Goal: Task Accomplishment & Management: Use online tool/utility

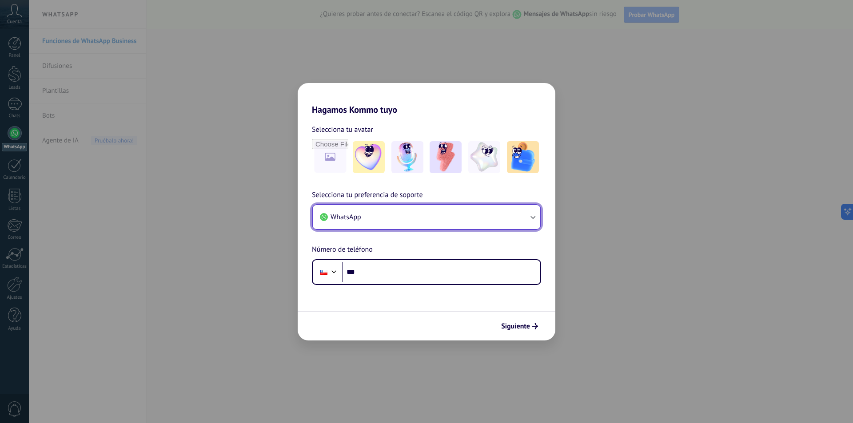
click at [409, 213] on button "WhatsApp" at bounding box center [426, 217] width 227 height 24
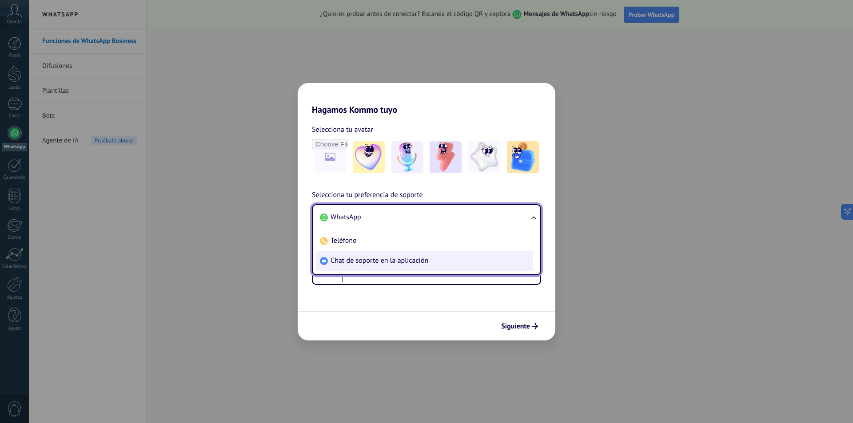
click at [386, 264] on span "Chat de soporte en la aplicación" at bounding box center [379, 260] width 98 height 9
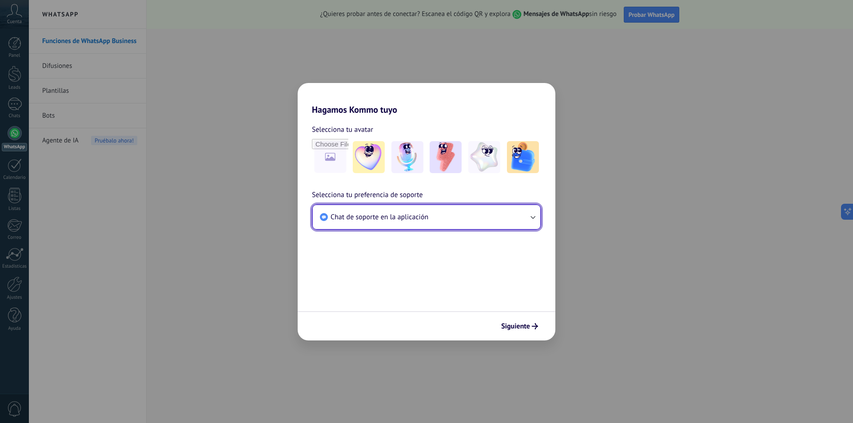
click at [447, 224] on button "Chat de soporte en la aplicación" at bounding box center [426, 217] width 227 height 24
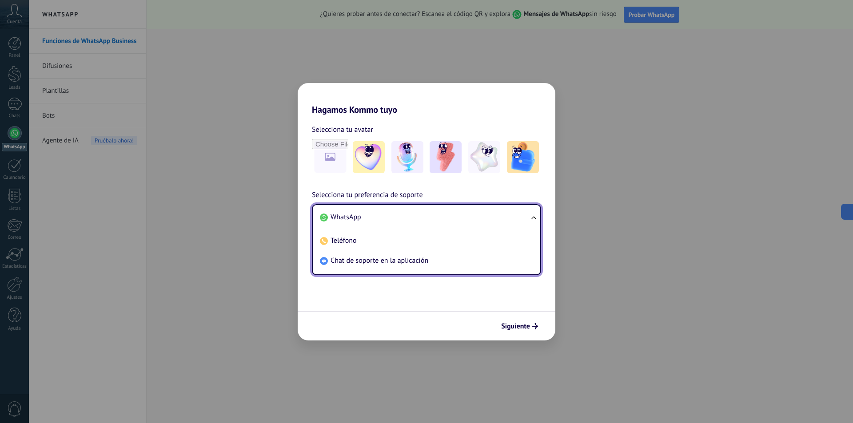
click at [379, 219] on li "WhatsApp" at bounding box center [424, 217] width 217 height 20
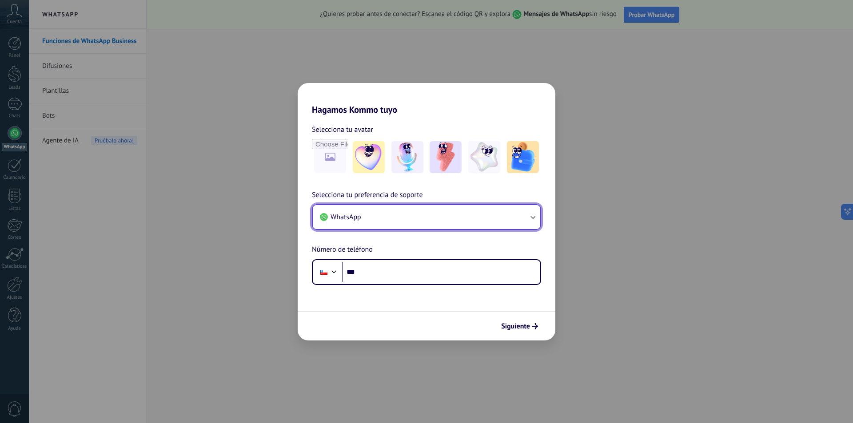
click at [399, 207] on button "WhatsApp" at bounding box center [426, 217] width 227 height 24
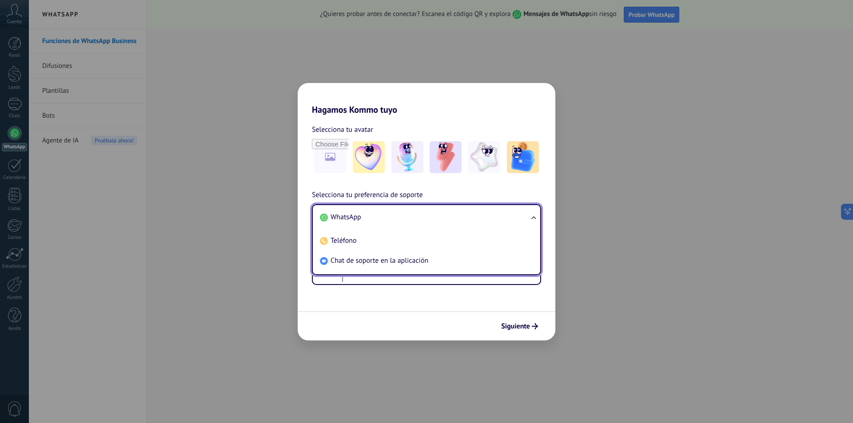
drag, startPoint x: 376, startPoint y: 243, endPoint x: 369, endPoint y: 226, distance: 17.9
click at [376, 243] on li "Teléfono" at bounding box center [424, 241] width 217 height 20
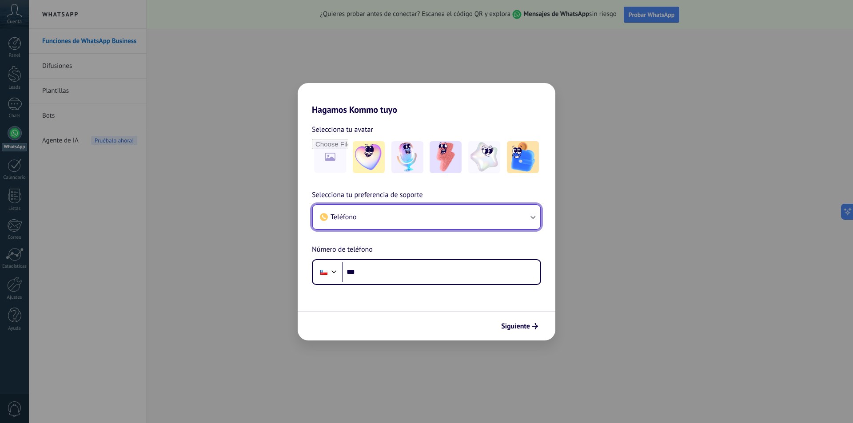
click at [371, 213] on button "Teléfono" at bounding box center [426, 217] width 227 height 24
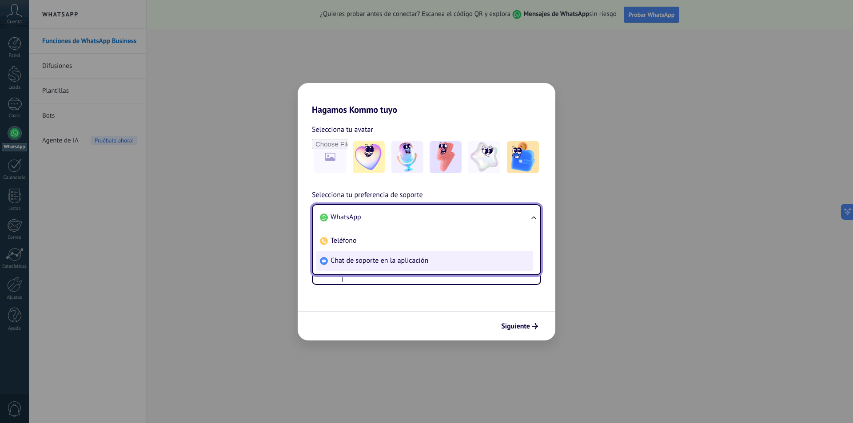
click at [374, 262] on span "Chat de soporte en la aplicación" at bounding box center [379, 260] width 98 height 9
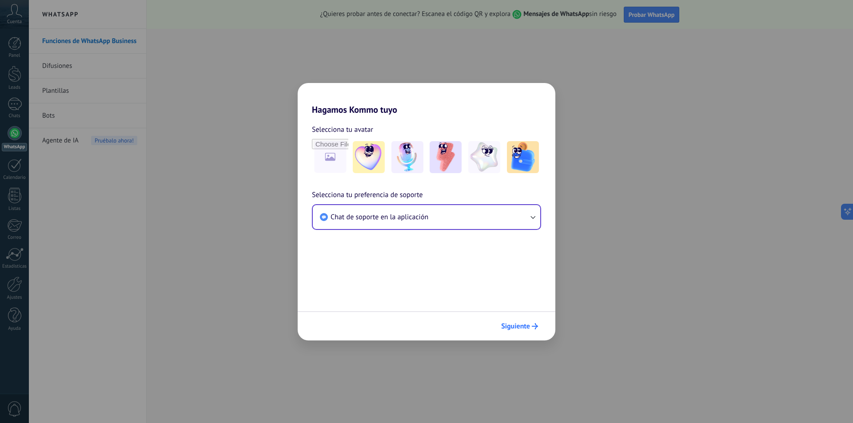
click at [519, 326] on span "Siguiente" at bounding box center [515, 326] width 29 height 6
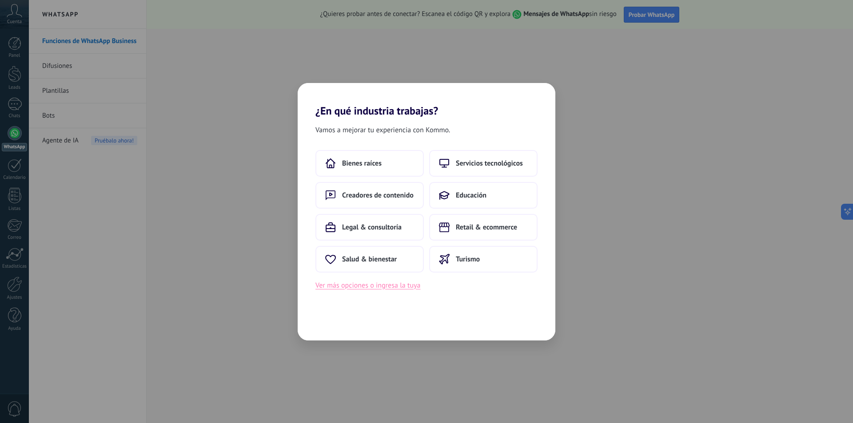
click at [388, 289] on button "Ver más opciones o ingresa la tuya" at bounding box center [367, 286] width 105 height 12
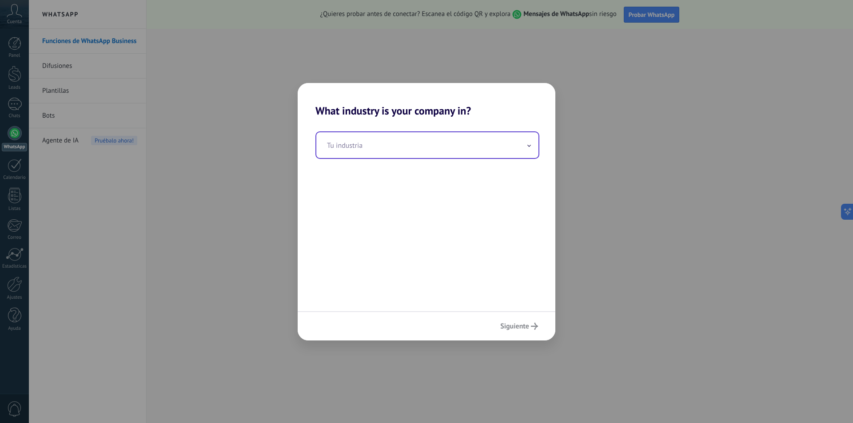
click at [372, 152] on input "text" at bounding box center [427, 145] width 222 height 26
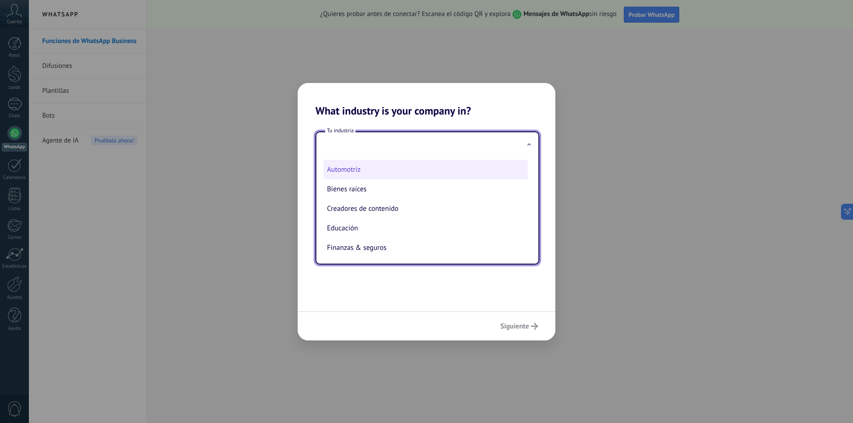
click at [382, 168] on li "Automotriz" at bounding box center [425, 170] width 204 height 20
type input "**********"
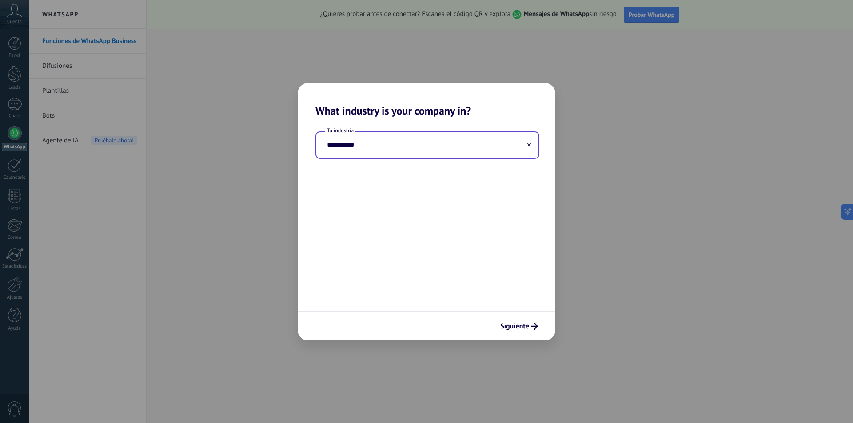
click at [516, 317] on div "Siguiente" at bounding box center [427, 325] width 258 height 29
click at [513, 323] on span "Siguiente" at bounding box center [514, 326] width 29 height 6
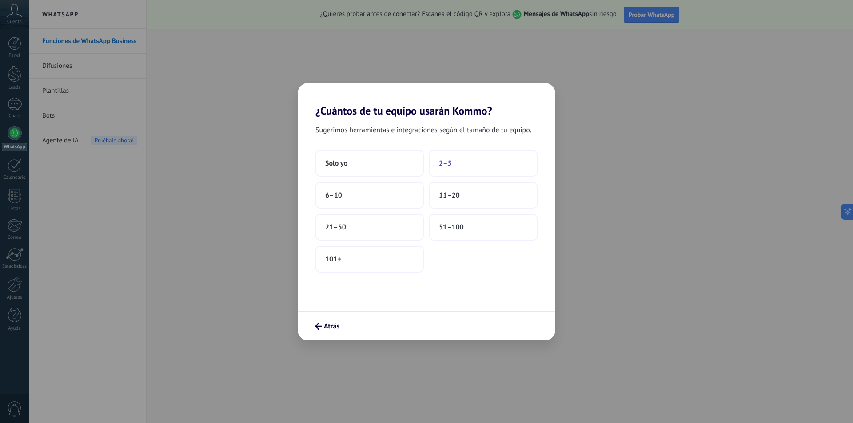
click at [468, 163] on button "2–5" at bounding box center [483, 163] width 108 height 27
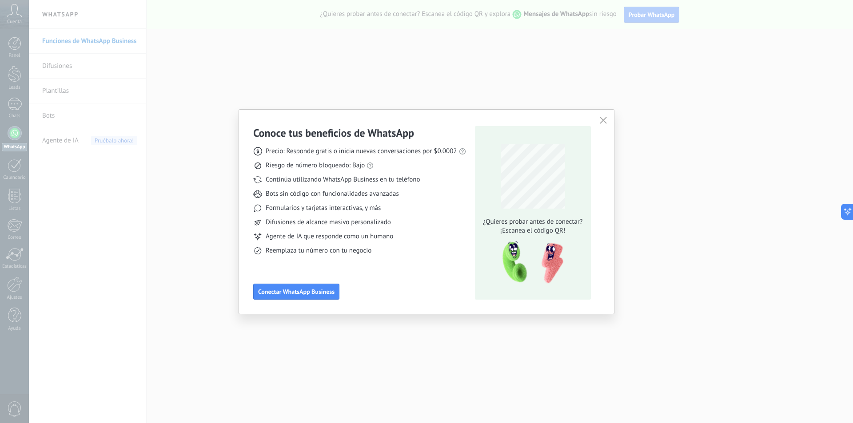
click at [606, 120] on icon "button" at bounding box center [603, 120] width 7 height 7
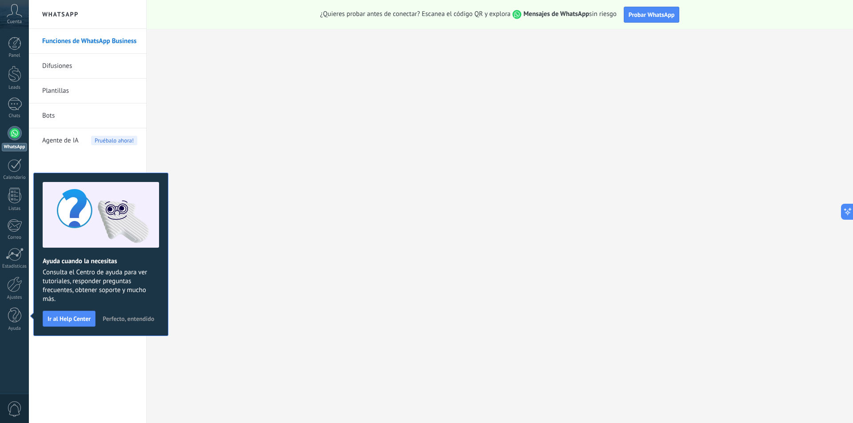
click at [134, 319] on span "Perfecto, entendido" at bounding box center [129, 319] width 52 height 6
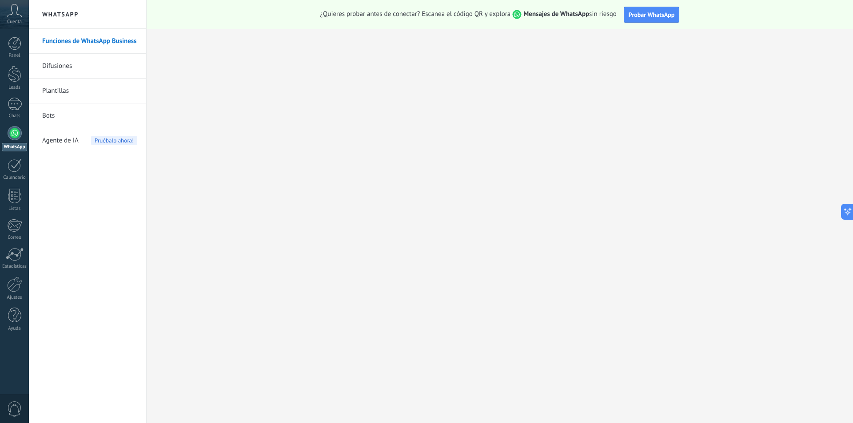
click at [59, 115] on link "Bots" at bounding box center [89, 115] width 95 height 25
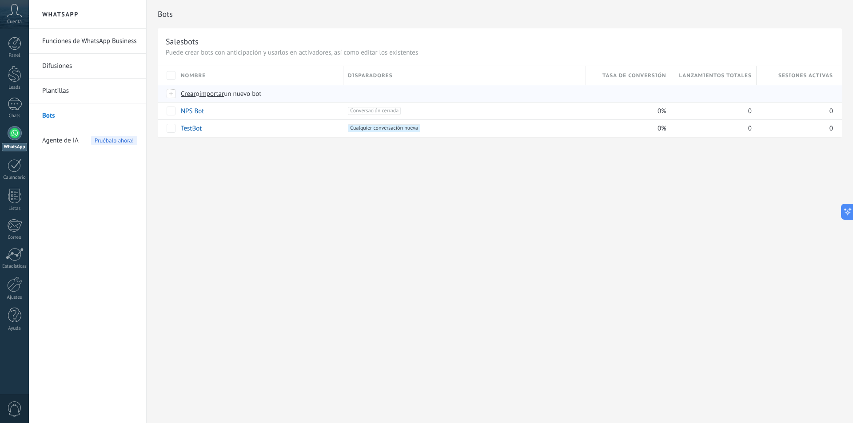
click at [187, 93] on span "Crear" at bounding box center [188, 94] width 15 height 8
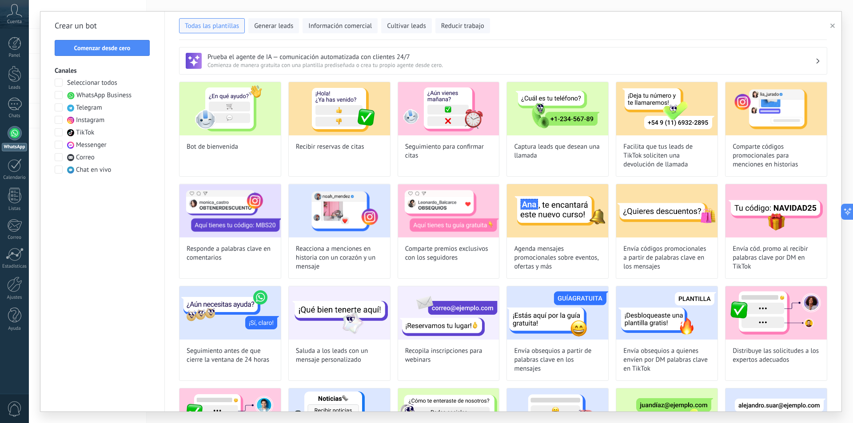
click at [63, 92] on div at bounding box center [59, 95] width 9 height 9
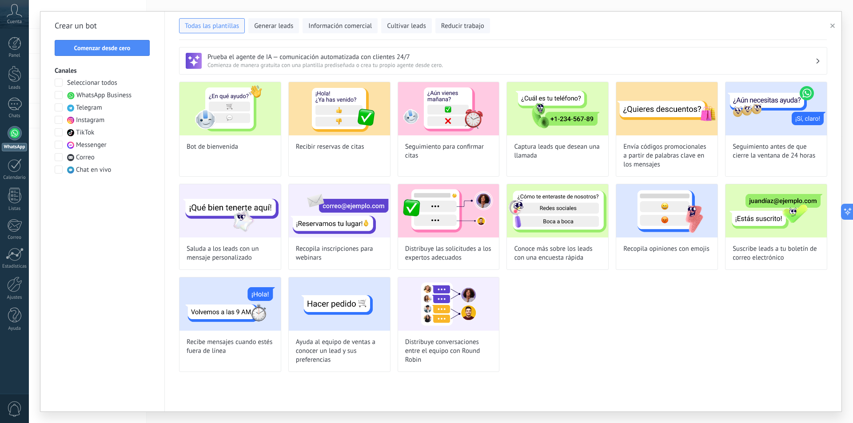
click at [56, 95] on span at bounding box center [59, 95] width 8 height 8
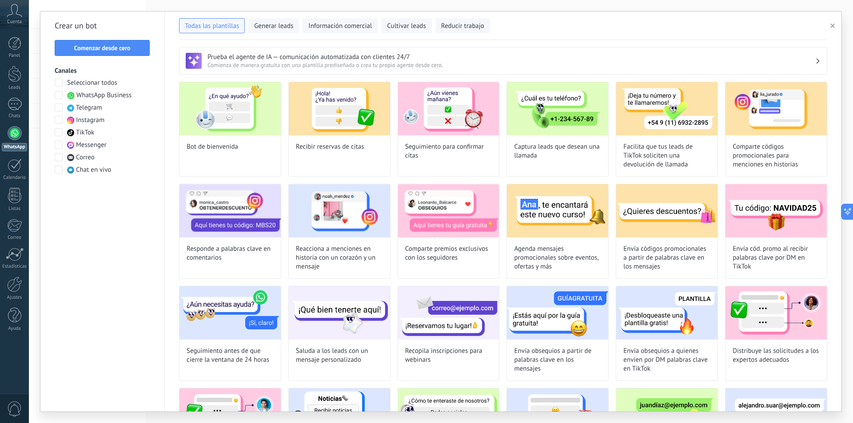
click at [56, 95] on span at bounding box center [59, 95] width 8 height 8
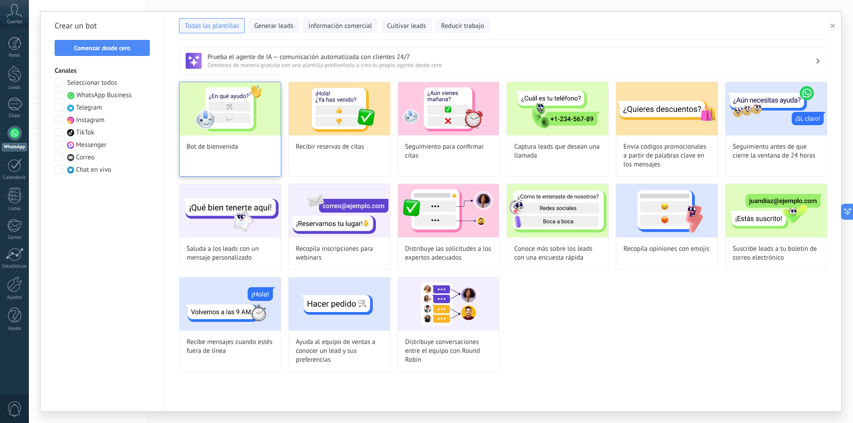
click at [232, 127] on img at bounding box center [229, 108] width 101 height 53
type input "**********"
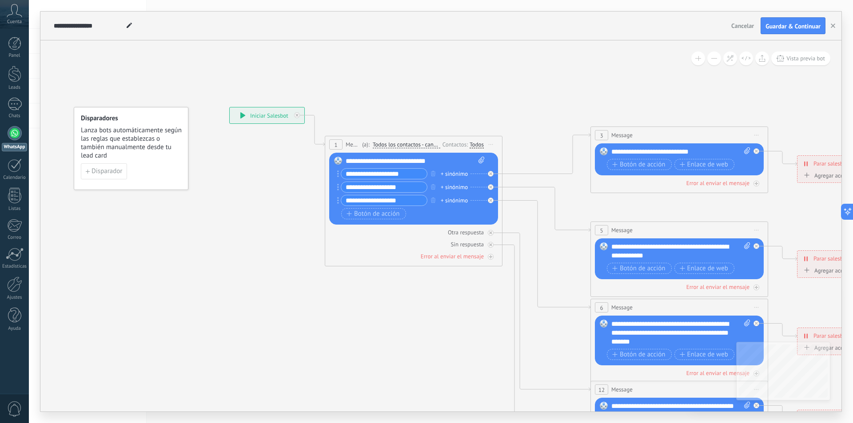
click at [494, 141] on span "Iniciar vista previa aquí Cambiar nombre Duplicar [GEOGRAPHIC_DATA]" at bounding box center [491, 144] width 14 height 13
click at [516, 199] on div "Borrar" at bounding box center [531, 202] width 88 height 15
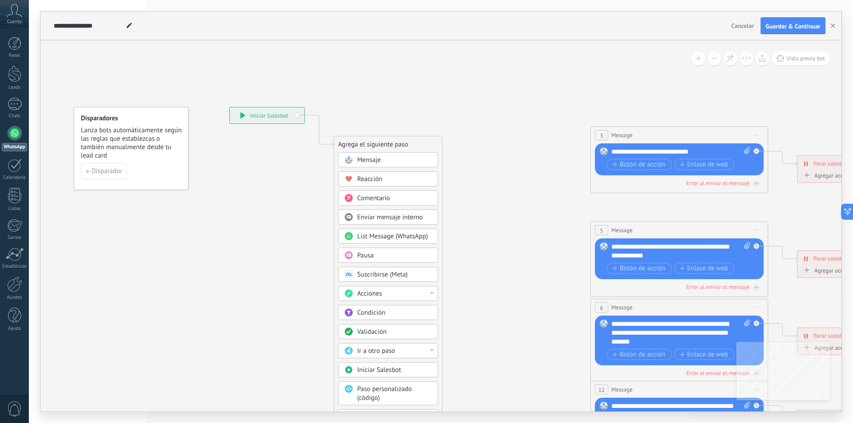
click at [760, 134] on span "Iniciar vista previa aquí Cambiar nombre Duplicar [GEOGRAPHIC_DATA]" at bounding box center [756, 135] width 14 height 13
click at [760, 197] on div "Borrar" at bounding box center [797, 193] width 88 height 15
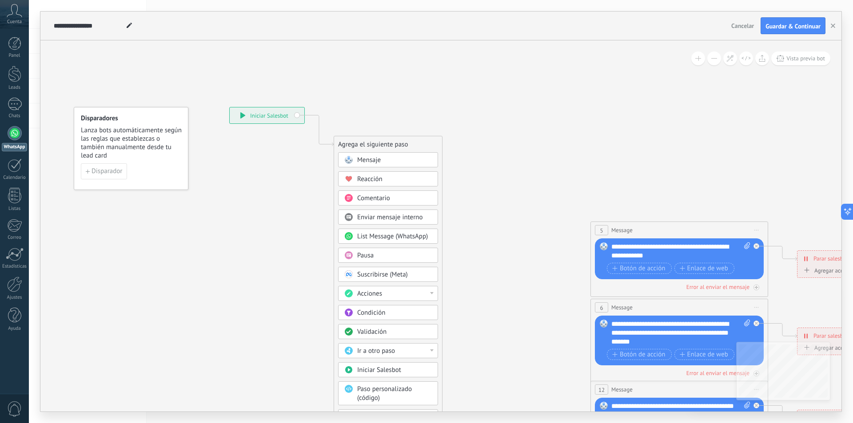
click at [758, 232] on span "Iniciar vista previa aquí Cambiar nombre Duplicar [GEOGRAPHIC_DATA]" at bounding box center [756, 230] width 14 height 13
click at [773, 289] on div "Borrar" at bounding box center [797, 288] width 88 height 15
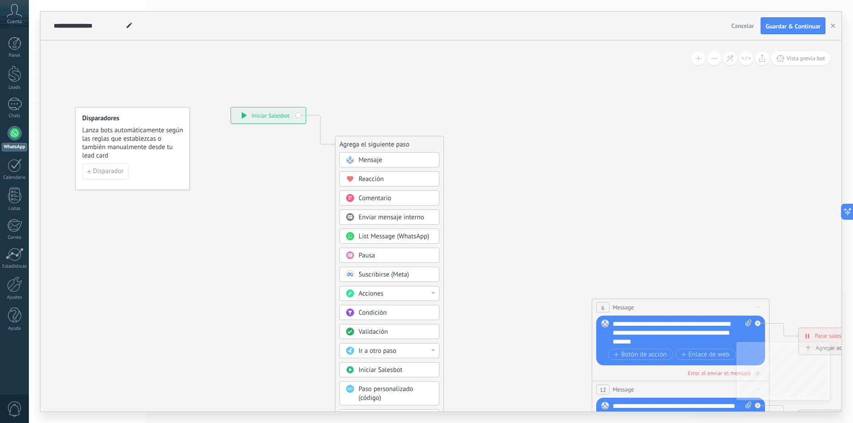
click at [683, 207] on icon at bounding box center [700, 333] width 1384 height 897
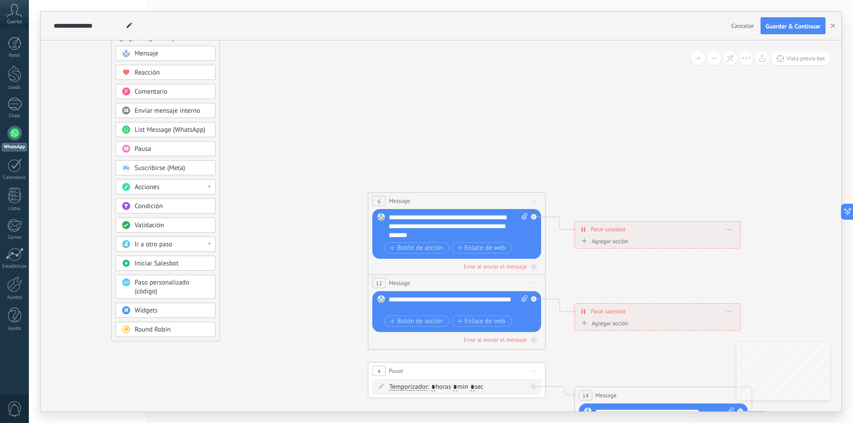
drag, startPoint x: 629, startPoint y: 208, endPoint x: 570, endPoint y: 196, distance: 60.7
click at [510, 136] on icon at bounding box center [477, 226] width 1384 height 897
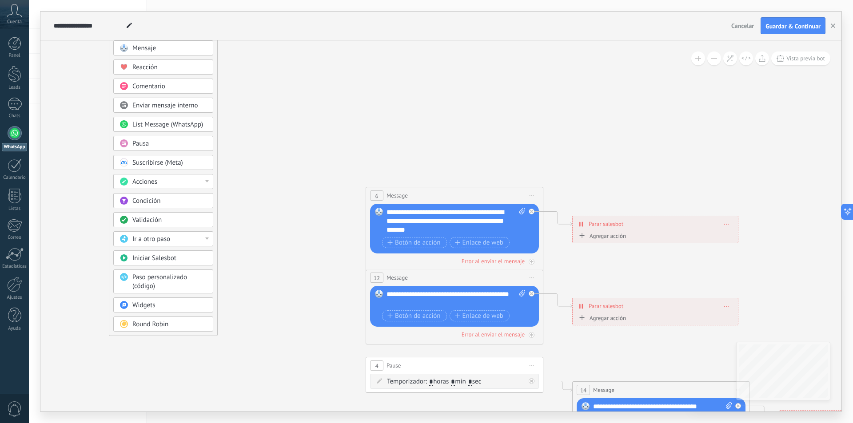
click at [532, 193] on span "Iniciar vista previa aquí Cambiar nombre Duplicar [GEOGRAPHIC_DATA]" at bounding box center [532, 195] width 14 height 13
click at [557, 250] on div "Borrar" at bounding box center [572, 253] width 88 height 15
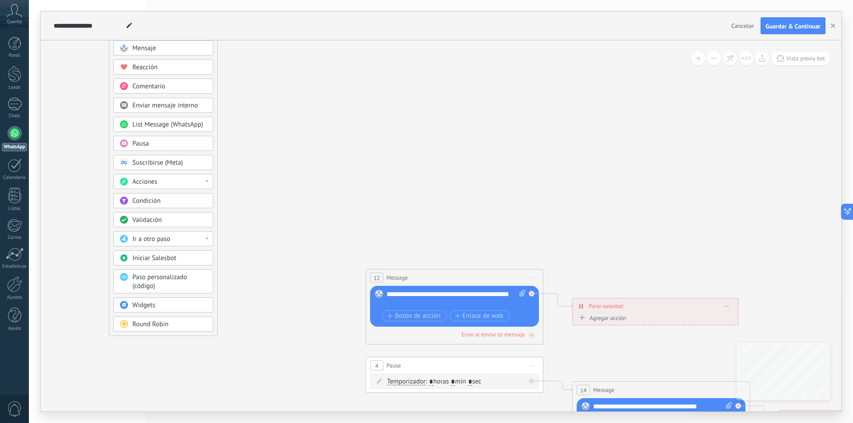
click at [535, 278] on span "Iniciar vista previa aquí Cambiar nombre Duplicar [GEOGRAPHIC_DATA]" at bounding box center [532, 277] width 14 height 13
click at [548, 334] on div "Borrar" at bounding box center [572, 335] width 88 height 15
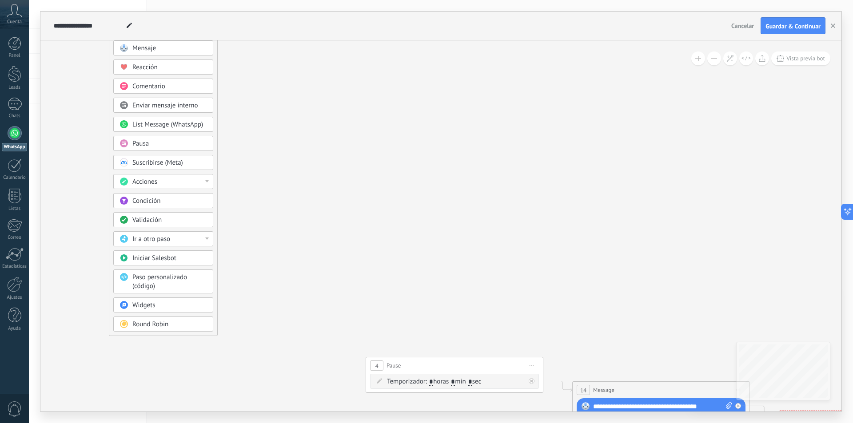
click at [533, 368] on span "Iniciar vista previa aquí Cambiar nombre Duplicar [GEOGRAPHIC_DATA]" at bounding box center [532, 365] width 14 height 13
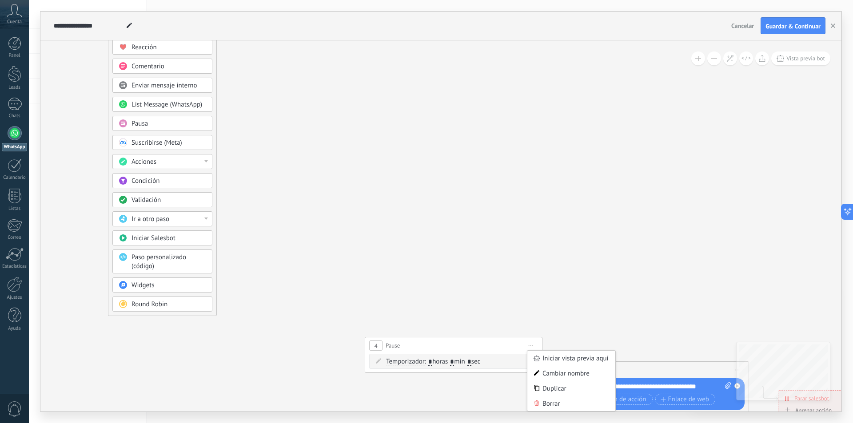
drag, startPoint x: 581, startPoint y: 300, endPoint x: 556, endPoint y: 133, distance: 169.0
click at [556, 133] on icon at bounding box center [473, 201] width 1384 height 897
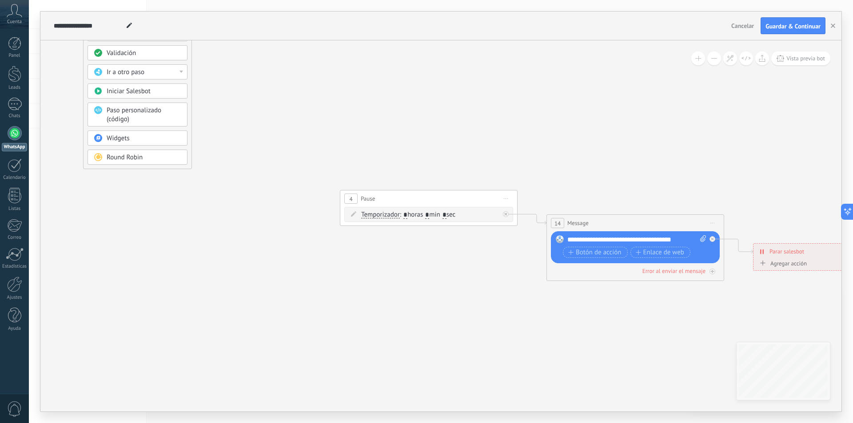
click at [504, 201] on span "Iniciar vista previa aquí Cambiar nombre Duplicar [GEOGRAPHIC_DATA]" at bounding box center [506, 198] width 14 height 13
click at [519, 256] on div "Borrar" at bounding box center [546, 256] width 88 height 15
click at [707, 227] on span "Iniciar vista previa aquí Cambiar nombre Duplicar [GEOGRAPHIC_DATA]" at bounding box center [712, 223] width 14 height 13
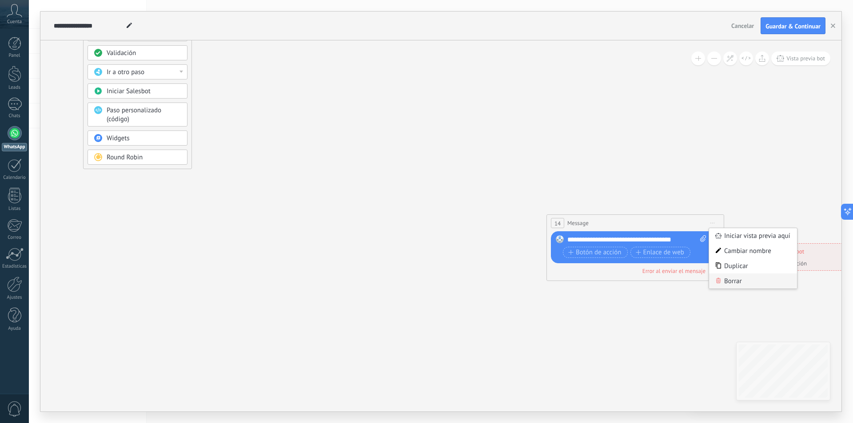
click at [715, 283] on div "Borrar" at bounding box center [753, 281] width 88 height 15
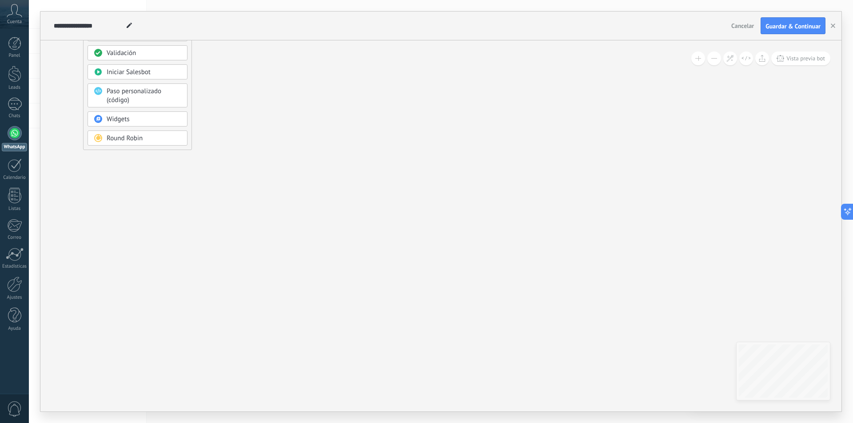
drag, startPoint x: 265, startPoint y: 150, endPoint x: 443, endPoint y: 280, distance: 220.5
click at [443, 280] on icon at bounding box center [449, 54] width 1384 height 897
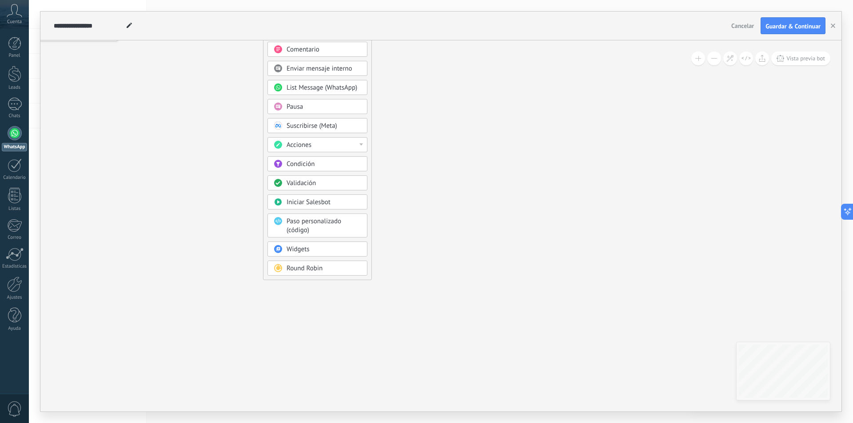
drag, startPoint x: 373, startPoint y: 160, endPoint x: 413, endPoint y: 197, distance: 55.3
click at [357, 270] on div "Mensaje Mensaje Mensaje Reacción Comentario Enviar mensaje interno" at bounding box center [317, 142] width 100 height 276
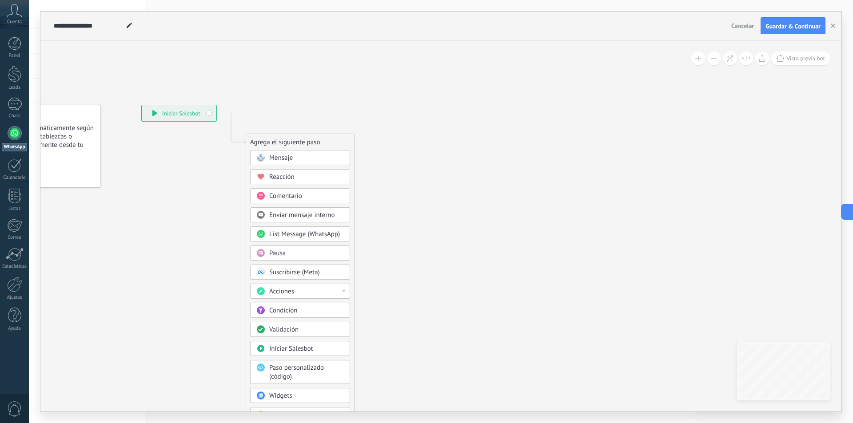
drag, startPoint x: 464, startPoint y: 107, endPoint x: 429, endPoint y: 270, distance: 167.2
click at [441, 290] on icon at bounding box center [611, 331] width 1384 height 897
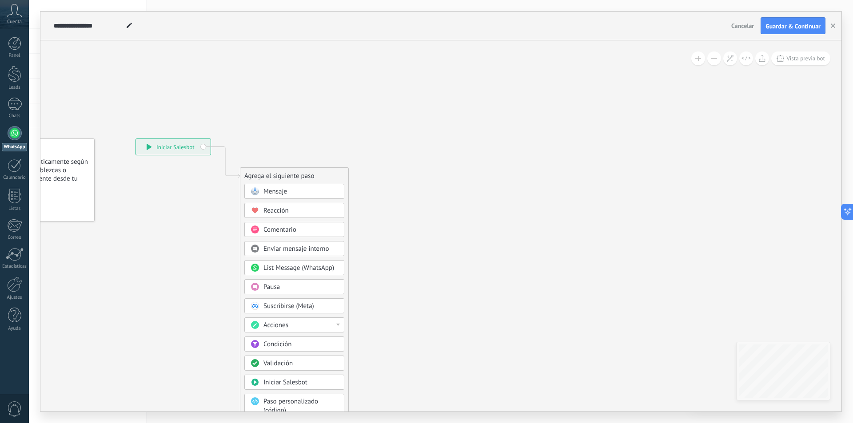
drag, startPoint x: 378, startPoint y: 191, endPoint x: 386, endPoint y: 159, distance: 33.3
click at [386, 159] on icon at bounding box center [605, 365] width 1384 height 897
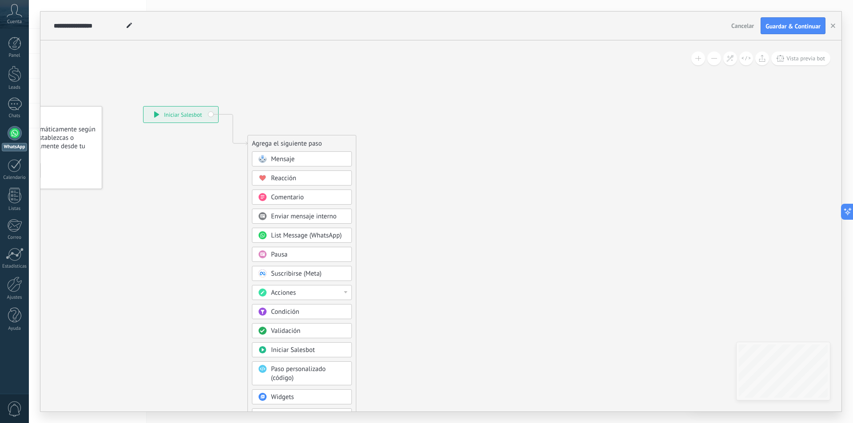
click at [286, 153] on div "Mensaje" at bounding box center [302, 158] width 100 height 15
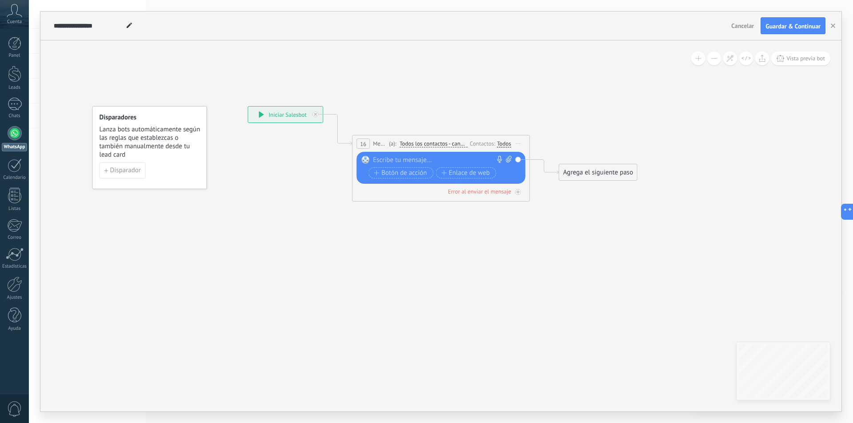
click at [406, 161] on div at bounding box center [439, 160] width 132 height 9
click at [385, 158] on div at bounding box center [439, 160] width 132 height 9
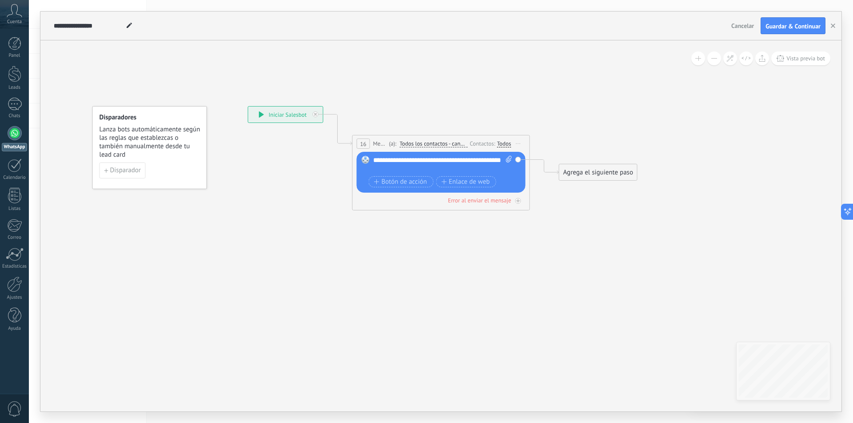
click at [439, 164] on div "**********" at bounding box center [442, 165] width 139 height 18
click at [438, 169] on div "**********" at bounding box center [442, 165] width 139 height 18
click at [593, 222] on icon at bounding box center [427, 154] width 803 height 540
click at [421, 179] on span "Botón de acción" at bounding box center [400, 182] width 53 height 7
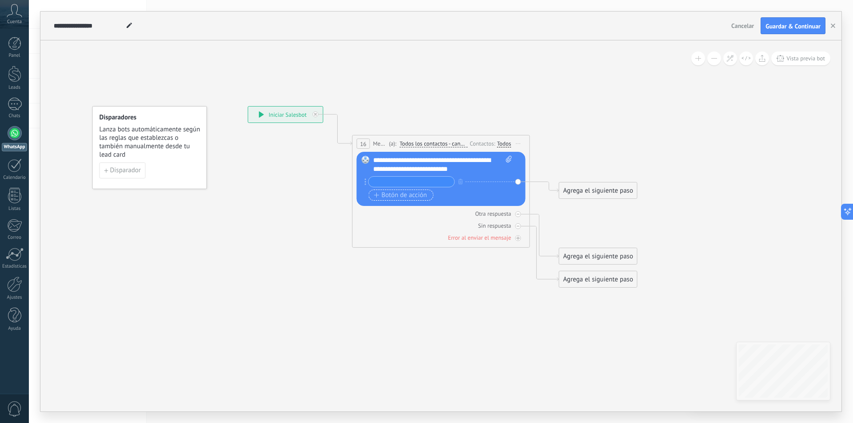
click at [412, 200] on button "Botón de acción" at bounding box center [401, 195] width 65 height 11
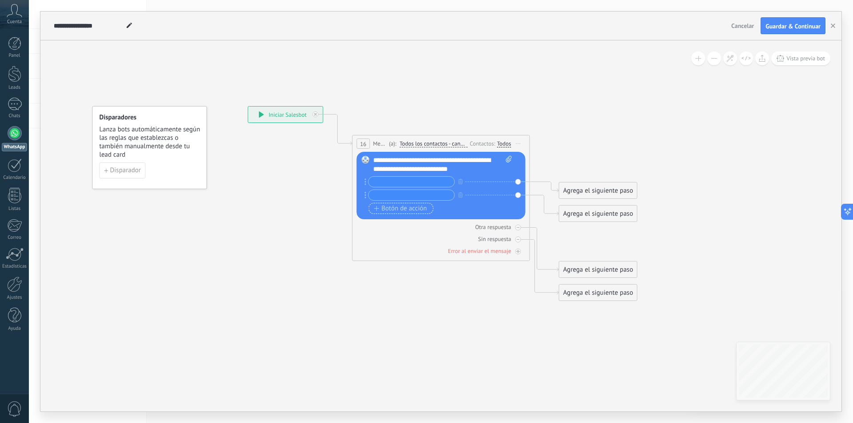
click at [413, 213] on button "Botón de acción" at bounding box center [401, 208] width 65 height 11
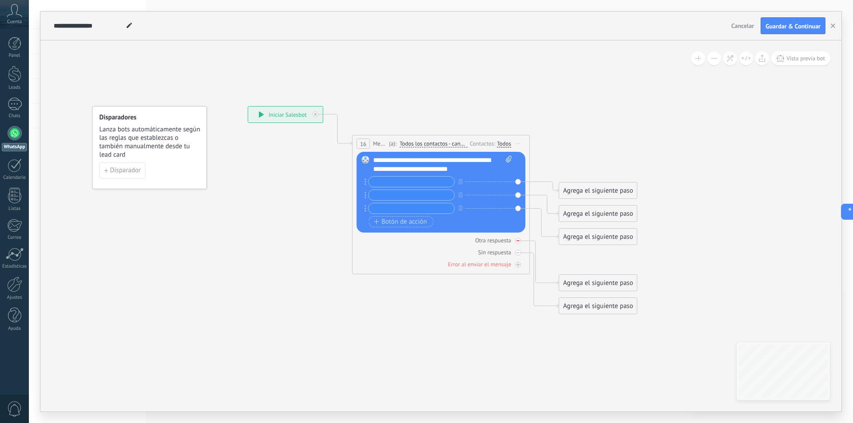
click at [517, 244] on div "Otra respuesta" at bounding box center [441, 240] width 169 height 8
click at [518, 253] on icon at bounding box center [518, 253] width 3 height 1
click at [579, 273] on icon at bounding box center [427, 210] width 803 height 652
click at [426, 180] on input "text" at bounding box center [412, 182] width 86 height 10
click at [403, 183] on input "text" at bounding box center [412, 182] width 86 height 10
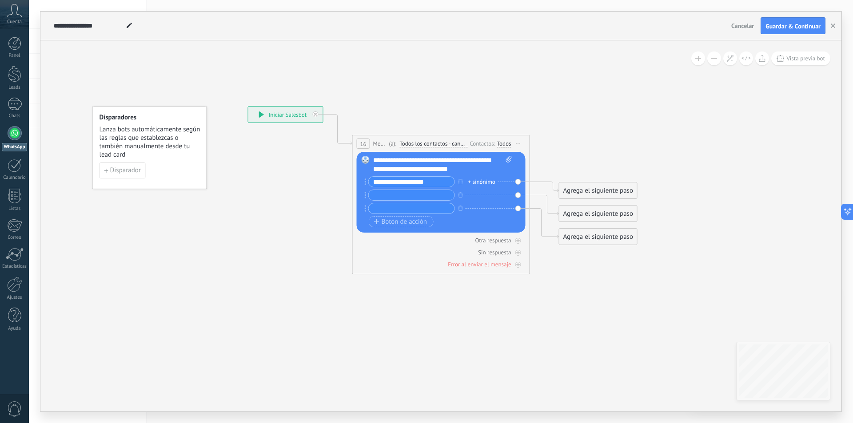
type input "**********"
click at [421, 196] on input "text" at bounding box center [412, 195] width 86 height 10
click at [445, 191] on input "**********" at bounding box center [412, 195] width 86 height 10
type input "*"
click at [482, 182] on div "+ sinónimo" at bounding box center [481, 182] width 27 height 9
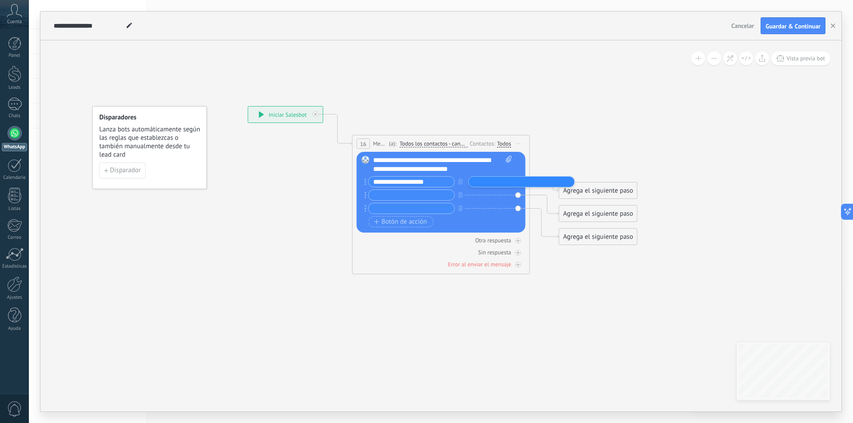
click at [595, 125] on icon at bounding box center [427, 210] width 803 height 652
click at [416, 209] on input "text" at bounding box center [413, 208] width 86 height 10
type input "**********"
click at [430, 195] on input "text" at bounding box center [413, 195] width 86 height 10
click at [445, 211] on input "**********" at bounding box center [413, 208] width 86 height 10
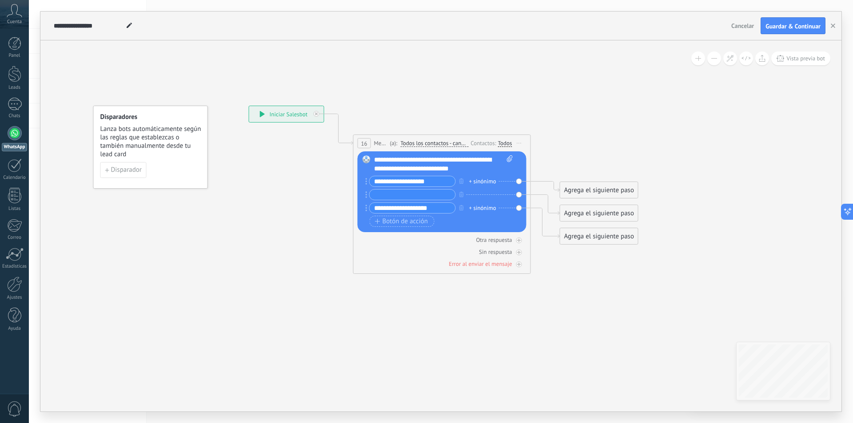
click at [449, 198] on input "text" at bounding box center [413, 195] width 86 height 10
type input "*"
type input "**********"
click at [635, 85] on icon at bounding box center [428, 209] width 803 height 652
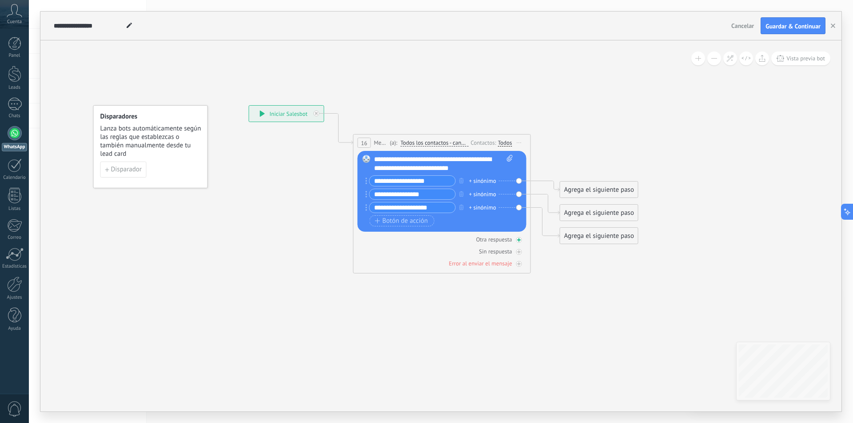
click at [521, 239] on div at bounding box center [519, 240] width 6 height 6
click at [519, 253] on icon at bounding box center [519, 252] width 4 height 4
drag, startPoint x: 600, startPoint y: 172, endPoint x: 628, endPoint y: 134, distance: 48.2
click at [628, 135] on div "Agrega el siguiente paso" at bounding box center [615, 142] width 78 height 15
drag, startPoint x: 595, startPoint y: 258, endPoint x: 600, endPoint y: 256, distance: 5.6
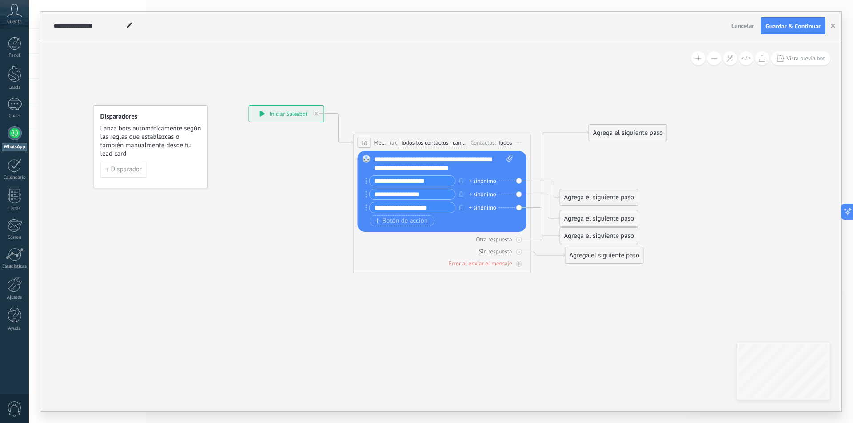
click at [600, 256] on div "Agrega el siguiente paso" at bounding box center [604, 255] width 78 height 15
drag, startPoint x: 429, startPoint y: 257, endPoint x: 405, endPoint y: 252, distance: 24.5
click at [405, 252] on div "Otra respuesta Sin respuesta Error al enviar el mensaje" at bounding box center [442, 250] width 169 height 36
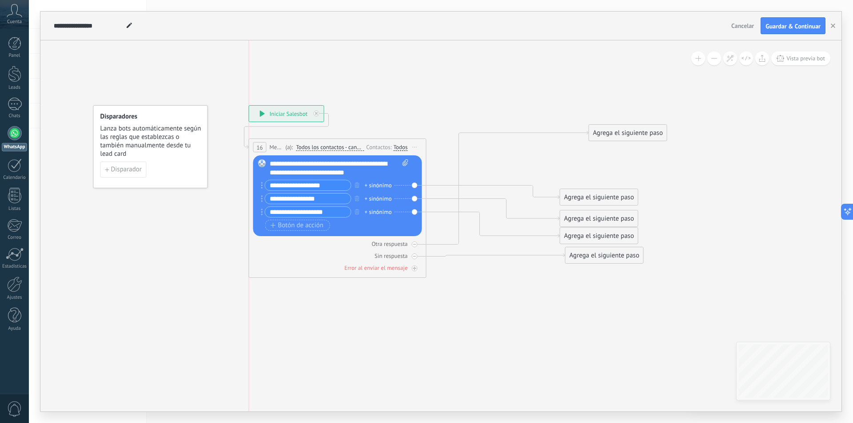
drag, startPoint x: 399, startPoint y: 137, endPoint x: 295, endPoint y: 141, distance: 103.6
click at [295, 141] on div "16 Mensaje ******* (a): Todos los contactos - canales seleccionados Todos los c…" at bounding box center [337, 147] width 177 height 16
drag, startPoint x: 625, startPoint y: 135, endPoint x: 666, endPoint y: 236, distance: 108.8
click at [699, 252] on div "Agrega el siguiente paso" at bounding box center [715, 244] width 78 height 15
drag, startPoint x: 578, startPoint y: 170, endPoint x: 478, endPoint y: 102, distance: 120.8
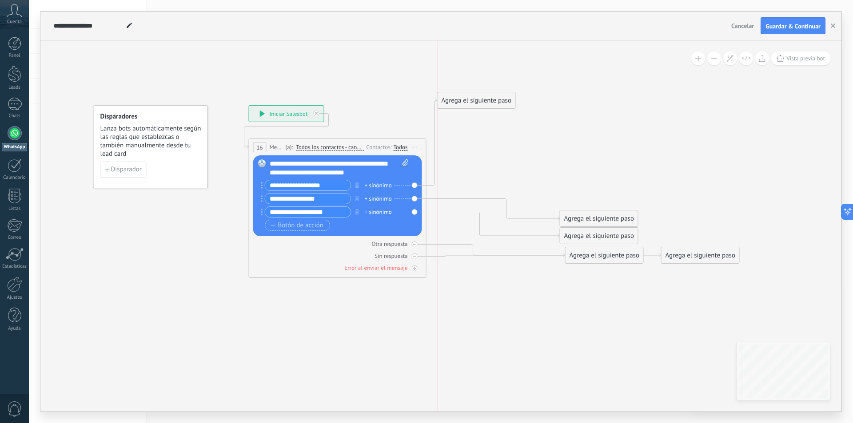
click at [478, 102] on div "Agrega el siguiente paso" at bounding box center [476, 100] width 78 height 15
drag, startPoint x: 583, startPoint y: 217, endPoint x: 479, endPoint y: 121, distance: 141.5
click at [479, 121] on div "Agrega el siguiente paso" at bounding box center [495, 126] width 78 height 15
drag, startPoint x: 567, startPoint y: 225, endPoint x: 507, endPoint y: 144, distance: 100.6
click at [507, 144] on div "Agrega el siguiente paso Mensaje Mensaje Mensaje Reacción Comentario Enviar men…" at bounding box center [527, 151] width 79 height 17
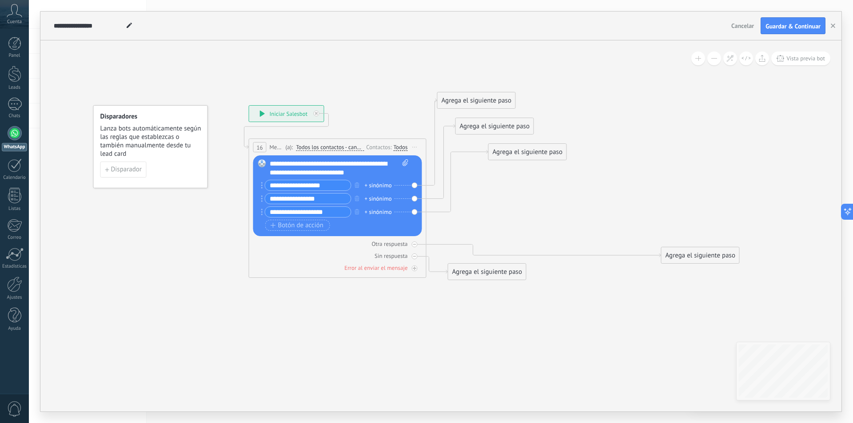
drag, startPoint x: 570, startPoint y: 262, endPoint x: 461, endPoint y: 270, distance: 109.1
click at [461, 270] on div "Agrega el siguiente paso" at bounding box center [487, 272] width 78 height 15
drag, startPoint x: 688, startPoint y: 256, endPoint x: 480, endPoint y: 246, distance: 209.0
click at [480, 246] on div "Agrega el siguiente paso" at bounding box center [487, 248] width 78 height 15
click at [594, 248] on icon at bounding box center [393, 186] width 732 height 632
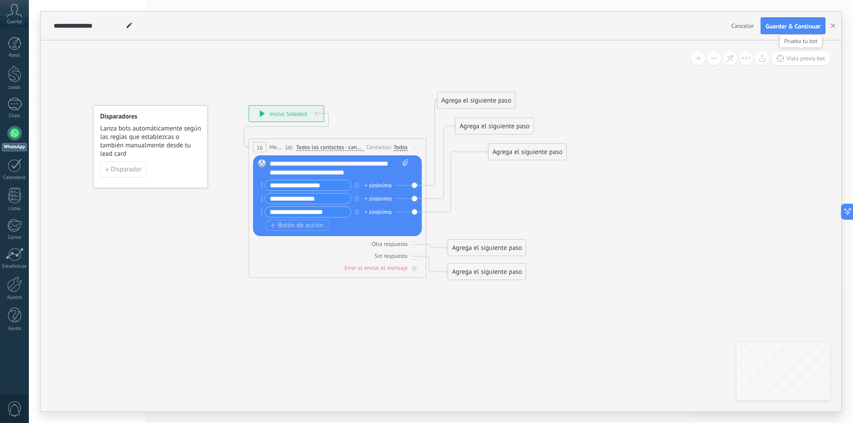
click at [799, 63] on button "Vista previa bot" at bounding box center [800, 59] width 59 height 14
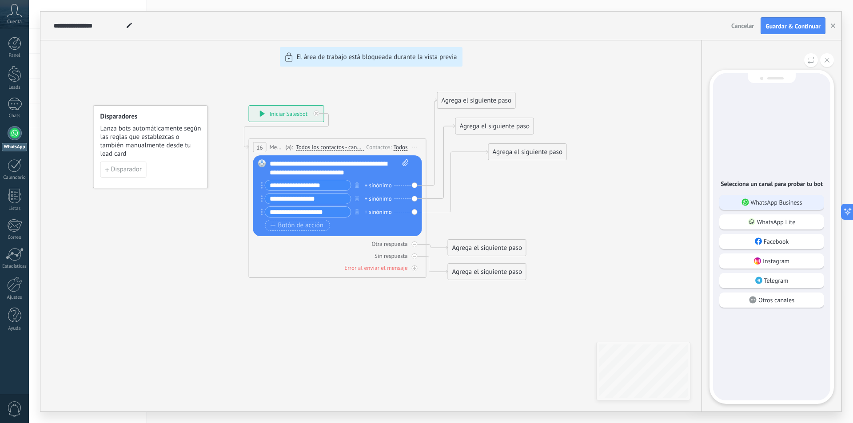
click at [807, 200] on div "WhatsApp Business" at bounding box center [771, 202] width 105 height 15
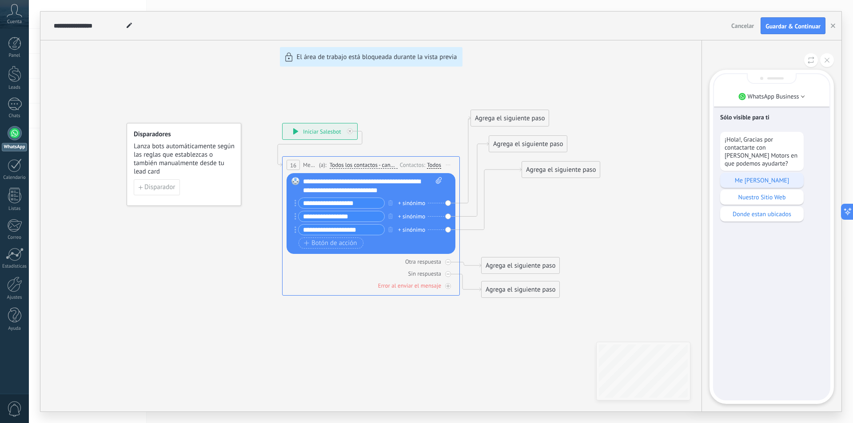
click at [764, 184] on div "Me [PERSON_NAME]" at bounding box center [761, 180] width 83 height 15
click at [773, 181] on div "¡Hola!, Gracias por contactarte con [PERSON_NAME] Motors en que podemos ayudart…" at bounding box center [771, 177] width 103 height 90
click at [829, 59] on icon at bounding box center [826, 60] width 5 height 5
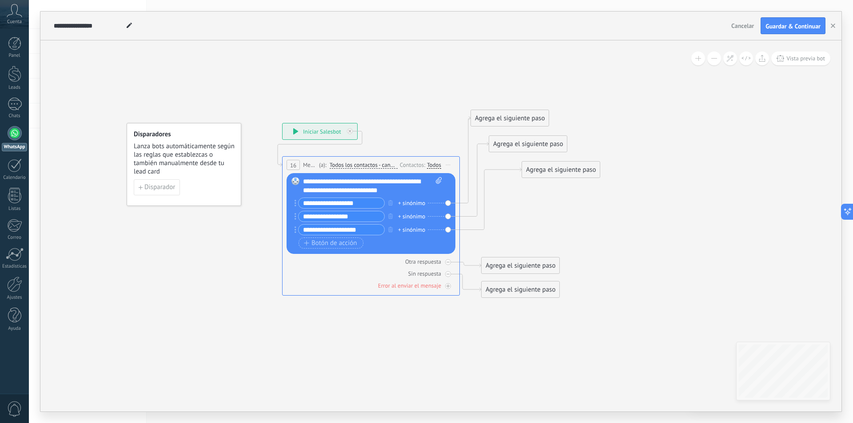
click at [544, 237] on div "**********" at bounding box center [440, 212] width 801 height 400
click at [417, 205] on div "+ sinónimo" at bounding box center [411, 203] width 27 height 9
click at [417, 205] on input "text" at bounding box center [423, 203] width 44 height 6
type input "*******"
click at [441, 211] on li "agregar sinónimo Cotizar" at bounding box center [443, 216] width 90 height 13
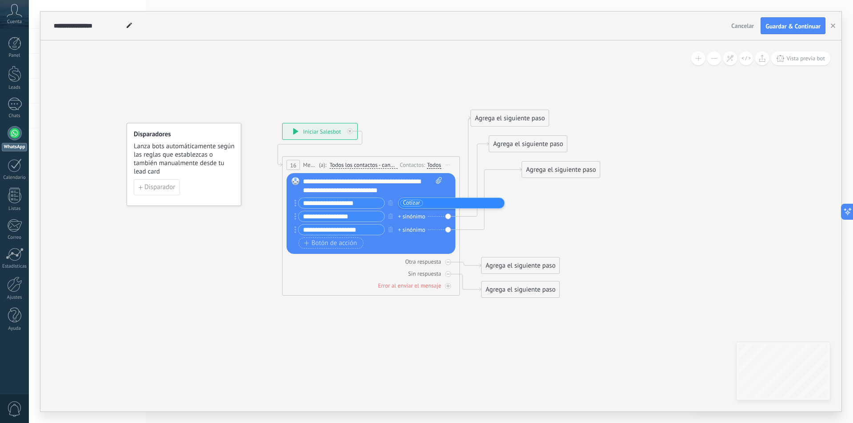
click at [551, 218] on icon at bounding box center [426, 204] width 732 height 632
click at [787, 59] on span "Vista previa bot" at bounding box center [805, 59] width 39 height 8
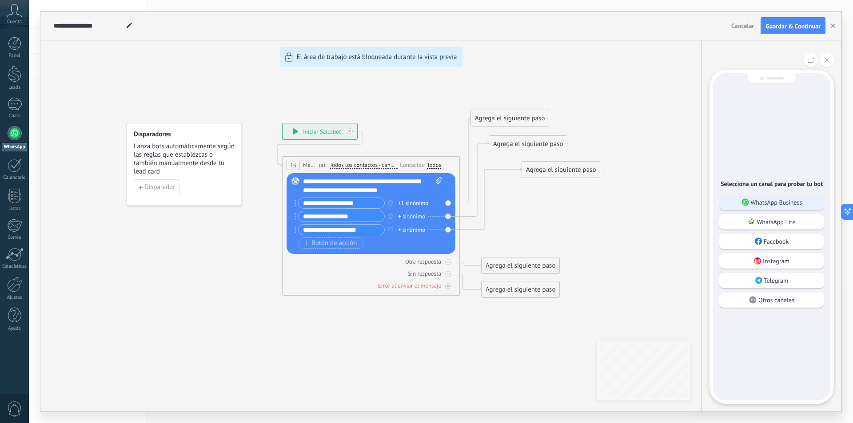
click at [753, 207] on div "WhatsApp Business" at bounding box center [771, 202] width 105 height 15
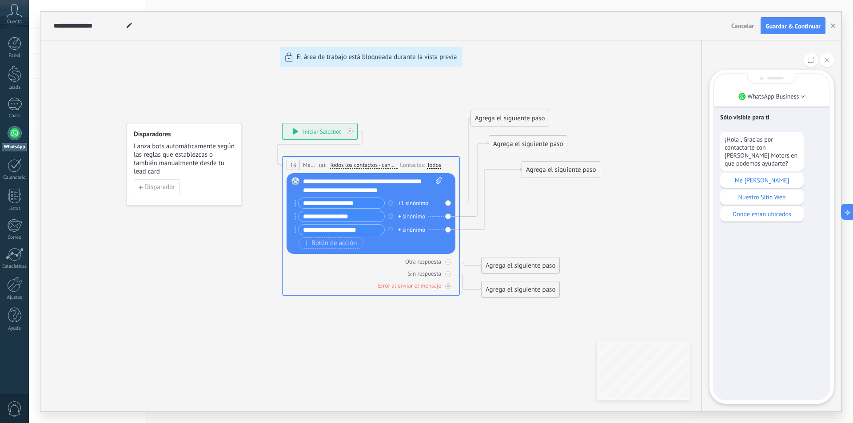
drag, startPoint x: 756, startPoint y: 369, endPoint x: 755, endPoint y: 322, distance: 47.5
click at [756, 367] on div "Sólo visible para ti ¡Hola!, Gracias por contactarte con [PERSON_NAME] Motors e…" at bounding box center [771, 237] width 115 height 326
click at [786, 99] on p "WhatsApp Business" at bounding box center [773, 96] width 52 height 8
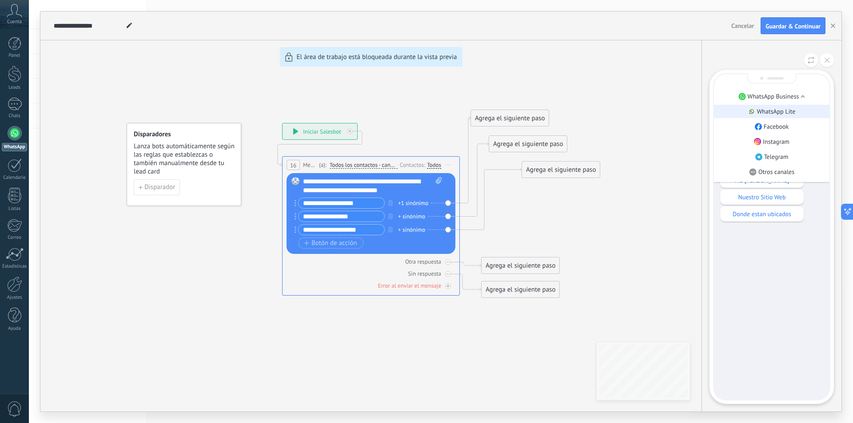
click at [779, 115] on p "WhatsApp Lite" at bounding box center [776, 111] width 39 height 8
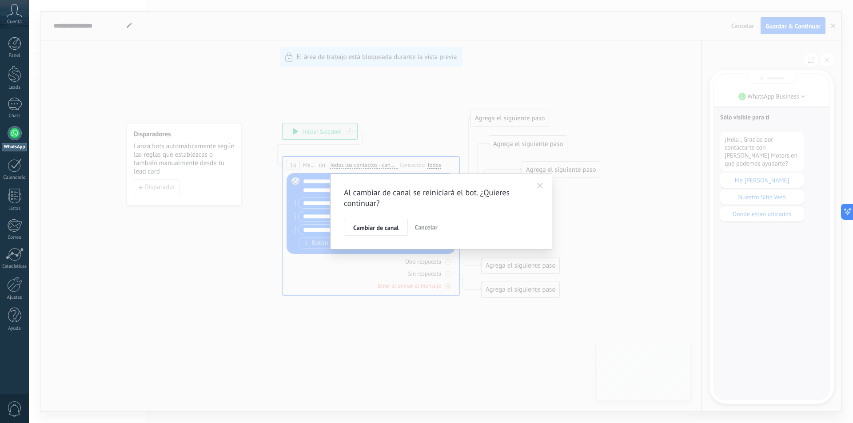
click at [432, 229] on span "Cancelar" at bounding box center [425, 227] width 23 height 8
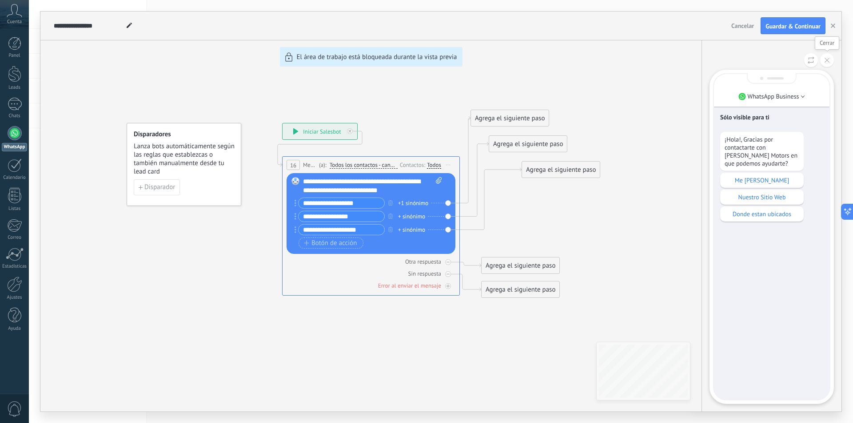
click at [827, 57] on button at bounding box center [827, 60] width 14 height 14
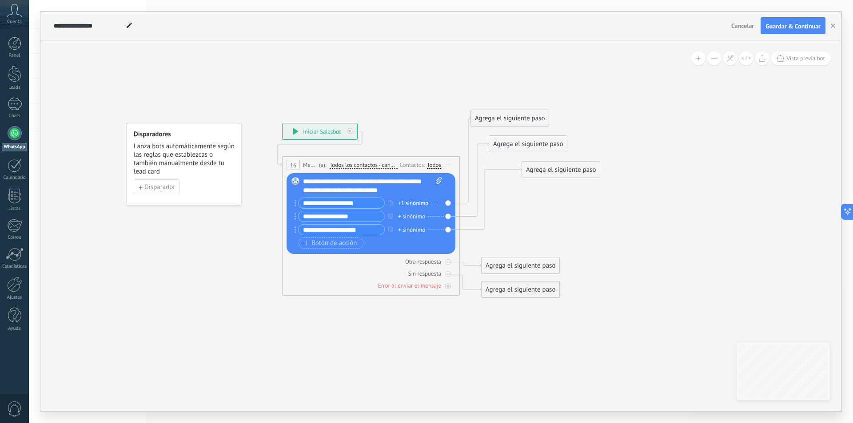
click at [419, 201] on div "+1 sinónimo" at bounding box center [413, 203] width 30 height 9
click at [415, 203] on span "Cotizar" at bounding box center [411, 203] width 17 height 9
click at [589, 235] on icon at bounding box center [426, 204] width 732 height 632
click at [369, 166] on span "Todos los contactos - canales seleccionados" at bounding box center [364, 165] width 68 height 7
click at [369, 166] on button "Todos los contactos - canales seleccionados" at bounding box center [380, 165] width 111 height 16
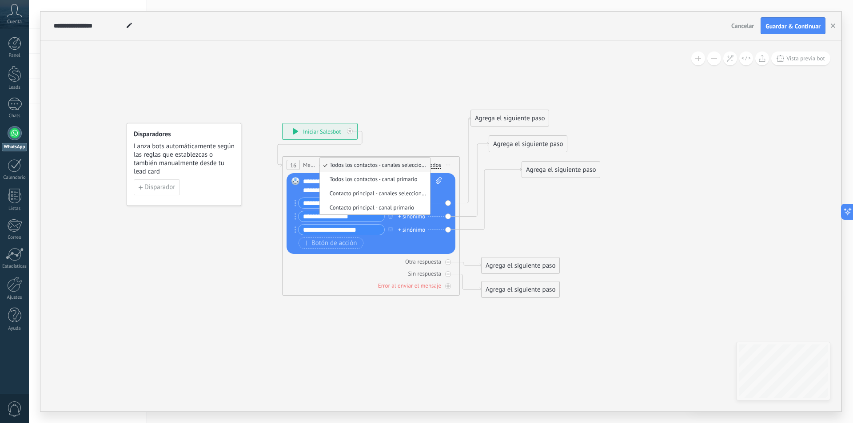
click at [532, 223] on icon at bounding box center [426, 204] width 732 height 632
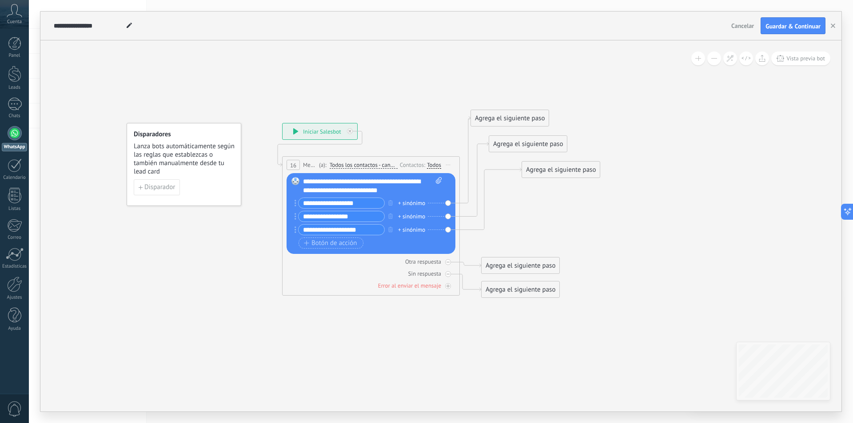
click at [433, 163] on div "Todos" at bounding box center [434, 165] width 14 height 7
click at [574, 231] on icon at bounding box center [426, 204] width 732 height 632
click at [378, 161] on div "(a): Todos los contactos - canales seleccionados Todos los contactos - canales …" at bounding box center [357, 165] width 81 height 8
click at [386, 166] on span "Todos los contactos - canales seleccionados" at bounding box center [364, 165] width 68 height 7
click at [386, 166] on button "Todos los contactos - canales seleccionados" at bounding box center [380, 165] width 111 height 16
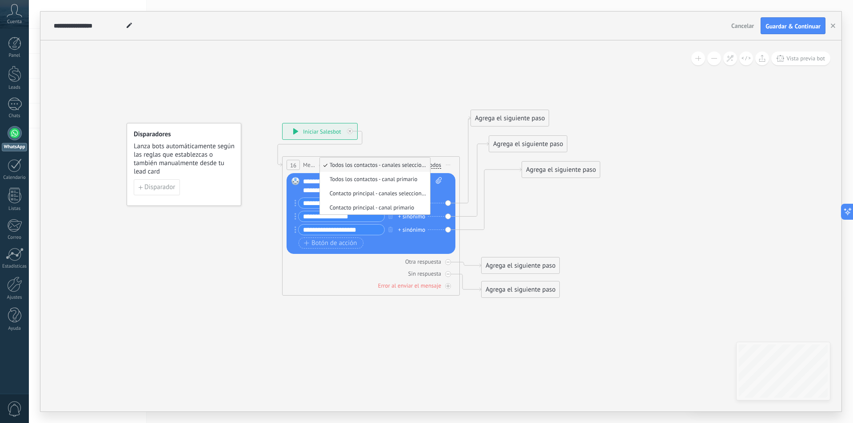
click at [554, 222] on icon at bounding box center [426, 204] width 732 height 632
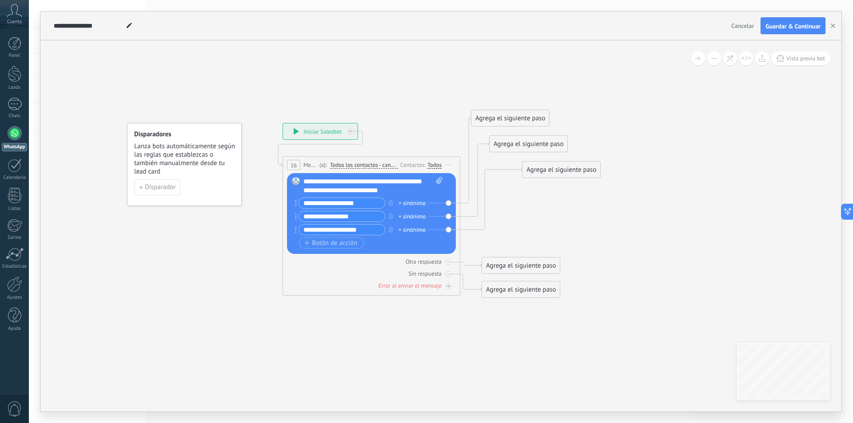
click at [486, 118] on div "Agrega el siguiente paso" at bounding box center [510, 118] width 78 height 15
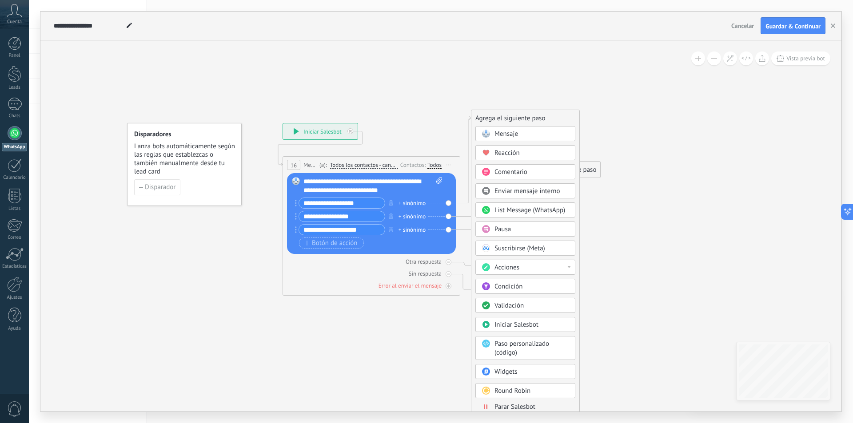
click at [534, 133] on div "Mensaje" at bounding box center [531, 134] width 75 height 9
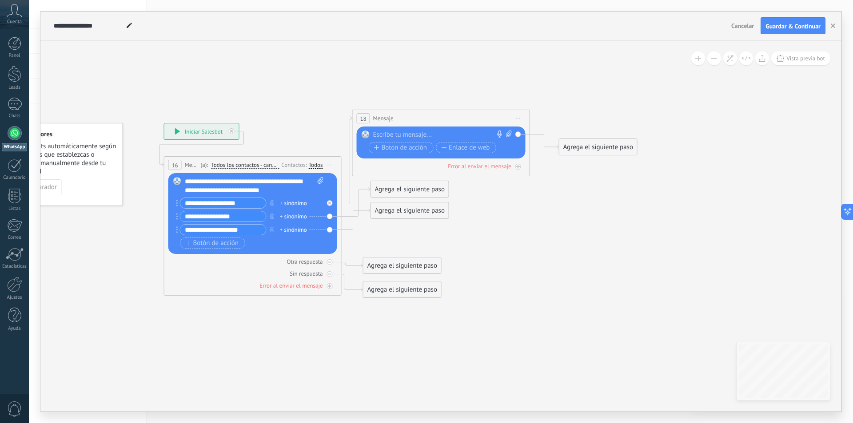
click at [446, 133] on div at bounding box center [439, 135] width 132 height 9
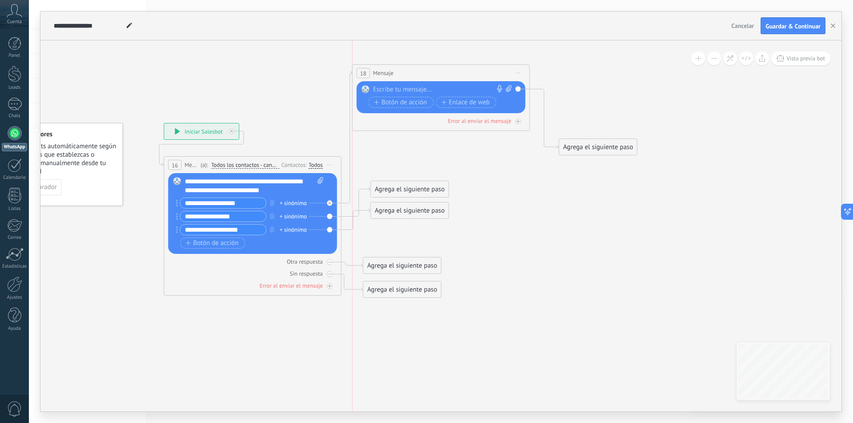
drag, startPoint x: 418, startPoint y: 117, endPoint x: 415, endPoint y: 72, distance: 45.4
click at [415, 72] on div "18 Mensaje ******* (a): Todos los contactos - canales seleccionados Todos los c…" at bounding box center [441, 73] width 177 height 16
click at [410, 91] on div at bounding box center [439, 89] width 132 height 9
click at [402, 90] on div at bounding box center [439, 89] width 132 height 9
paste div
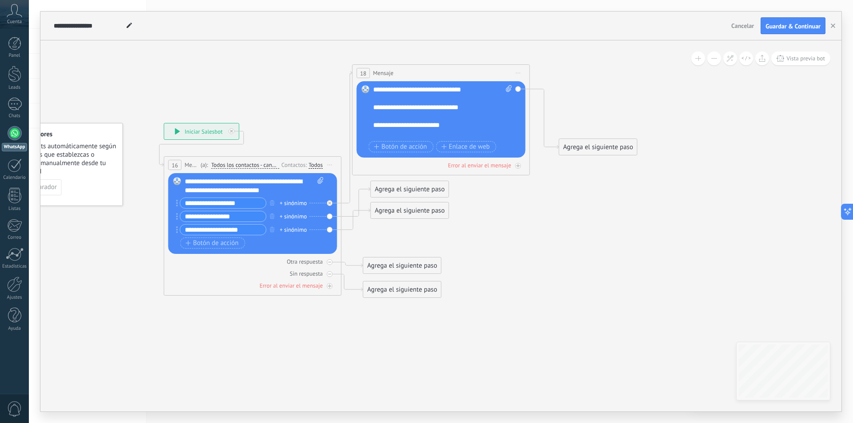
click at [425, 96] on div at bounding box center [438, 98] width 130 height 9
click at [402, 109] on div at bounding box center [438, 107] width 130 height 9
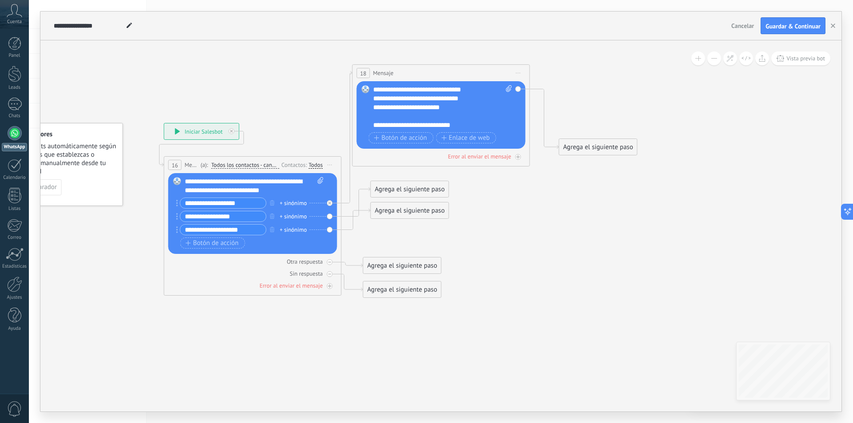
click at [409, 116] on div at bounding box center [438, 116] width 130 height 9
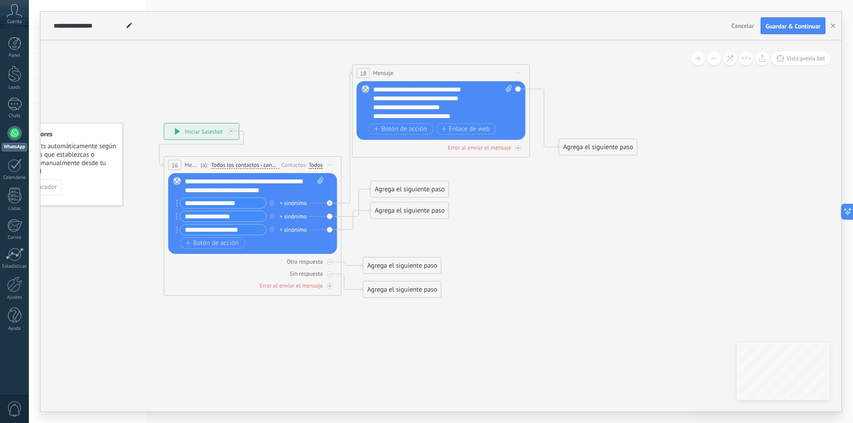
click at [460, 114] on div "**********" at bounding box center [434, 116] width 123 height 9
click at [463, 115] on div "**********" at bounding box center [434, 116] width 123 height 9
click at [469, 102] on div "**********" at bounding box center [434, 98] width 123 height 9
click at [477, 97] on div "**********" at bounding box center [434, 98] width 123 height 9
drag, startPoint x: 473, startPoint y: 113, endPoint x: 378, endPoint y: 100, distance: 95.4
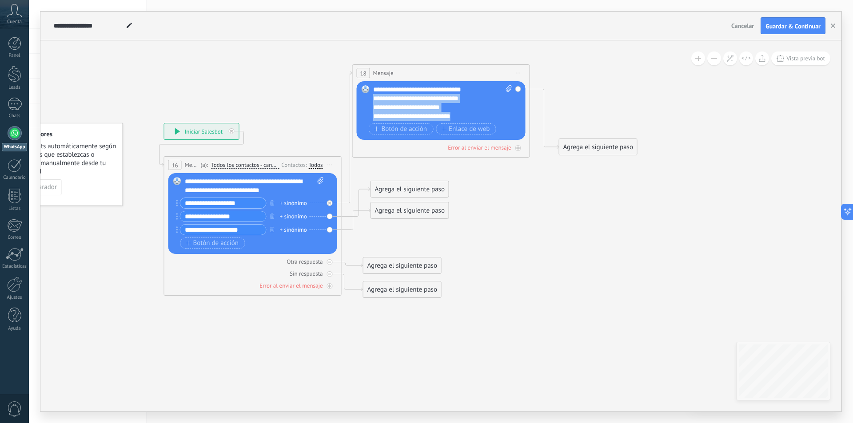
click at [372, 100] on div "Reemplazar Quitar Convertir a mensaje de voz Arrastre la imagen aquí para adjun…" at bounding box center [441, 110] width 169 height 59
click at [451, 109] on div "**********" at bounding box center [434, 107] width 123 height 9
click at [472, 115] on div "**********" at bounding box center [434, 116] width 123 height 9
click at [475, 119] on div "**********" at bounding box center [434, 116] width 123 height 9
click at [512, 184] on icon at bounding box center [385, 181] width 887 height 677
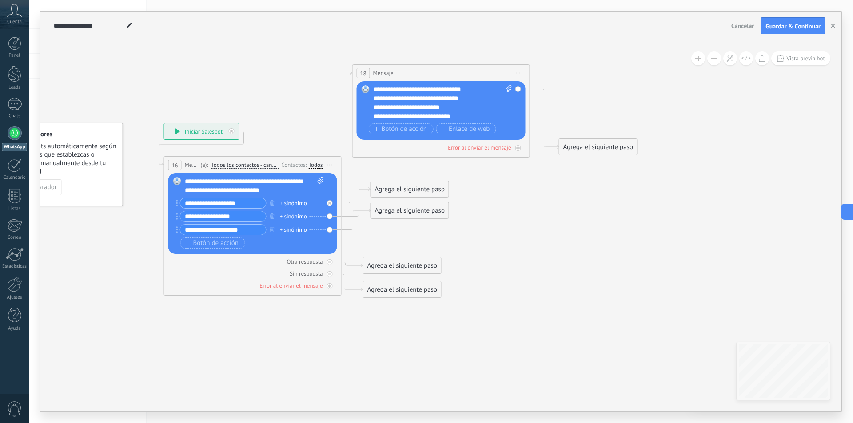
drag, startPoint x: 601, startPoint y: 198, endPoint x: 590, endPoint y: 156, distance: 42.9
click at [601, 194] on icon at bounding box center [385, 181] width 887 height 677
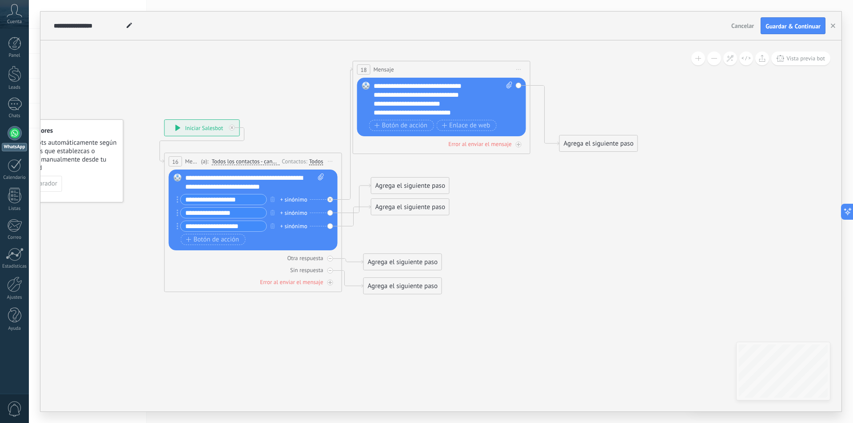
click at [461, 111] on div "**********" at bounding box center [435, 112] width 123 height 9
click at [578, 145] on div "Agrega el siguiente paso" at bounding box center [599, 143] width 78 height 15
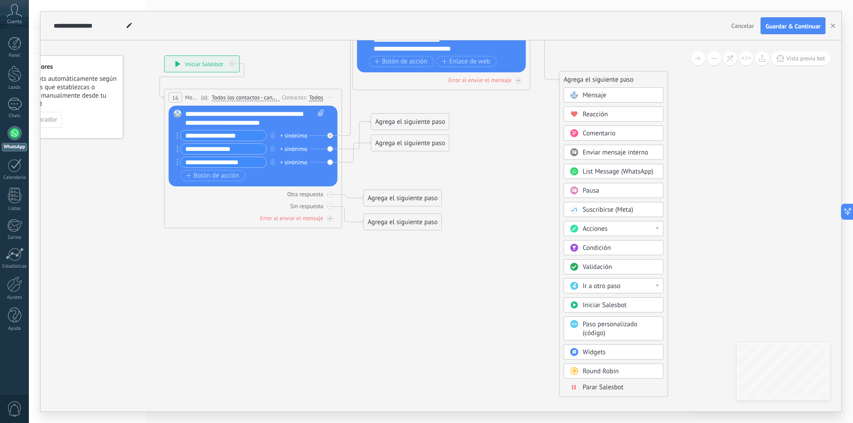
click at [607, 246] on span "Condición" at bounding box center [597, 248] width 28 height 8
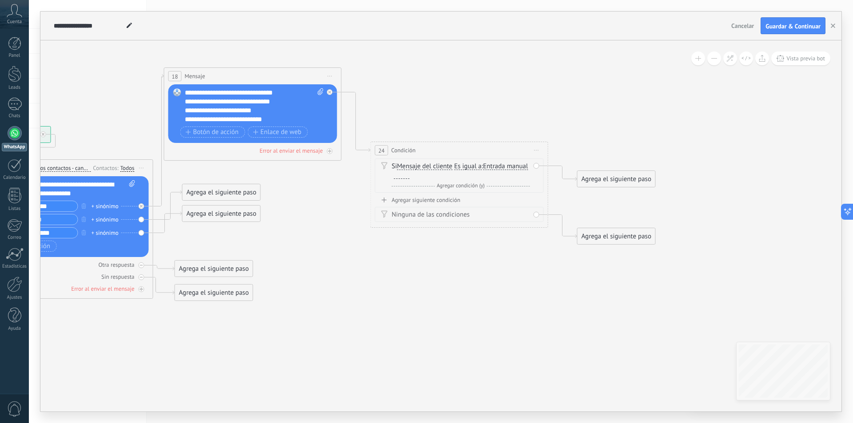
drag, startPoint x: 481, startPoint y: 248, endPoint x: 489, endPoint y: 246, distance: 8.1
click at [497, 273] on icon at bounding box center [301, 184] width 1094 height 678
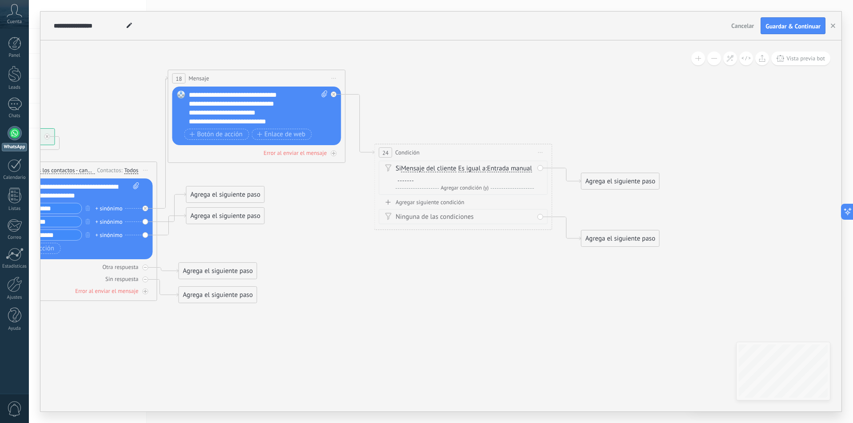
click at [487, 172] on span "Entrada manual" at bounding box center [509, 168] width 45 height 7
click at [482, 175] on button "Entrada manual" at bounding box center [537, 169] width 111 height 16
click at [513, 122] on icon at bounding box center [304, 187] width 1094 height 678
click at [539, 151] on span "Iniciar vista previa aquí Cambiar nombre Duplicar [GEOGRAPHIC_DATA]" at bounding box center [540, 152] width 14 height 13
click at [544, 212] on icon at bounding box center [546, 209] width 5 height 5
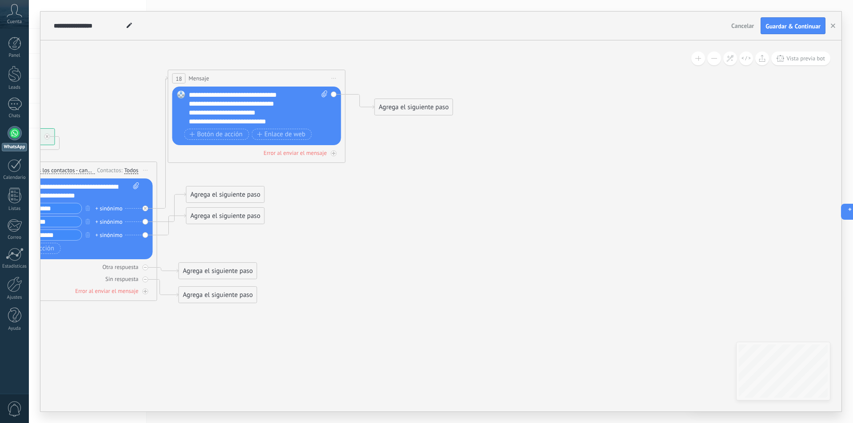
click at [394, 107] on div "Agrega el siguiente paso" at bounding box center [414, 107] width 78 height 15
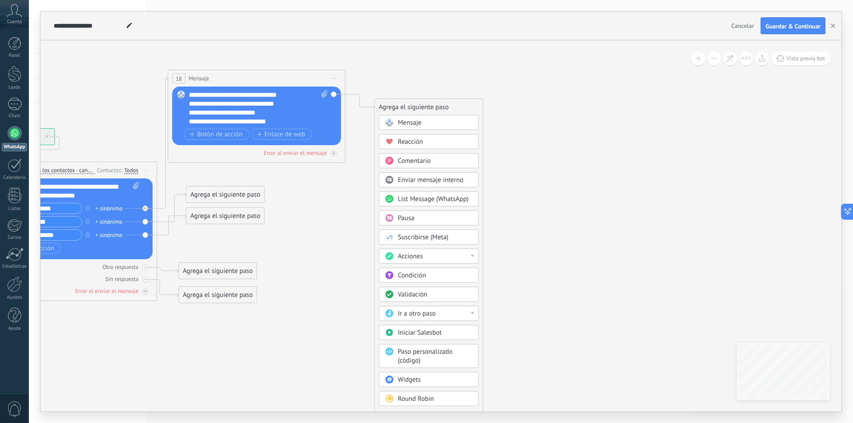
click at [427, 219] on div "Pausa" at bounding box center [435, 218] width 75 height 9
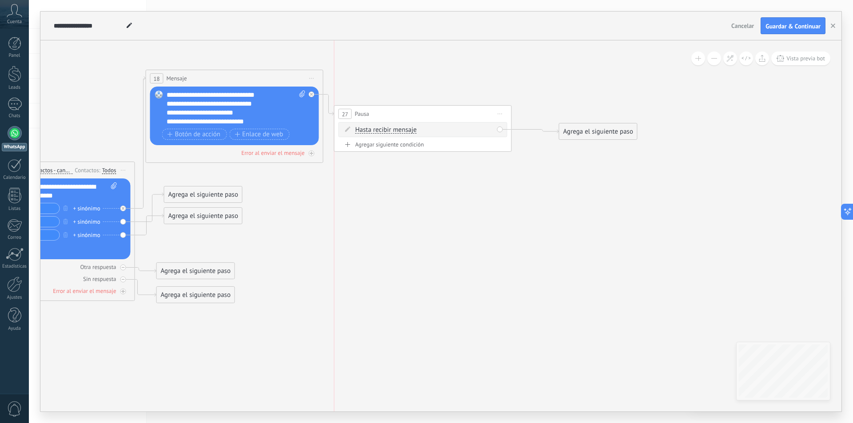
drag, startPoint x: 424, startPoint y: 105, endPoint x: 403, endPoint y: 112, distance: 21.5
click at [403, 112] on div "27 Pausa ***** Iniciar vista previa aquí Cambiar nombre Duplicar [GEOGRAPHIC_DA…" at bounding box center [422, 114] width 177 height 16
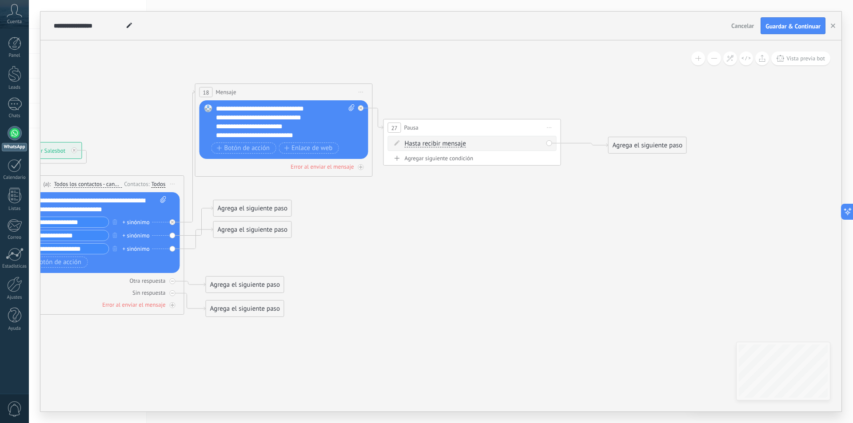
drag, startPoint x: 448, startPoint y: 211, endPoint x: 457, endPoint y: 222, distance: 13.8
click at [457, 222] on icon at bounding box center [332, 200] width 1094 height 678
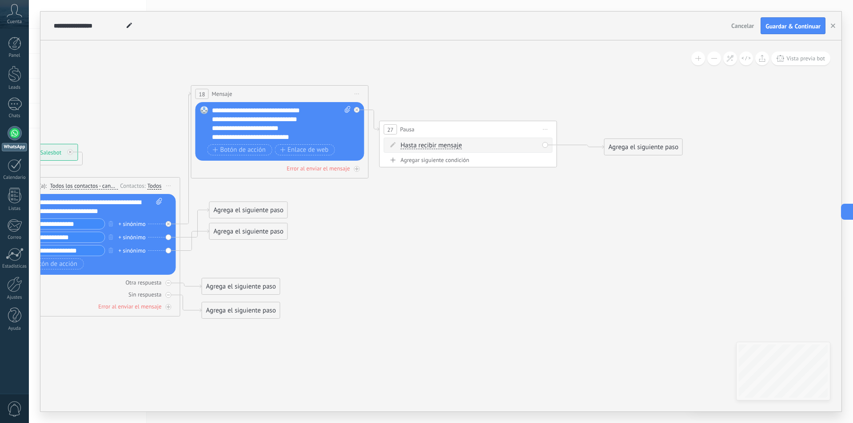
click at [294, 122] on div "**********" at bounding box center [273, 119] width 123 height 9
click at [311, 134] on div "**********" at bounding box center [273, 137] width 123 height 9
click at [286, 129] on div "**********" at bounding box center [273, 128] width 123 height 9
click at [291, 129] on div "**********" at bounding box center [273, 128] width 123 height 9
click at [305, 134] on div "**********" at bounding box center [273, 137] width 123 height 9
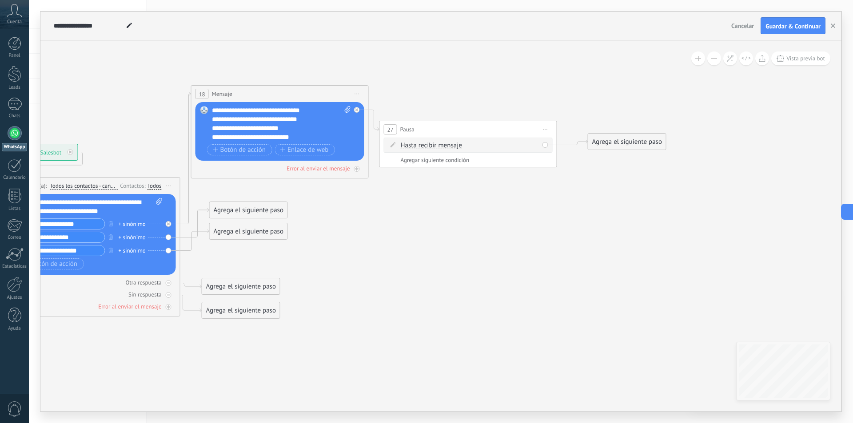
drag, startPoint x: 629, startPoint y: 148, endPoint x: 613, endPoint y: 143, distance: 17.3
click at [613, 143] on div "Agrega el siguiente paso" at bounding box center [627, 142] width 78 height 15
drag, startPoint x: 454, startPoint y: 125, endPoint x: 457, endPoint y: 51, distance: 74.2
click at [457, 51] on div "27 Pausa ***** Iniciar vista previa aquí Cambiar nombre Duplicar [GEOGRAPHIC_DA…" at bounding box center [468, 57] width 177 height 16
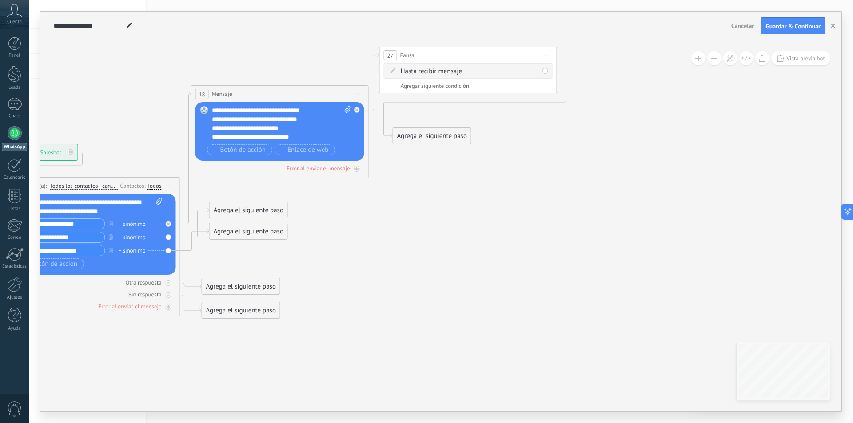
drag, startPoint x: 616, startPoint y: 140, endPoint x: 421, endPoint y: 135, distance: 195.1
click at [421, 135] on div "Agrega el siguiente paso" at bounding box center [432, 136] width 78 height 15
click at [420, 134] on div "Agrega el siguiente paso" at bounding box center [432, 136] width 78 height 15
click at [429, 137] on div "Agrega el siguiente paso" at bounding box center [432, 136] width 78 height 15
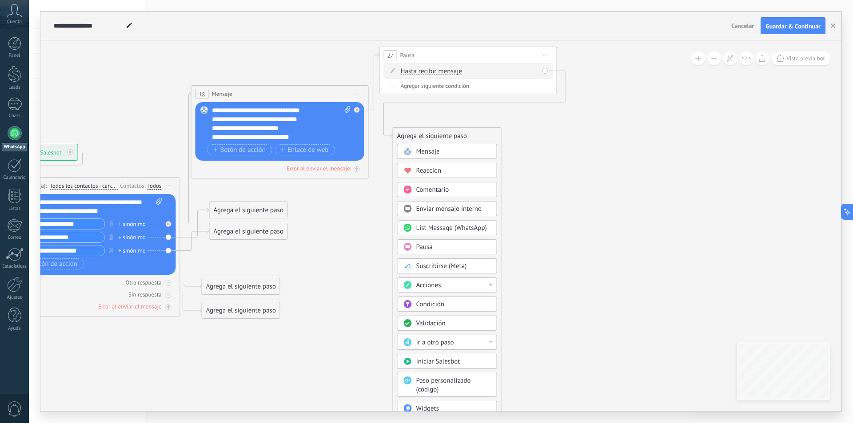
click at [457, 211] on span "Enviar mensaje interno" at bounding box center [449, 209] width 66 height 8
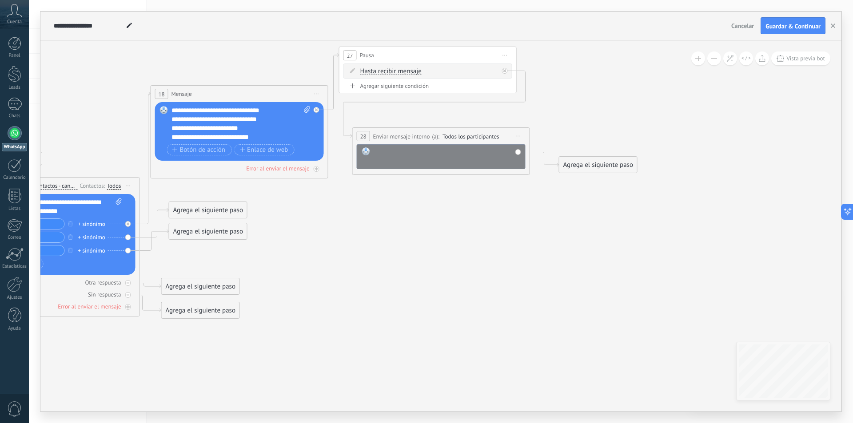
click at [447, 158] on div at bounding box center [447, 156] width 147 height 18
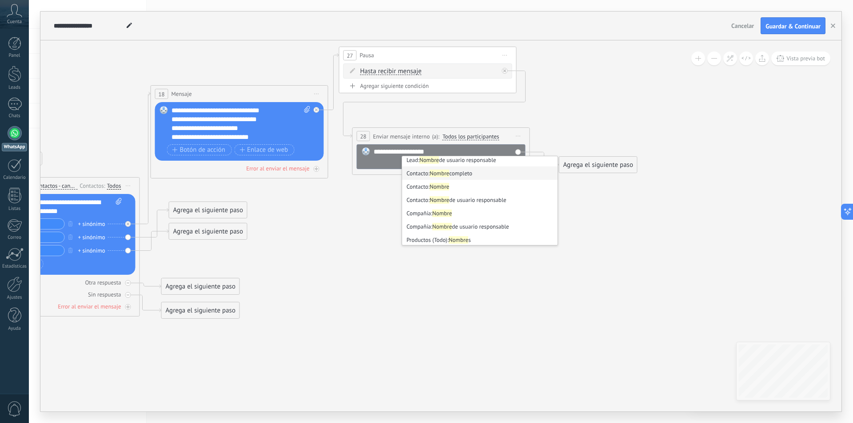
scroll to position [44, 0]
click at [459, 174] on li "Contacto: Nombre" at bounding box center [479, 171] width 155 height 13
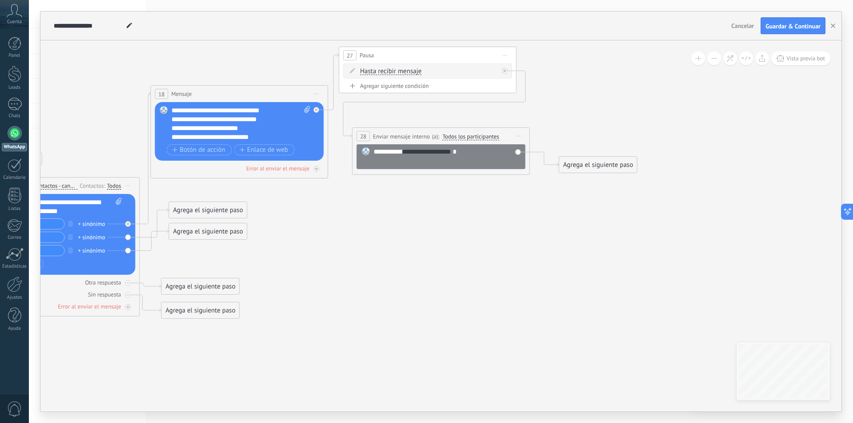
click at [469, 151] on div "**********" at bounding box center [447, 156] width 147 height 18
click at [485, 156] on div "**********" at bounding box center [447, 156] width 147 height 18
click at [469, 158] on div "**********" at bounding box center [447, 156] width 147 height 18
click at [460, 150] on div "**********" at bounding box center [447, 156] width 147 height 18
click at [643, 206] on icon at bounding box center [284, 183] width 1089 height 716
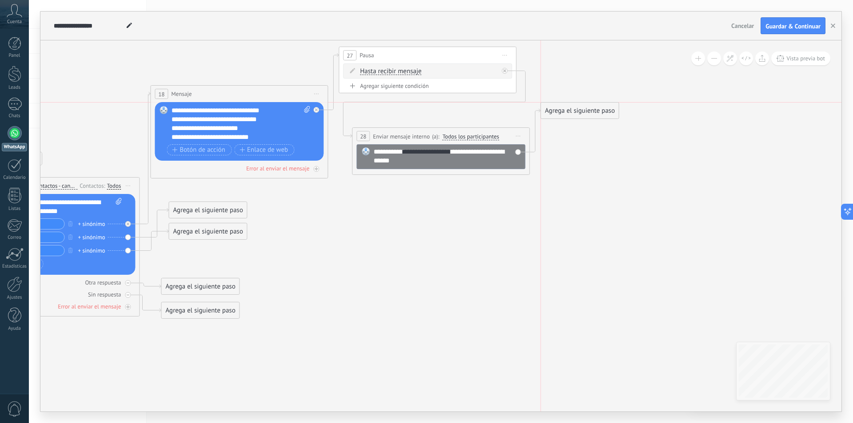
drag, startPoint x: 577, startPoint y: 160, endPoint x: 557, endPoint y: 103, distance: 60.4
click at [557, 103] on div "Agrega el siguiente paso" at bounding box center [580, 110] width 78 height 15
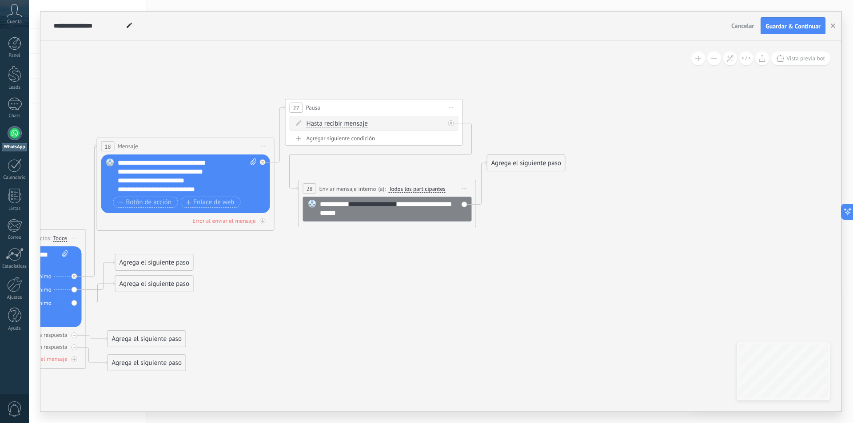
drag, startPoint x: 592, startPoint y: 171, endPoint x: 536, endPoint y: 226, distance: 78.2
click at [536, 226] on icon at bounding box center [221, 235] width 1071 height 716
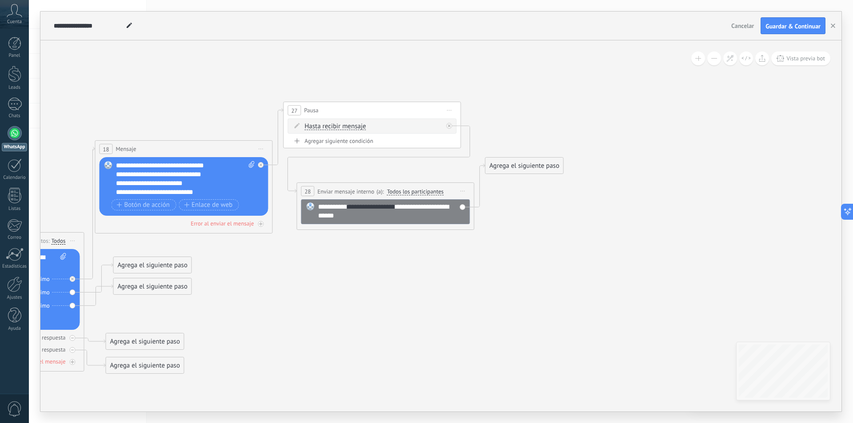
click at [549, 157] on icon at bounding box center [220, 238] width 1071 height 716
click at [543, 165] on div "Agrega el siguiente paso" at bounding box center [524, 166] width 78 height 15
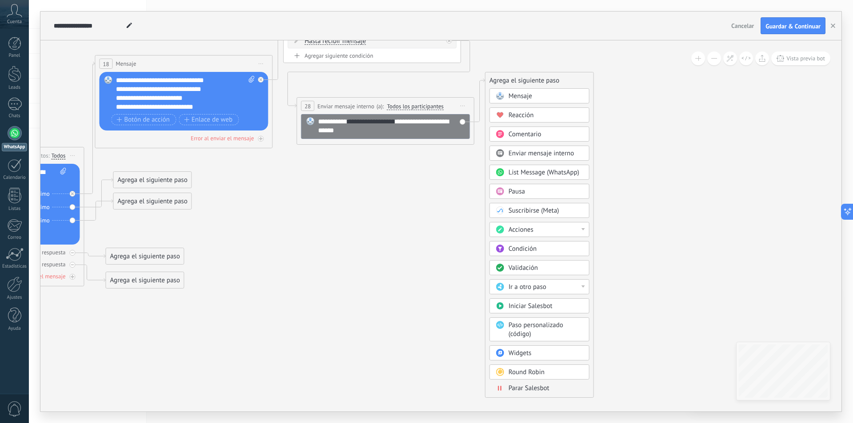
click at [540, 328] on span "Paso personalizado (código)" at bounding box center [536, 329] width 55 height 17
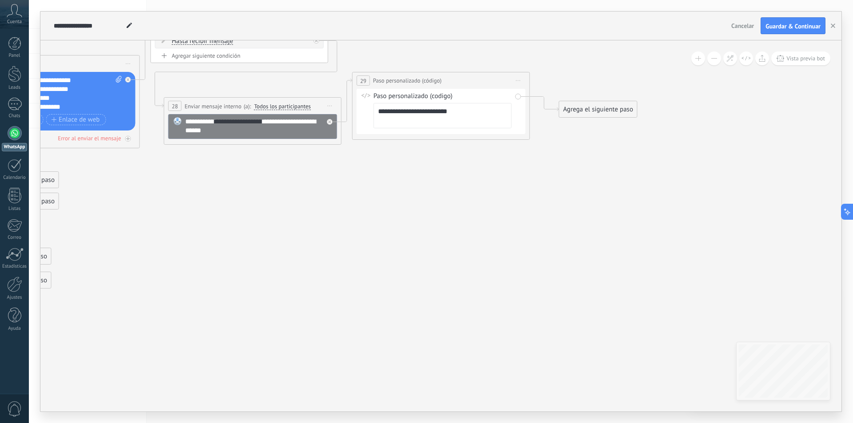
click at [519, 80] on span "Iniciar vista previa aquí Cambiar nombre Duplicar [GEOGRAPHIC_DATA]" at bounding box center [518, 80] width 14 height 13
click at [534, 141] on div "Borrar" at bounding box center [559, 138] width 88 height 15
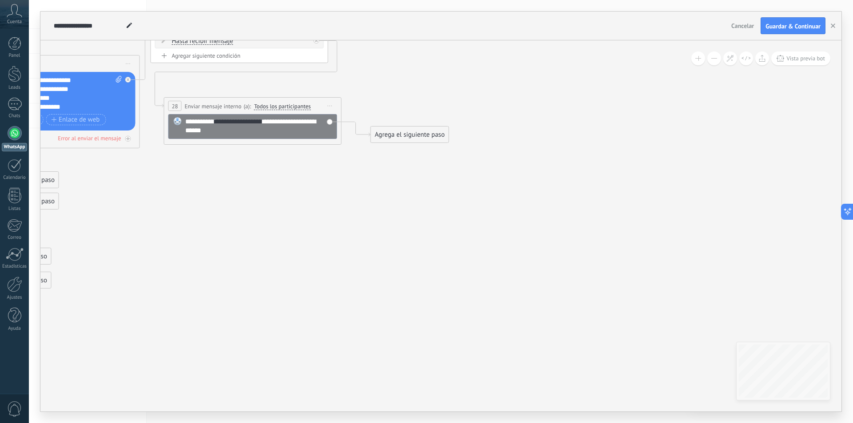
click at [409, 132] on div "Agrega el siguiente paso" at bounding box center [410, 134] width 78 height 15
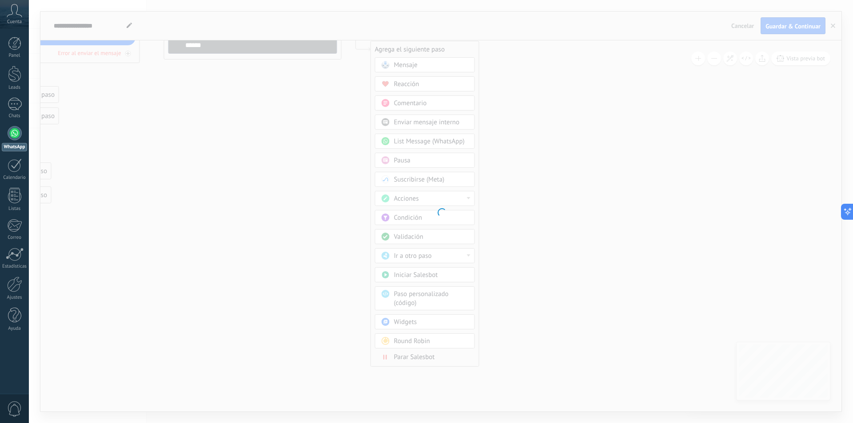
click at [437, 320] on body ".abccls-1,.abccls-2{fill-rule:evenodd}.abccls-2{fill:#fff} .abfcls-1{fill:none}…" at bounding box center [426, 211] width 853 height 423
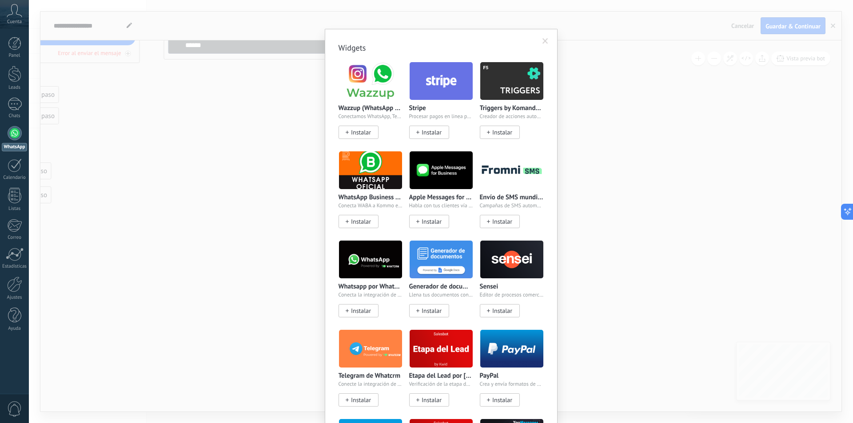
click at [545, 41] on span at bounding box center [545, 41] width 6 height 6
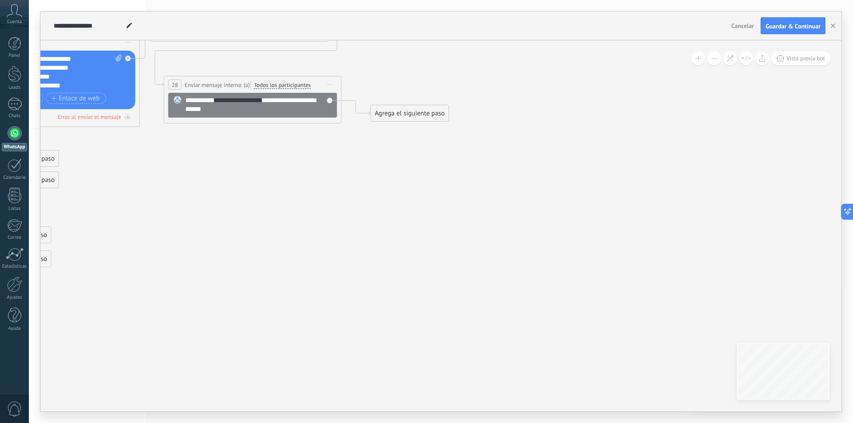
click at [413, 112] on div "Agrega el siguiente paso" at bounding box center [410, 113] width 78 height 15
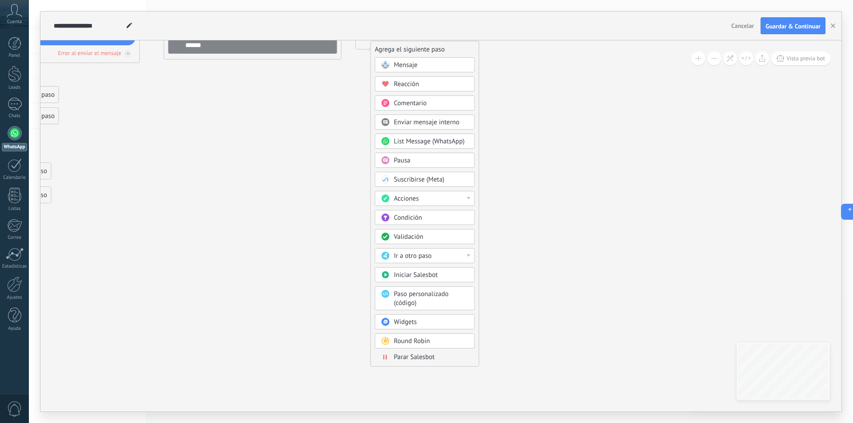
click at [426, 340] on span "Round Robin" at bounding box center [412, 341] width 36 height 8
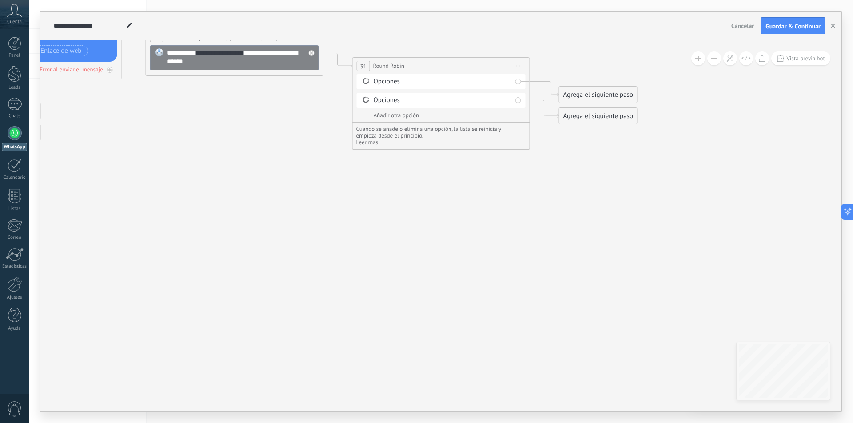
drag, startPoint x: 503, startPoint y: 175, endPoint x: 471, endPoint y: 211, distance: 48.5
click at [496, 265] on icon at bounding box center [182, 84] width 1296 height 716
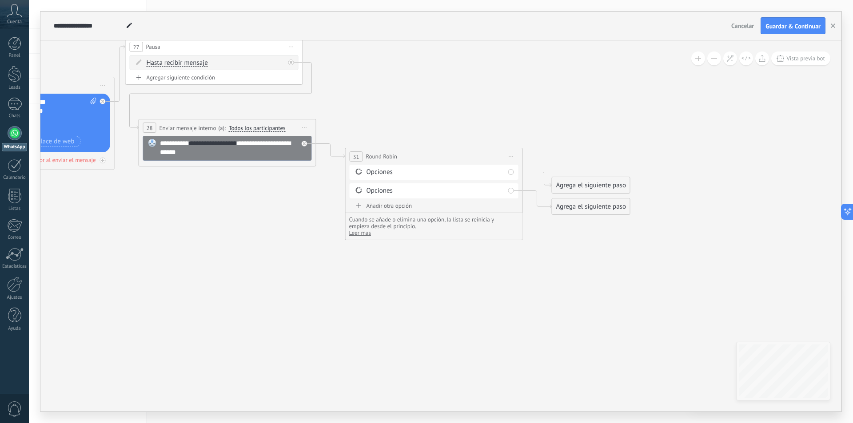
click at [392, 175] on div "Opciones" at bounding box center [435, 172] width 138 height 9
click at [384, 173] on div "Opciones" at bounding box center [435, 172] width 138 height 9
click at [362, 173] on icon at bounding box center [359, 171] width 8 height 8
drag, startPoint x: 354, startPoint y: 171, endPoint x: 377, endPoint y: 170, distance: 22.7
click at [359, 170] on icon at bounding box center [359, 171] width 8 height 8
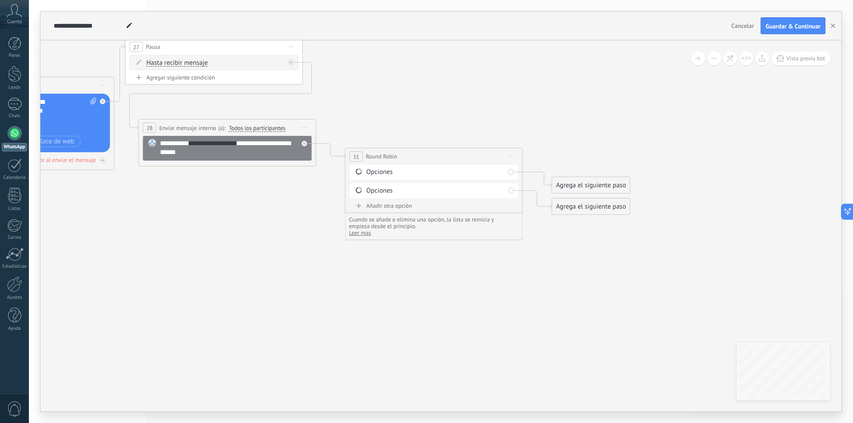
click at [354, 171] on span at bounding box center [358, 171] width 15 height 7
click at [373, 204] on div "Añadir otra opción" at bounding box center [434, 206] width 169 height 8
drag, startPoint x: 394, startPoint y: 211, endPoint x: 568, endPoint y: 209, distance: 174.6
click at [395, 211] on div "Opciones" at bounding box center [435, 209] width 138 height 9
click at [598, 183] on div "Agrega el siguiente paso" at bounding box center [591, 185] width 78 height 15
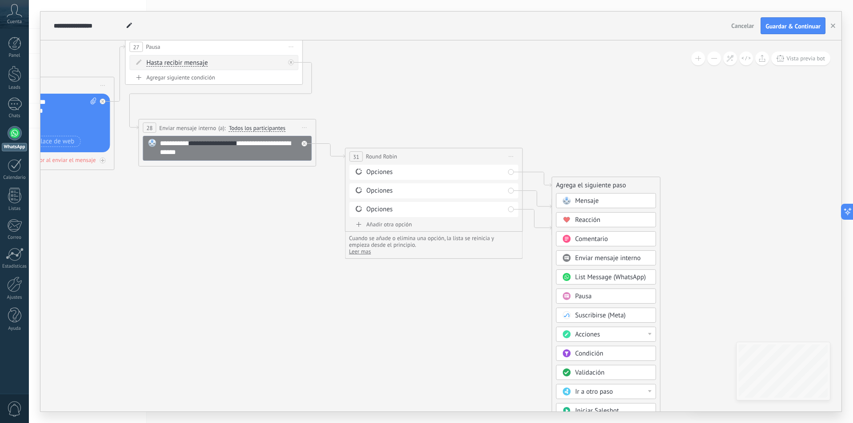
drag, startPoint x: 622, startPoint y: 134, endPoint x: 616, endPoint y: 134, distance: 5.8
click at [622, 133] on icon at bounding box center [175, 174] width 1296 height 716
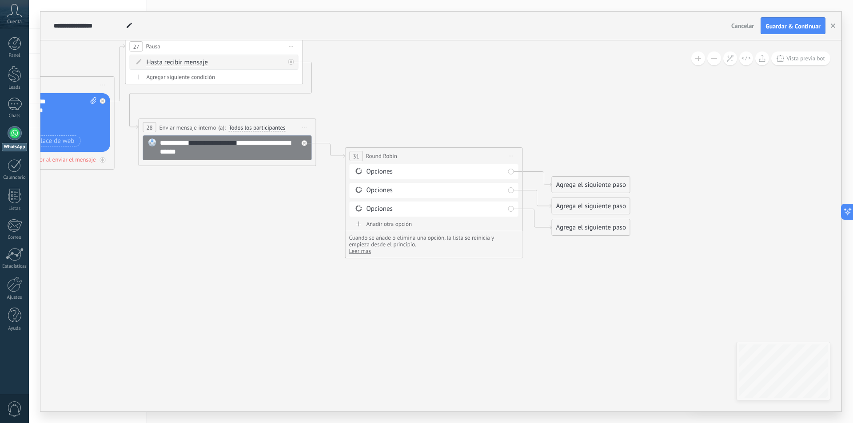
click at [511, 155] on span "Iniciar vista previa aquí Cambiar nombre Duplicar [GEOGRAPHIC_DATA]" at bounding box center [511, 156] width 14 height 13
click at [535, 211] on div "Borrar" at bounding box center [552, 214] width 88 height 15
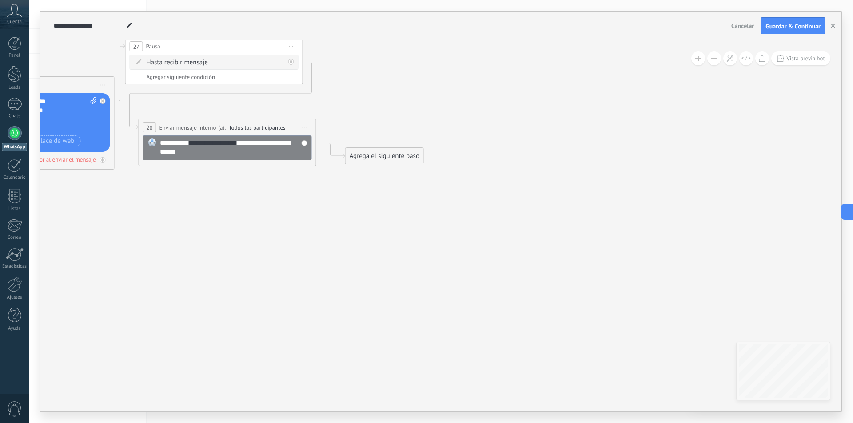
click at [355, 155] on div "Agrega el siguiente paso" at bounding box center [385, 156] width 78 height 15
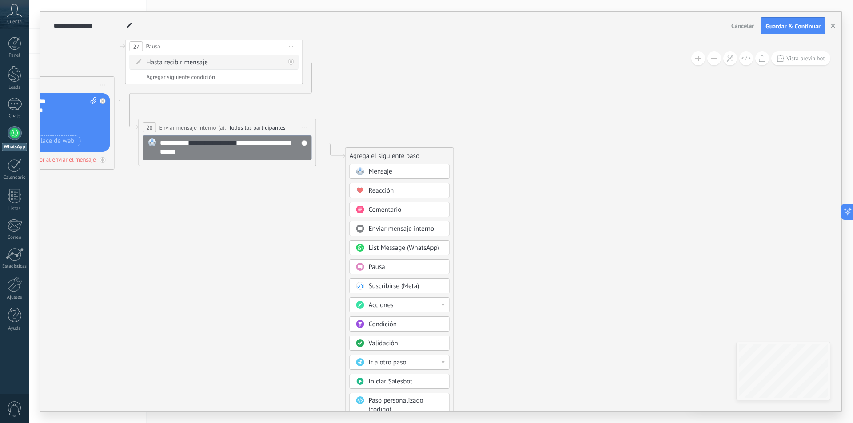
click at [413, 251] on span "List Message (WhatsApp)" at bounding box center [404, 248] width 71 height 8
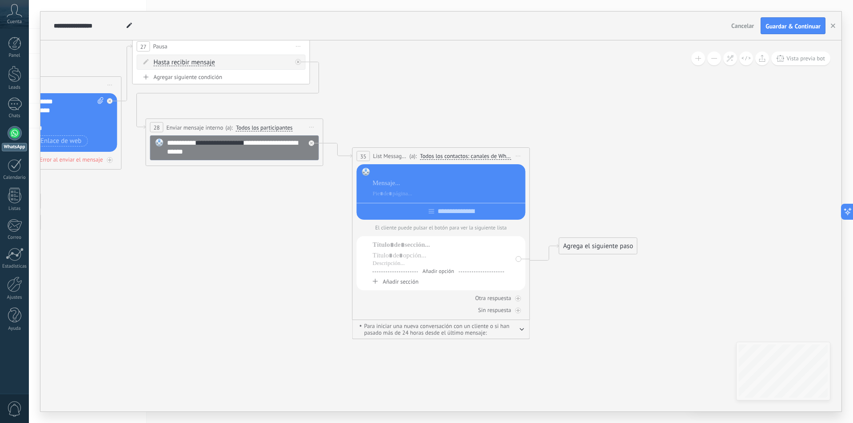
click at [406, 173] on div at bounding box center [448, 172] width 150 height 9
click at [517, 156] on icon at bounding box center [518, 156] width 4 height 1
click at [521, 212] on icon at bounding box center [523, 213] width 5 height 5
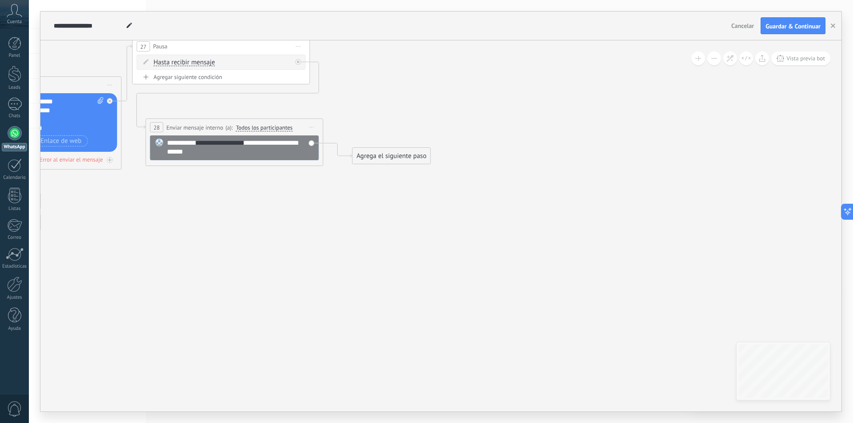
click at [373, 159] on div "Agrega el siguiente paso" at bounding box center [392, 156] width 78 height 15
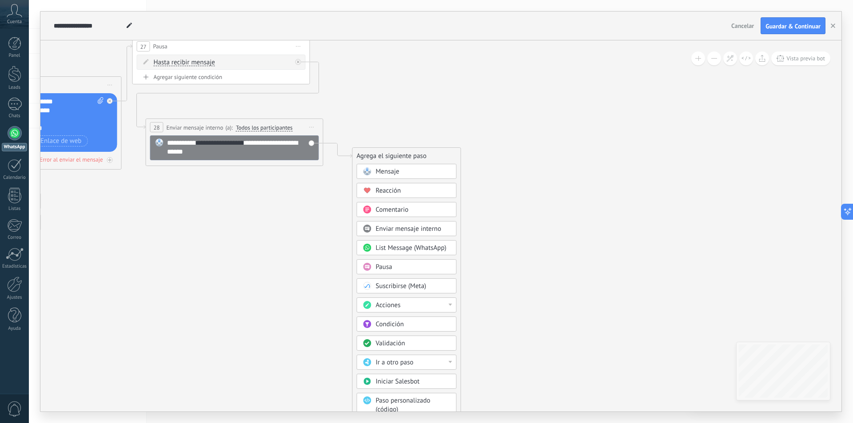
click at [407, 193] on div "Reacción" at bounding box center [413, 191] width 75 height 9
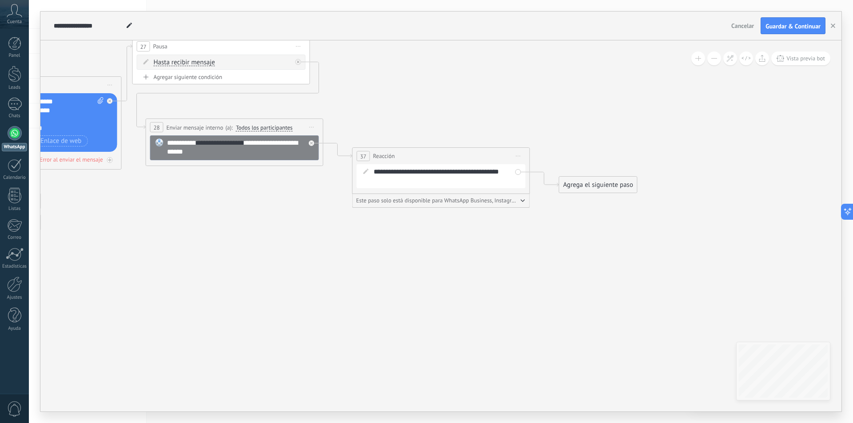
click at [517, 153] on span "Iniciar vista previa aquí Cambiar nombre Duplicar [GEOGRAPHIC_DATA]" at bounding box center [518, 156] width 14 height 13
click at [523, 213] on icon at bounding box center [524, 213] width 4 height 5
click at [420, 153] on div "Agrega el siguiente paso" at bounding box center [392, 156] width 78 height 15
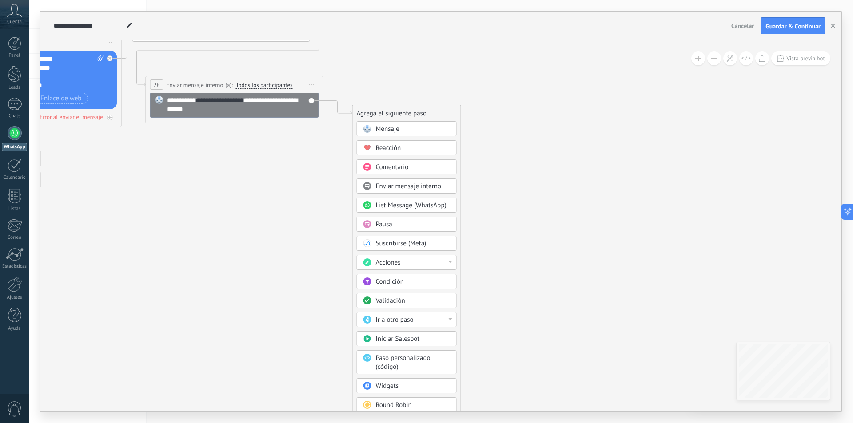
click at [398, 267] on div "Acciones" at bounding box center [407, 262] width 100 height 15
click at [419, 265] on div "Administrar etiquetas" at bounding box center [406, 262] width 99 height 15
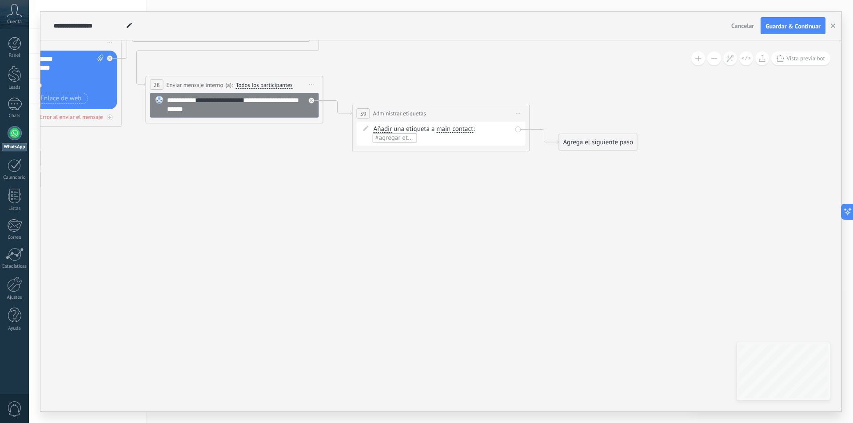
click at [399, 138] on span "#agregar etiquetas" at bounding box center [401, 138] width 53 height 8
click at [400, 143] on div "Añadir Añadir Eliminar Añadir Añadir Eliminar una etiqueta a main contact main …" at bounding box center [441, 134] width 169 height 24
click at [453, 128] on span "main contact" at bounding box center [454, 129] width 37 height 7
click at [453, 128] on button "main contact" at bounding box center [487, 129] width 111 height 16
click at [401, 139] on span "#agregar etiquetas" at bounding box center [401, 138] width 53 height 8
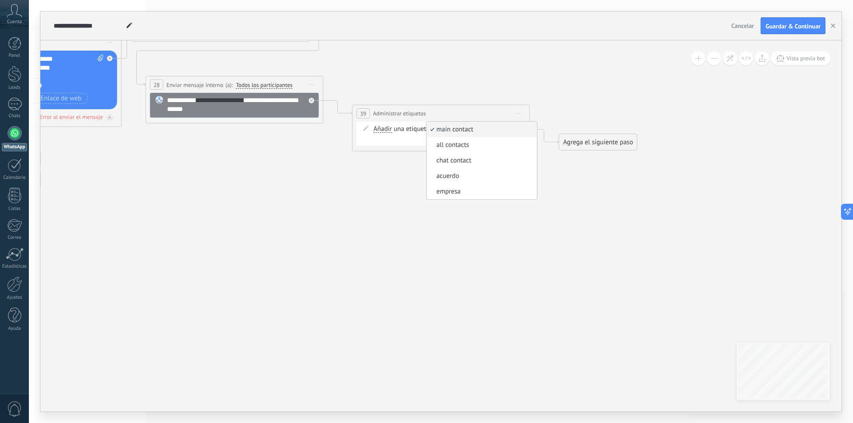
click at [394, 141] on input "text" at bounding box center [396, 138] width 44 height 7
click at [385, 129] on span "Añadir" at bounding box center [383, 129] width 19 height 7
click at [385, 129] on button "Añadir" at bounding box center [424, 129] width 111 height 16
click at [538, 160] on icon at bounding box center [182, 131] width 1296 height 716
click at [515, 111] on span "Iniciar vista previa aquí Cambiar nombre Duplicar [GEOGRAPHIC_DATA]" at bounding box center [518, 113] width 14 height 13
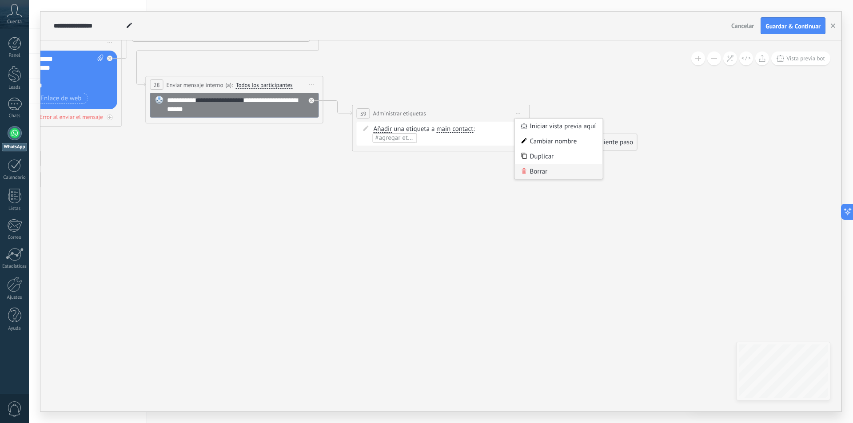
click at [531, 171] on div "Borrar" at bounding box center [559, 171] width 88 height 15
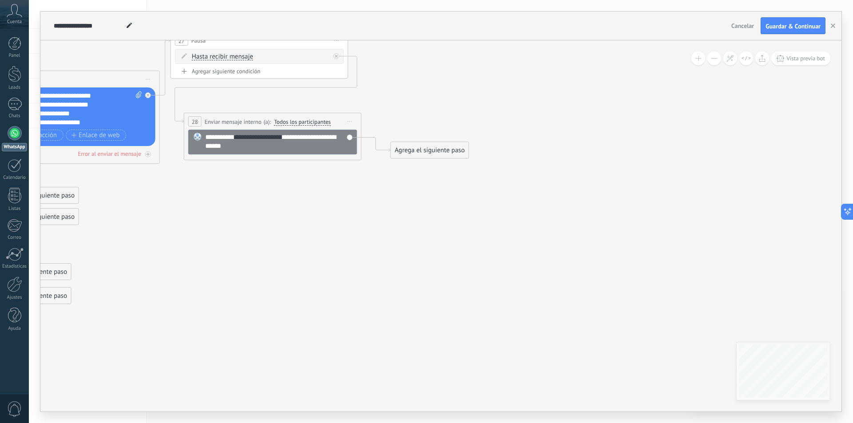
drag, startPoint x: 331, startPoint y: 194, endPoint x: 335, endPoint y: 204, distance: 10.6
click at [335, 204] on icon at bounding box center [116, 168] width 1089 height 716
click at [423, 150] on div "Agrega el siguiente paso" at bounding box center [430, 150] width 78 height 15
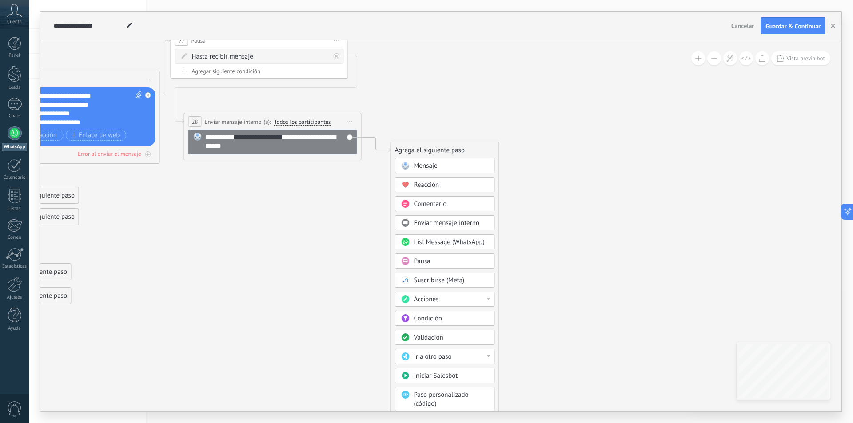
click at [433, 305] on div "Acciones" at bounding box center [445, 299] width 100 height 15
click at [443, 303] on div "Cambiar etapa del lead" at bounding box center [444, 300] width 99 height 15
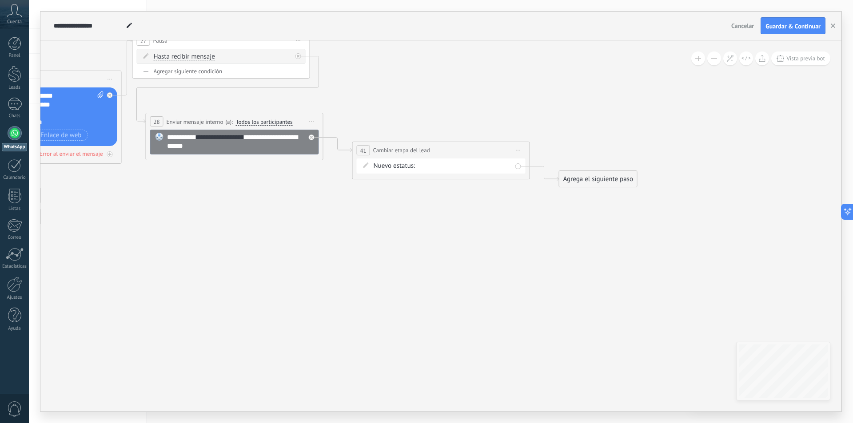
click at [0, 0] on div "Contacto inicial Negociación Debate contractual Discusión de contrato Logrado c…" at bounding box center [0, 0] width 0 height 0
click at [361, 213] on div at bounding box center [441, 211] width 824 height 423
click at [0, 0] on div "Contacto inicial Negociación Debate contractual Discusión de contrato Logrado c…" at bounding box center [0, 0] width 0 height 0
click at [0, 0] on label "Negociación" at bounding box center [0, 0] width 0 height 0
click at [0, 0] on div "Contacto inicial Negociación Debate contractual Discusión de contrato Logrado c…" at bounding box center [0, 0] width 0 height 0
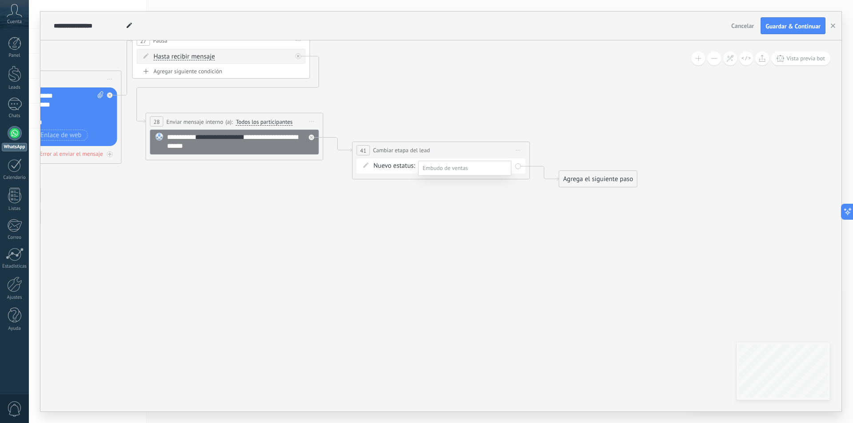
click at [574, 266] on div at bounding box center [441, 211] width 824 height 423
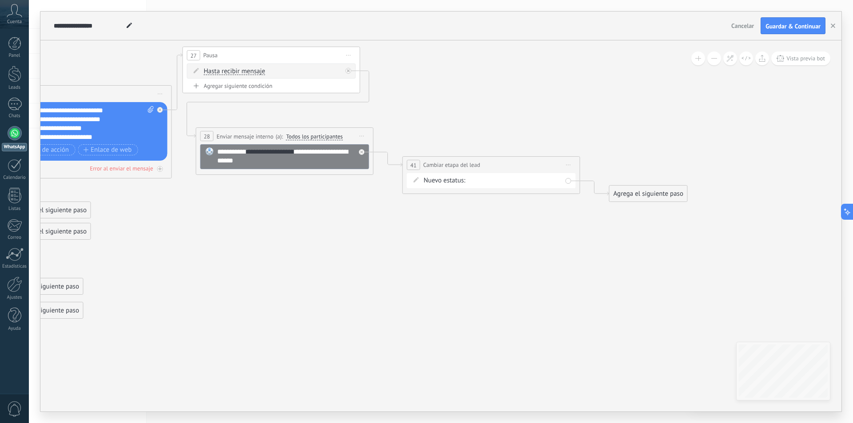
drag, startPoint x: 356, startPoint y: 236, endPoint x: 387, endPoint y: 242, distance: 31.3
click at [387, 242] on icon at bounding box center [232, 183] width 1296 height 716
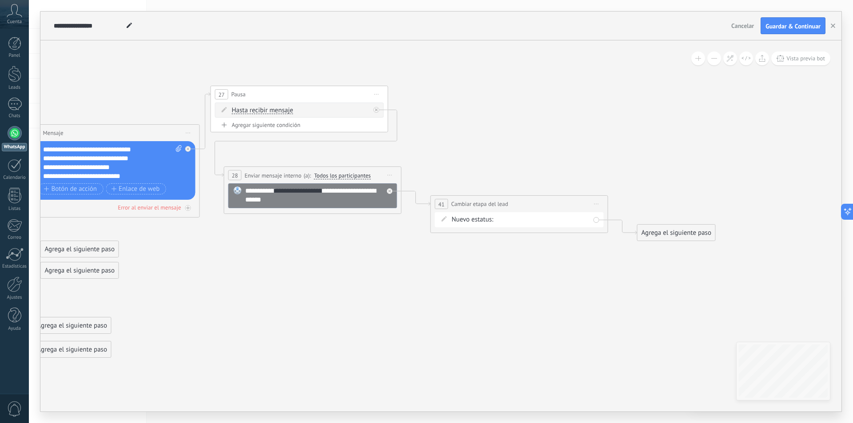
drag, startPoint x: 397, startPoint y: 252, endPoint x: 410, endPoint y: 282, distance: 33.2
click at [410, 282] on icon at bounding box center [260, 222] width 1296 height 716
drag, startPoint x: 495, startPoint y: 191, endPoint x: 483, endPoint y: 136, distance: 55.9
click at [483, 136] on span "Cambiar etapa del lead" at bounding box center [460, 139] width 57 height 8
click at [547, 232] on icon at bounding box center [258, 222] width 1296 height 716
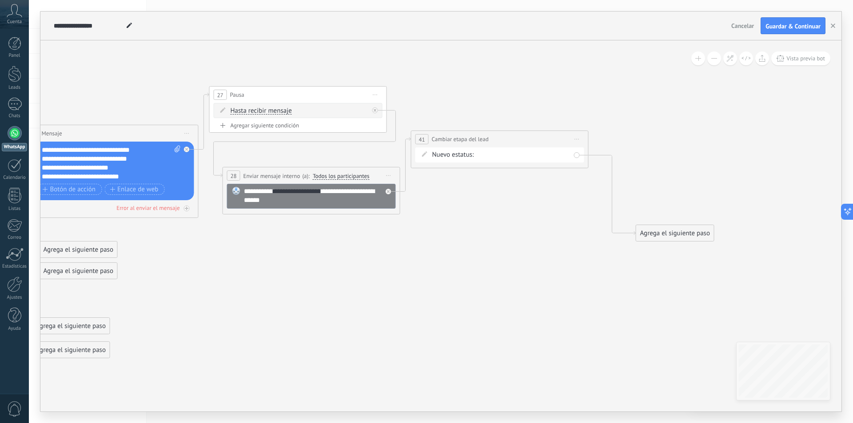
drag, startPoint x: 567, startPoint y: 234, endPoint x: 476, endPoint y: 242, distance: 91.0
click at [476, 242] on icon at bounding box center [258, 222] width 1296 height 716
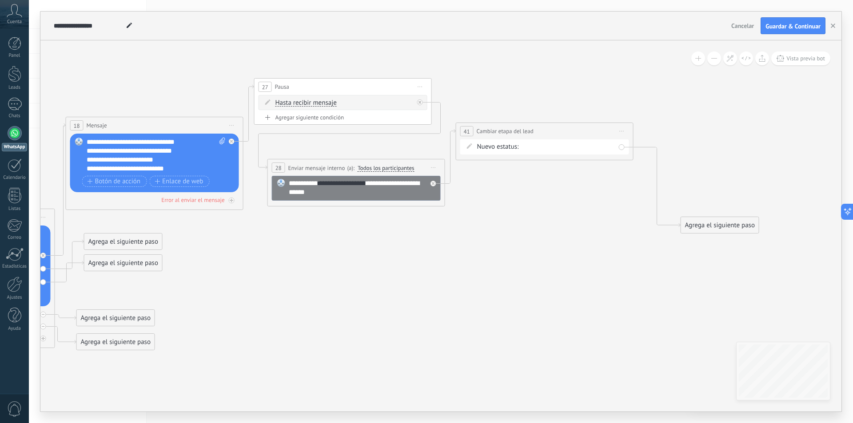
drag, startPoint x: 384, startPoint y: 280, endPoint x: 519, endPoint y: 264, distance: 136.4
click at [519, 264] on icon at bounding box center [303, 214] width 1296 height 716
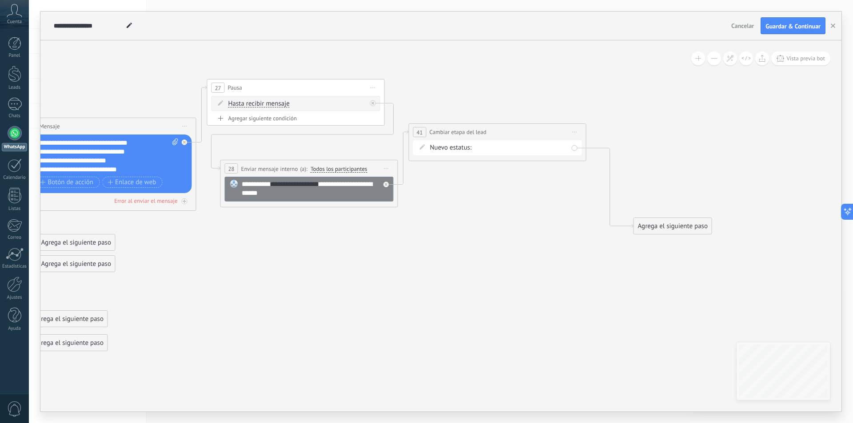
drag, startPoint x: 478, startPoint y: 222, endPoint x: 397, endPoint y: 218, distance: 80.9
click at [428, 232] on icon at bounding box center [256, 215] width 1296 height 716
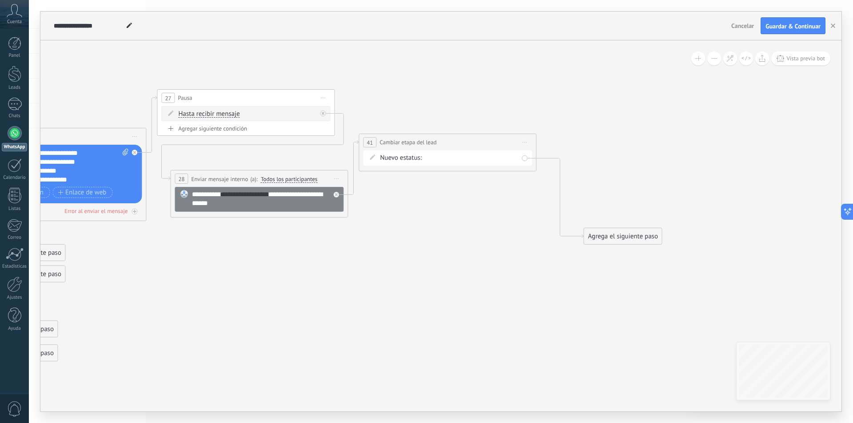
click at [306, 177] on span "Todos los participantes" at bounding box center [289, 179] width 57 height 7
click at [306, 177] on button "Todos los participantes" at bounding box center [311, 179] width 111 height 16
click at [322, 180] on span "Usuario responsable" at bounding box center [304, 179] width 107 height 8
click at [301, 179] on span "Usuario responsable" at bounding box center [286, 179] width 50 height 7
click at [301, 179] on button "Usuario responsable" at bounding box center [311, 179] width 111 height 16
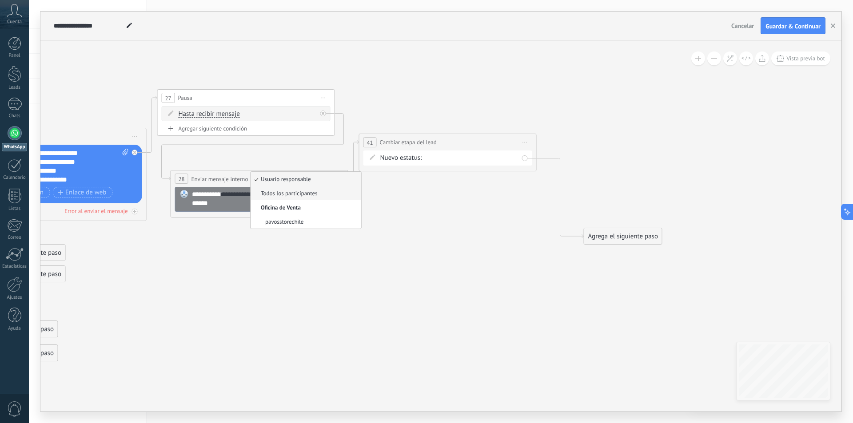
click at [309, 193] on span "Todos los participantes" at bounding box center [304, 194] width 107 height 8
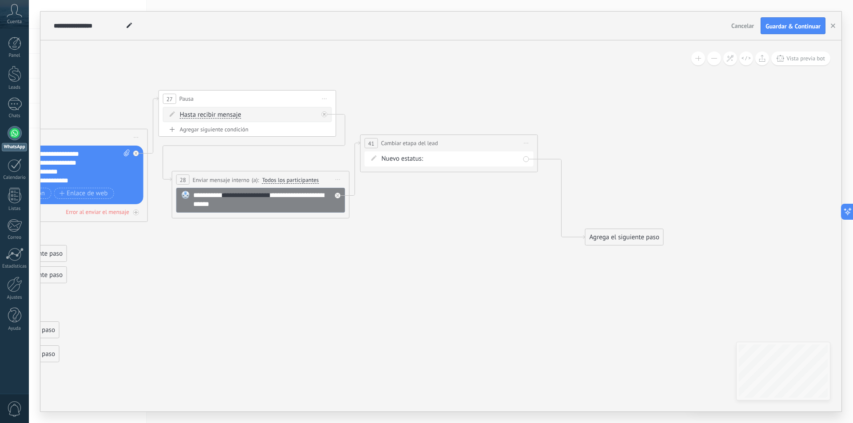
drag, startPoint x: 332, startPoint y: 249, endPoint x: 450, endPoint y: 253, distance: 117.8
click at [450, 253] on icon at bounding box center [208, 226] width 1296 height 716
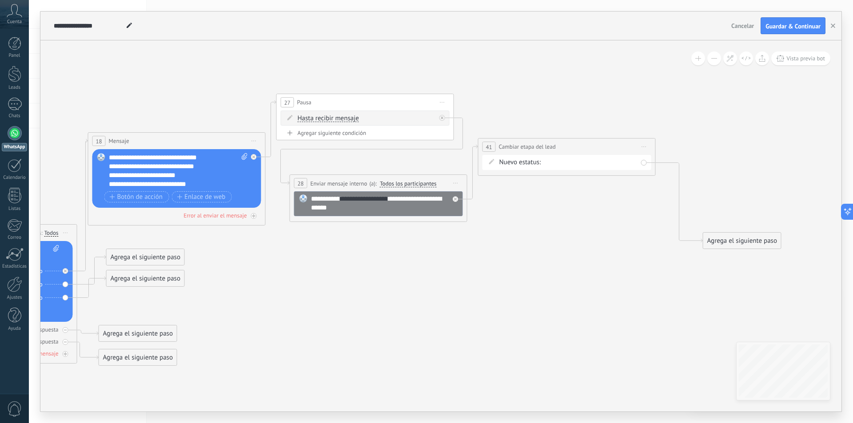
drag, startPoint x: 449, startPoint y: 267, endPoint x: 257, endPoint y: 277, distance: 192.1
click at [255, 277] on icon at bounding box center [326, 230] width 1296 height 716
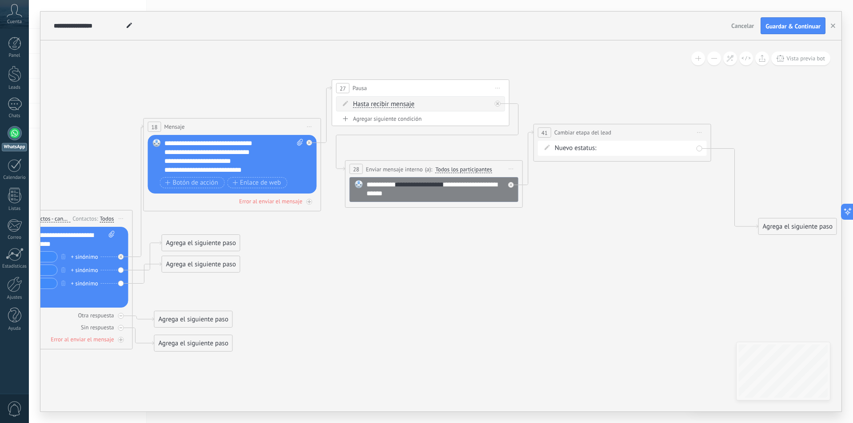
drag, startPoint x: 178, startPoint y: 305, endPoint x: 491, endPoint y: 276, distance: 314.9
click at [491, 276] on icon at bounding box center [381, 215] width 1296 height 716
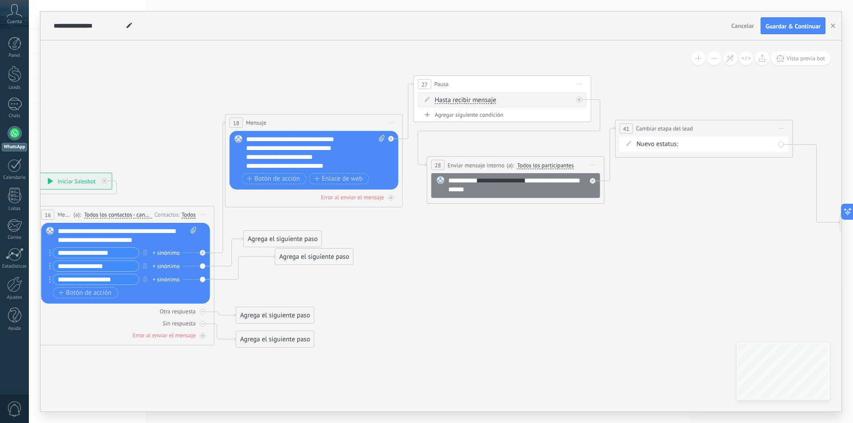
drag, startPoint x: 293, startPoint y: 266, endPoint x: 320, endPoint y: 261, distance: 27.6
click at [320, 261] on div "Agrega el siguiente paso" at bounding box center [314, 257] width 78 height 15
drag, startPoint x: 275, startPoint y: 242, endPoint x: 279, endPoint y: 231, distance: 11.7
click at [279, 231] on div "Agrega el siguiente paso" at bounding box center [286, 225] width 78 height 15
click at [276, 226] on div "Agrega el siguiente paso" at bounding box center [286, 225] width 78 height 15
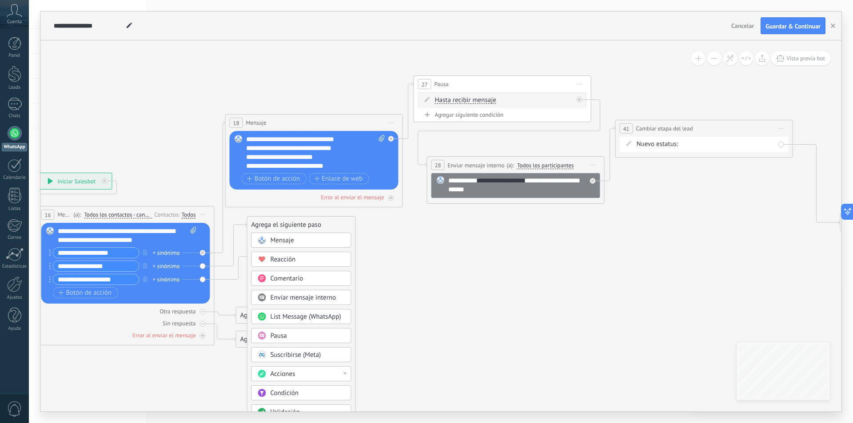
click at [286, 238] on span "Mensaje" at bounding box center [282, 240] width 24 height 8
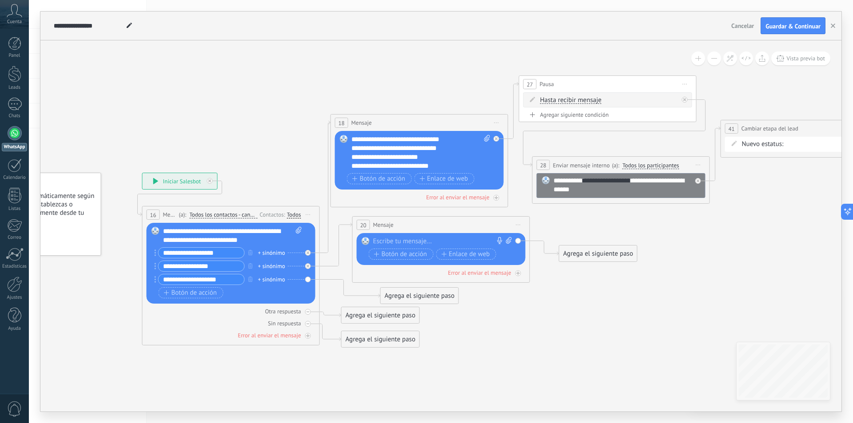
click at [430, 236] on div "Reemplazar Quitar Convertir a mensaje de voz Arrastre la imagen aquí para adjun…" at bounding box center [441, 249] width 169 height 32
click at [429, 244] on div at bounding box center [439, 241] width 132 height 9
click at [402, 242] on div "**********" at bounding box center [442, 241] width 139 height 9
click at [402, 241] on div "**********" at bounding box center [442, 241] width 139 height 9
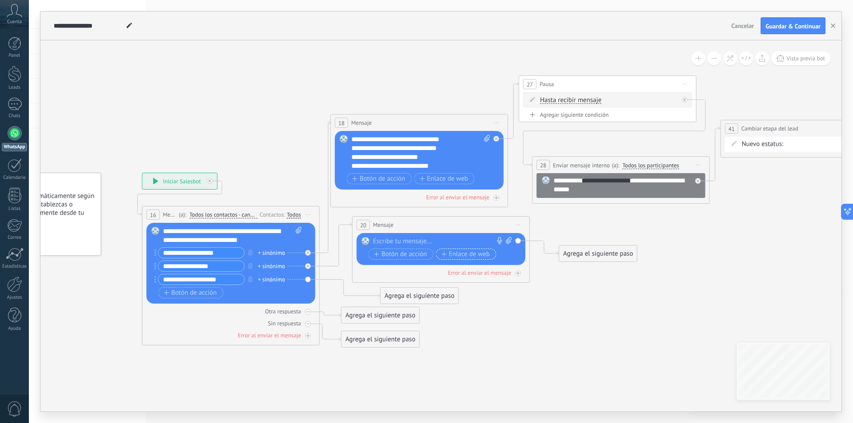
click at [460, 251] on span "Enlace de web" at bounding box center [465, 254] width 48 height 7
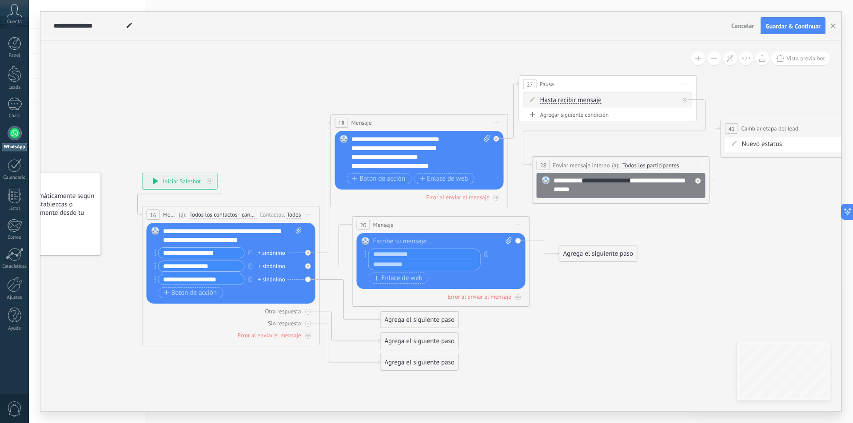
click at [425, 252] on input "text" at bounding box center [424, 254] width 111 height 11
type input "**********"
type input "*"
type input "**********"
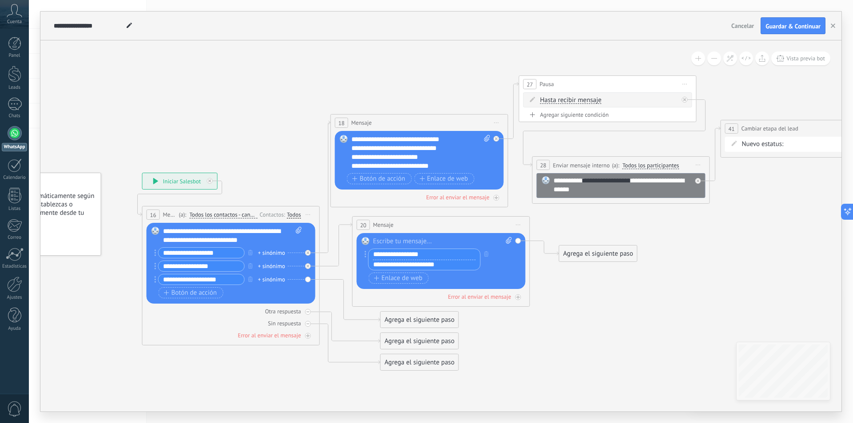
click at [598, 297] on icon at bounding box center [568, 211] width 1296 height 716
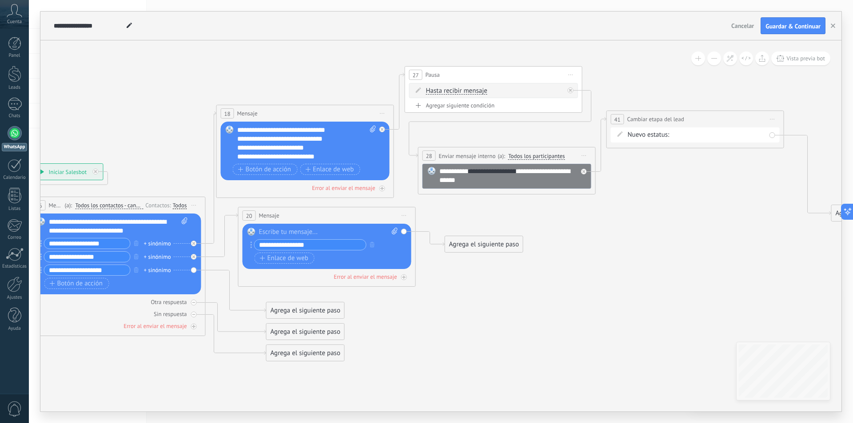
drag, startPoint x: 539, startPoint y: 287, endPoint x: 488, endPoint y: 280, distance: 52.0
click at [488, 280] on icon at bounding box center [454, 202] width 1296 height 716
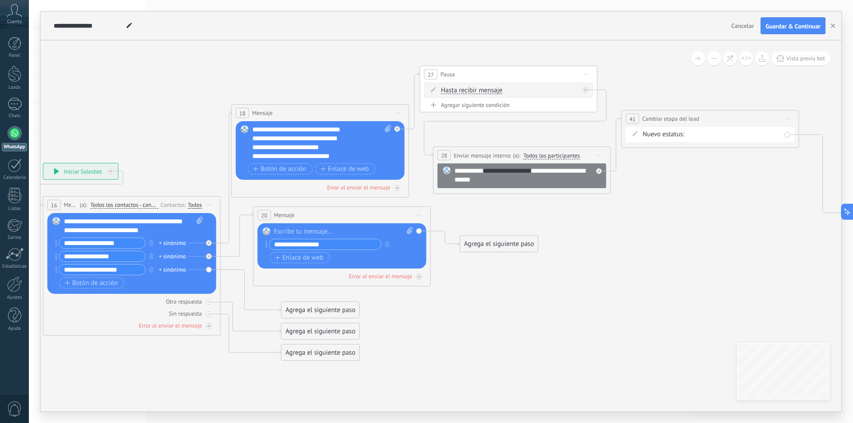
drag, startPoint x: 326, startPoint y: 290, endPoint x: 360, endPoint y: 289, distance: 34.2
click at [360, 289] on icon at bounding box center [469, 202] width 1296 height 716
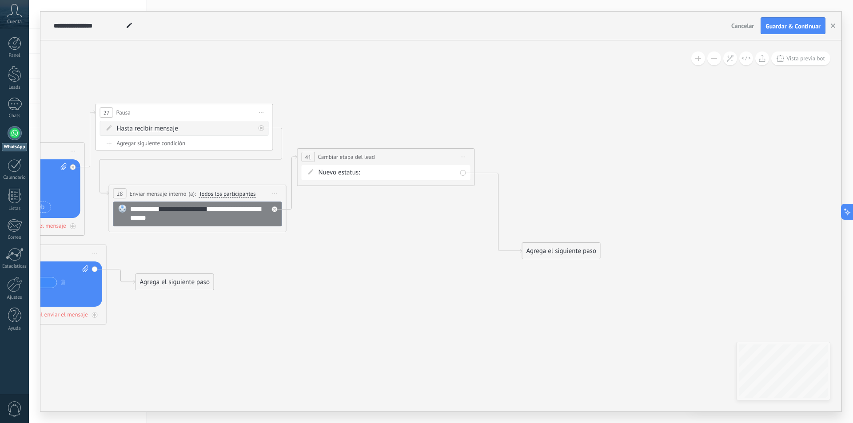
drag, startPoint x: 663, startPoint y: 202, endPoint x: 333, endPoint y: 232, distance: 331.8
click at [333, 232] on icon at bounding box center [145, 240] width 1296 height 716
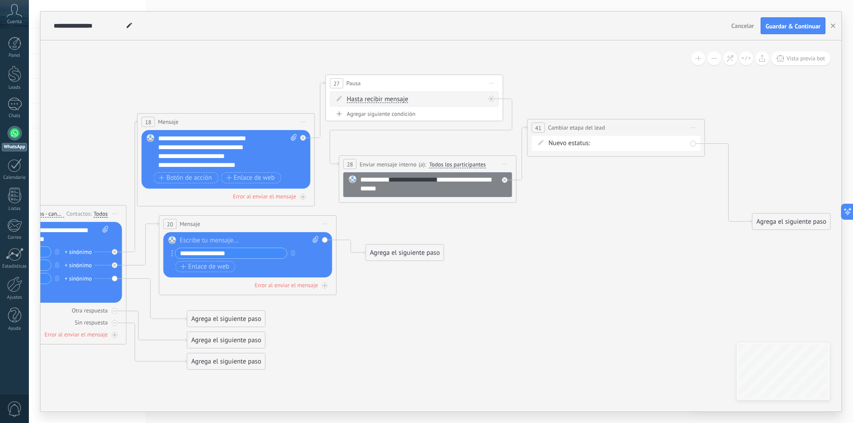
drag, startPoint x: 428, startPoint y: 241, endPoint x: 599, endPoint y: 223, distance: 171.5
click at [599, 223] on icon at bounding box center [375, 211] width 1296 height 716
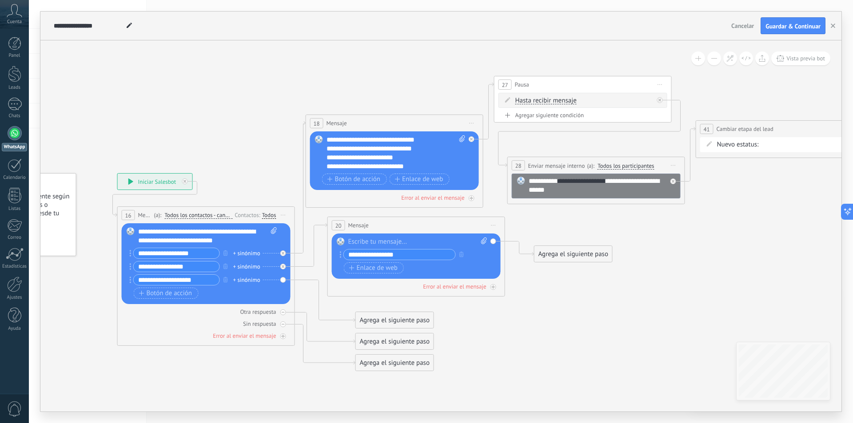
drag, startPoint x: 182, startPoint y: 137, endPoint x: 338, endPoint y: 112, distance: 157.4
click at [326, 115] on icon at bounding box center [543, 212] width 1296 height 716
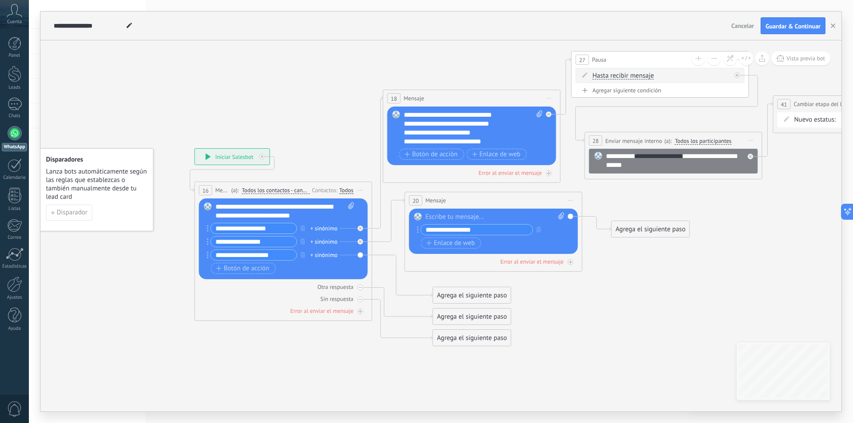
drag, startPoint x: 295, startPoint y: 107, endPoint x: 108, endPoint y: 102, distance: 186.6
click at [108, 102] on icon at bounding box center [620, 187] width 1296 height 716
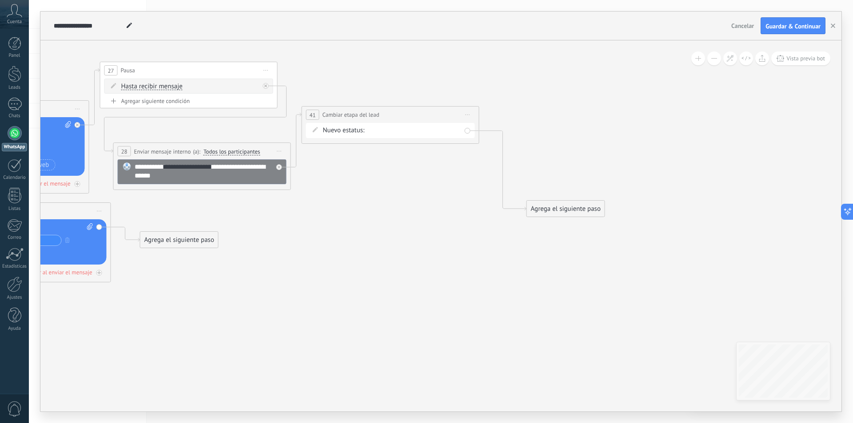
drag, startPoint x: 653, startPoint y: 183, endPoint x: 373, endPoint y: 196, distance: 280.6
click at [353, 196] on icon at bounding box center [149, 198] width 1296 height 716
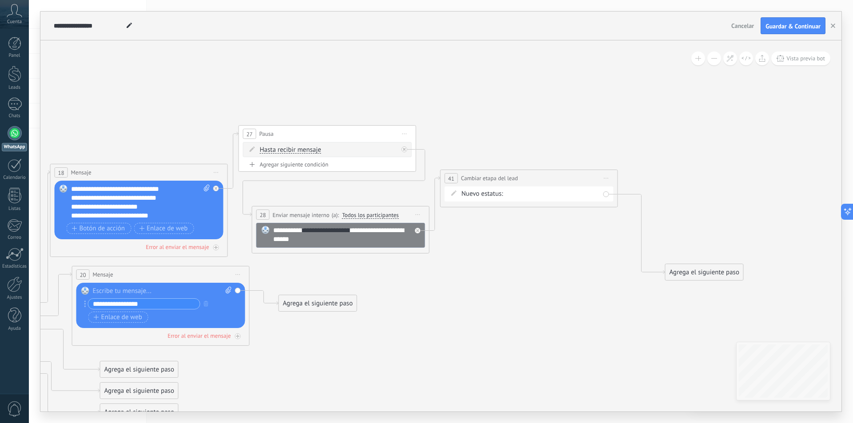
drag, startPoint x: 386, startPoint y: 215, endPoint x: 551, endPoint y: 277, distance: 175.5
click at [548, 278] on icon at bounding box center [288, 261] width 1296 height 716
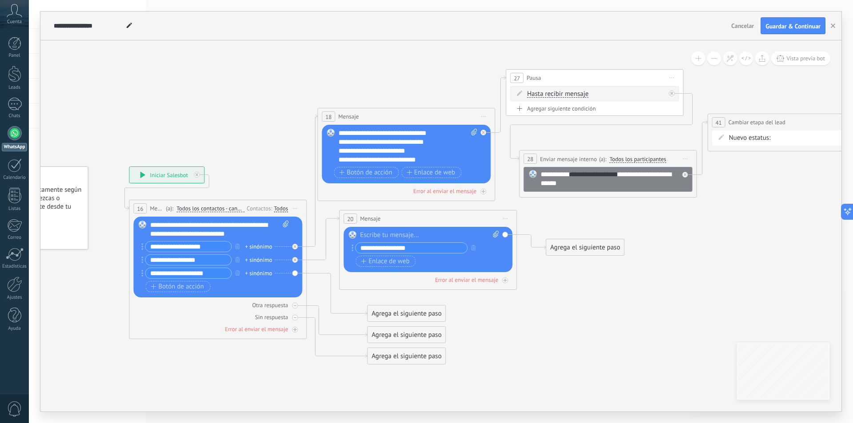
drag, startPoint x: 497, startPoint y: 295, endPoint x: 600, endPoint y: 258, distance: 110.0
click at [600, 258] on icon at bounding box center [555, 205] width 1296 height 716
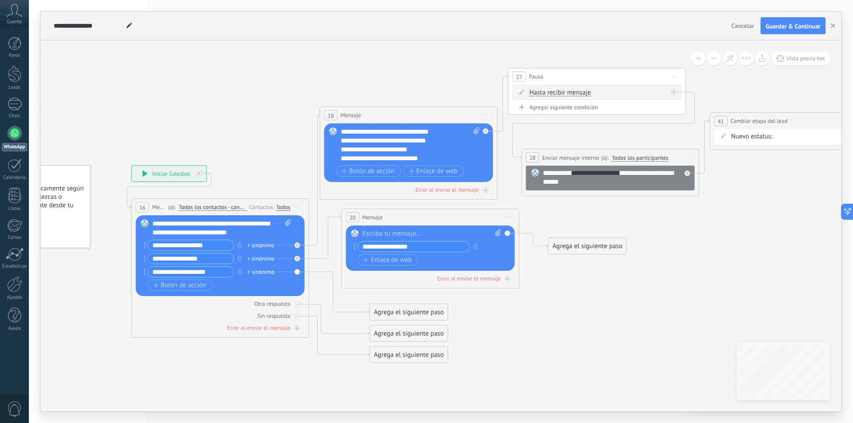
click at [405, 247] on input "**********" at bounding box center [413, 247] width 111 height 10
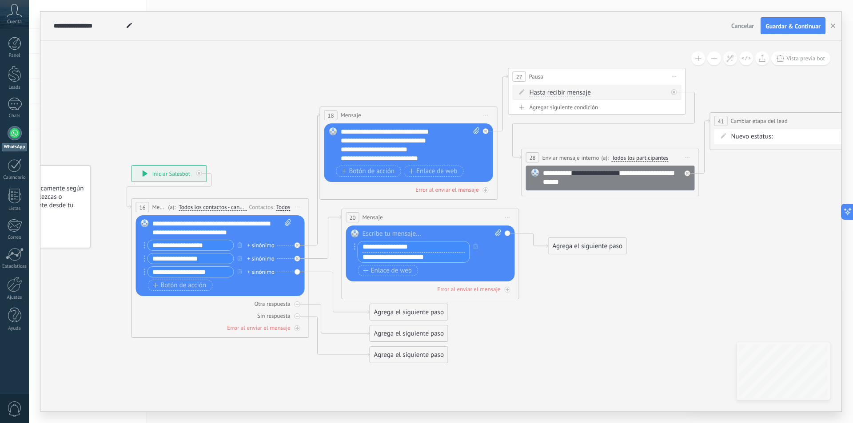
click at [563, 305] on icon at bounding box center [557, 204] width 1296 height 716
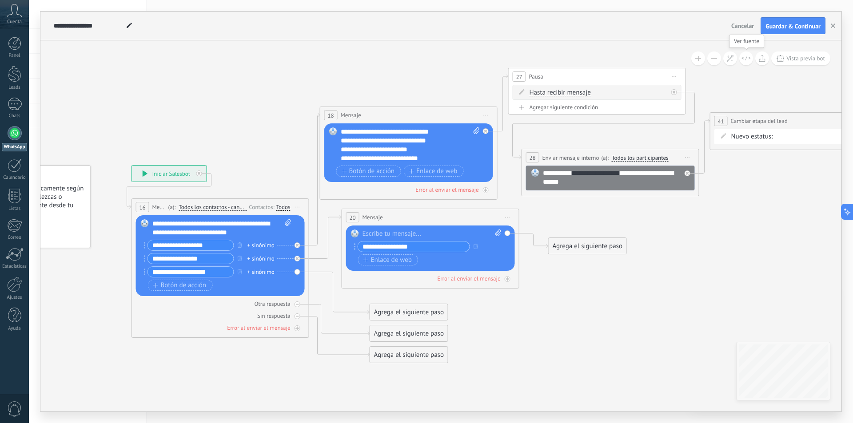
click at [747, 61] on button at bounding box center [746, 59] width 14 height 14
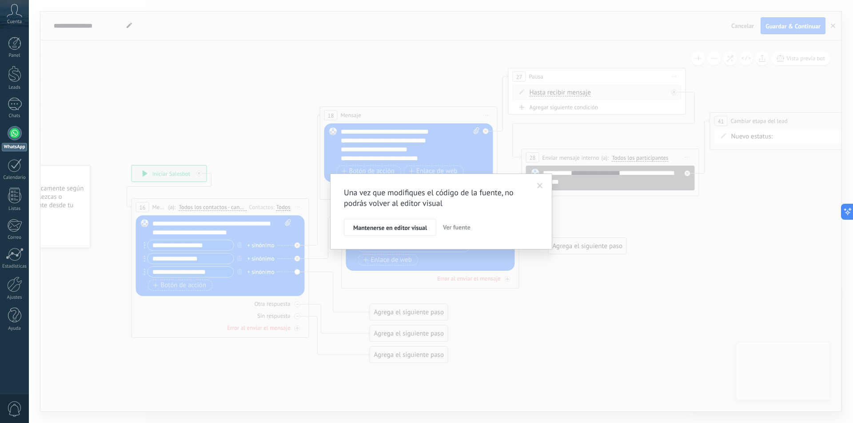
click at [455, 226] on span "Ver fuente" at bounding box center [457, 227] width 28 height 8
type textarea "**********"
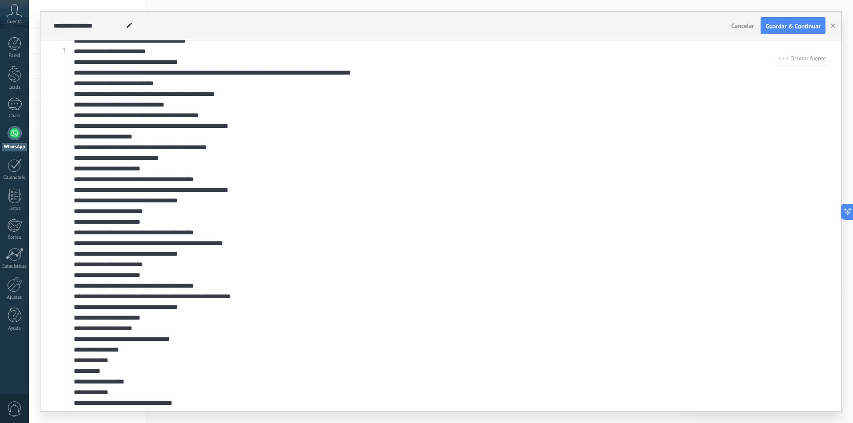
scroll to position [89, 0]
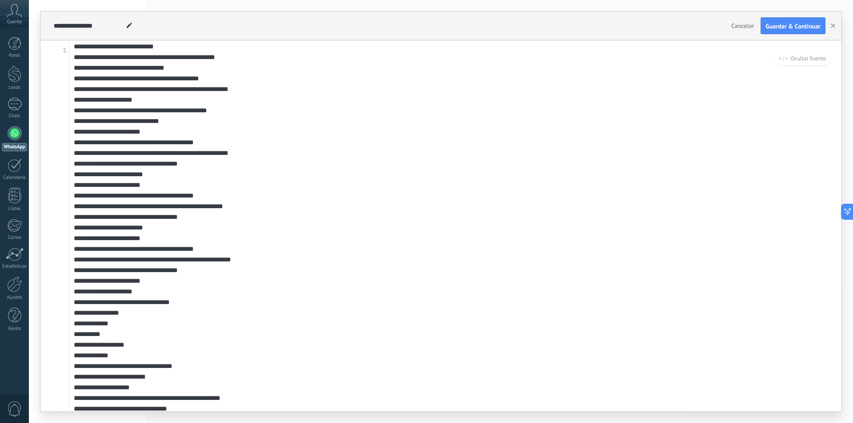
click at [326, 202] on textarea at bounding box center [455, 225] width 772 height 371
click at [833, 28] on icon "button" at bounding box center [833, 26] width 4 height 4
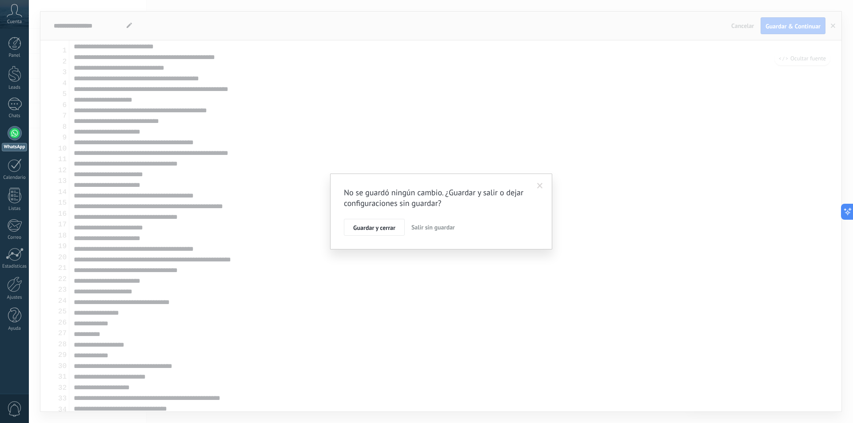
click at [424, 229] on span "Salir sin guardar" at bounding box center [433, 227] width 44 height 8
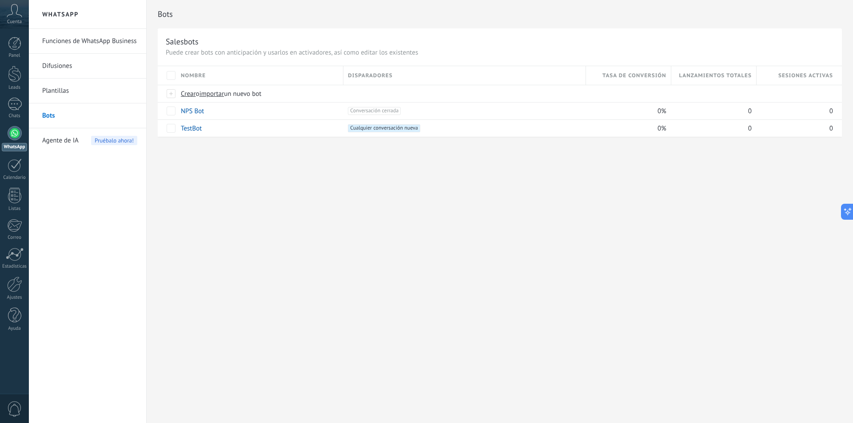
click at [69, 67] on link "Difusiones" at bounding box center [89, 66] width 95 height 25
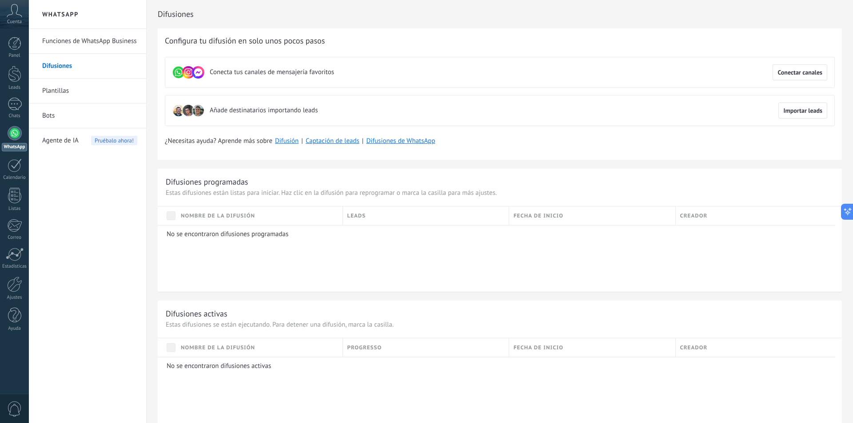
click at [56, 118] on link "Bots" at bounding box center [89, 115] width 95 height 25
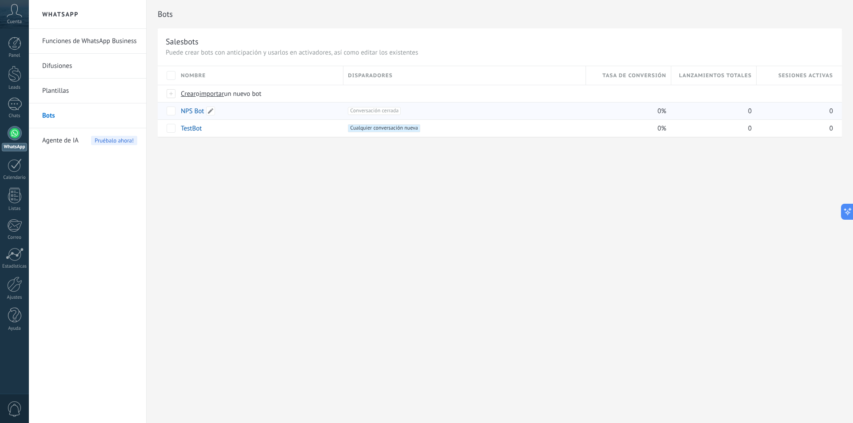
click at [187, 112] on link "NPS Bot" at bounding box center [192, 111] width 23 height 8
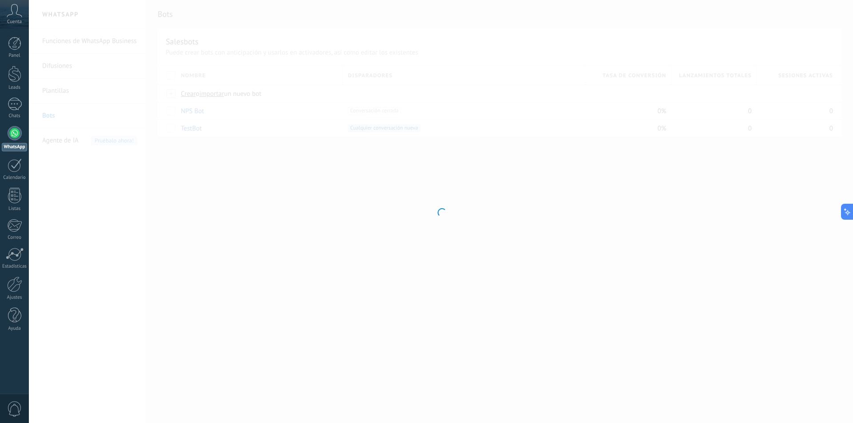
type input "*******"
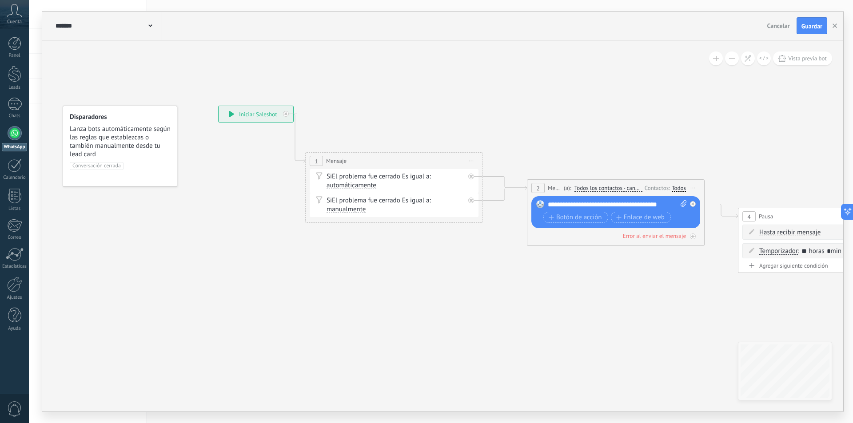
drag, startPoint x: 427, startPoint y: 255, endPoint x: 386, endPoint y: 250, distance: 40.8
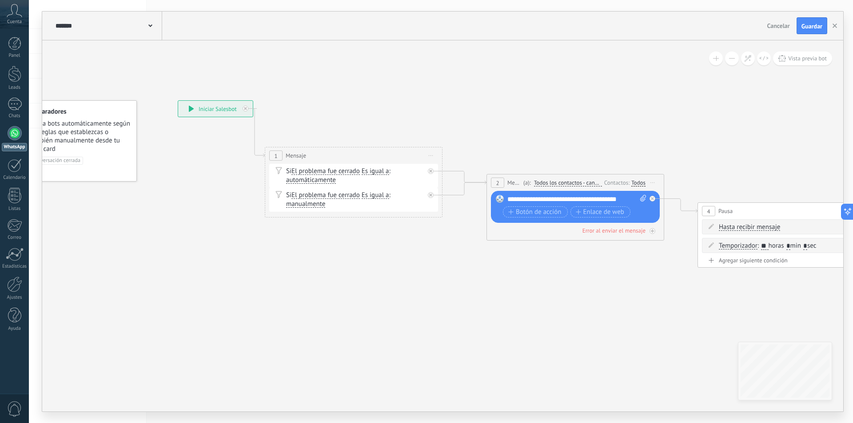
click at [366, 172] on span "Es igual a" at bounding box center [376, 171] width 28 height 7
click at [366, 172] on button "Es igual a" at bounding box center [412, 171] width 111 height 16
click at [307, 172] on div "Si El problema fue cerrado El problema fue cerrado El problema fue cerrado El p…" at bounding box center [355, 176] width 138 height 18
click at [324, 170] on div "Si El problema fue cerrado El problema fue cerrado El problema fue cerrado El p…" at bounding box center [355, 176] width 138 height 18
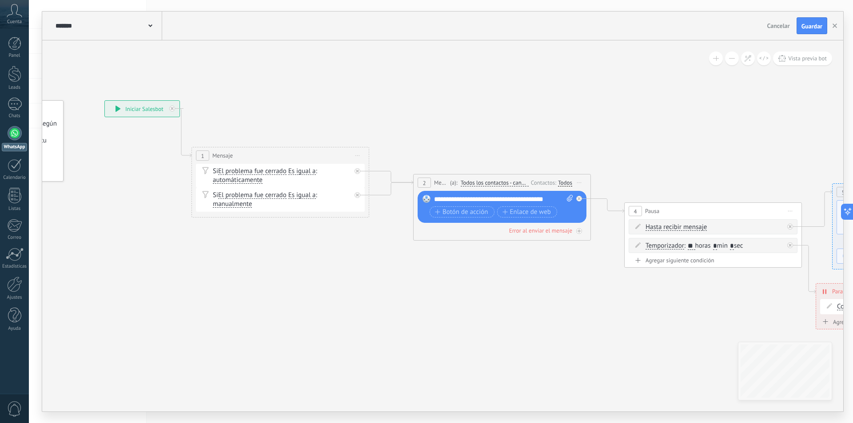
drag, startPoint x: 442, startPoint y: 274, endPoint x: 396, endPoint y: 275, distance: 46.2
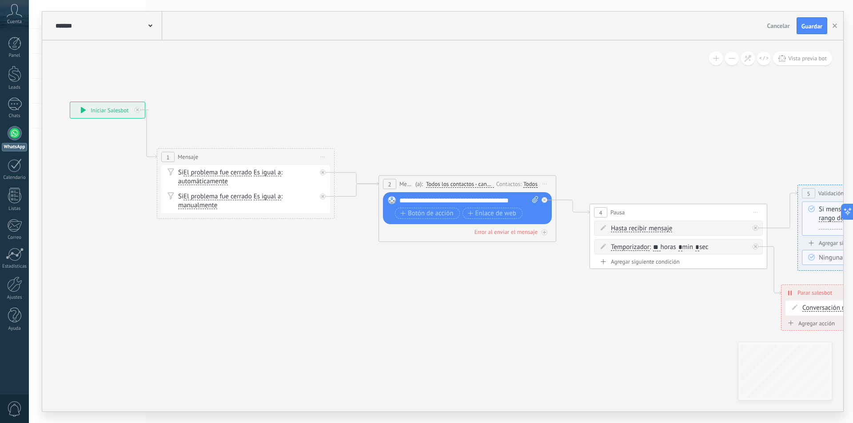
drag, startPoint x: 381, startPoint y: 316, endPoint x: 259, endPoint y: 321, distance: 121.8
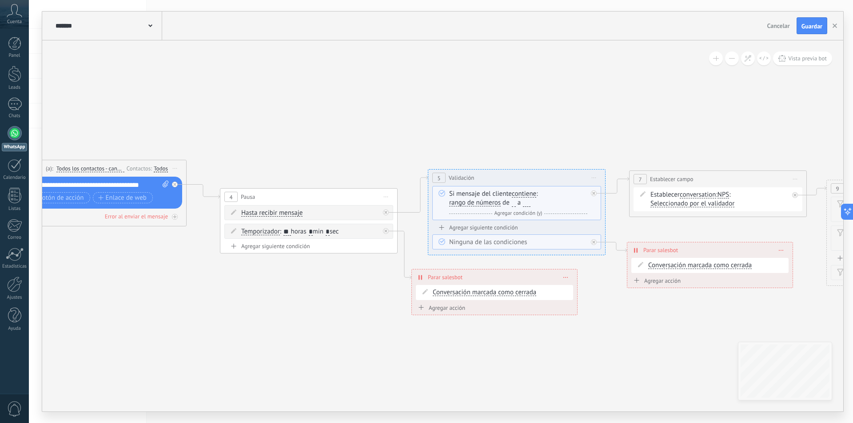
click at [344, 179] on icon at bounding box center [654, 205] width 2352 height 682
click at [291, 307] on icon at bounding box center [654, 205] width 2352 height 682
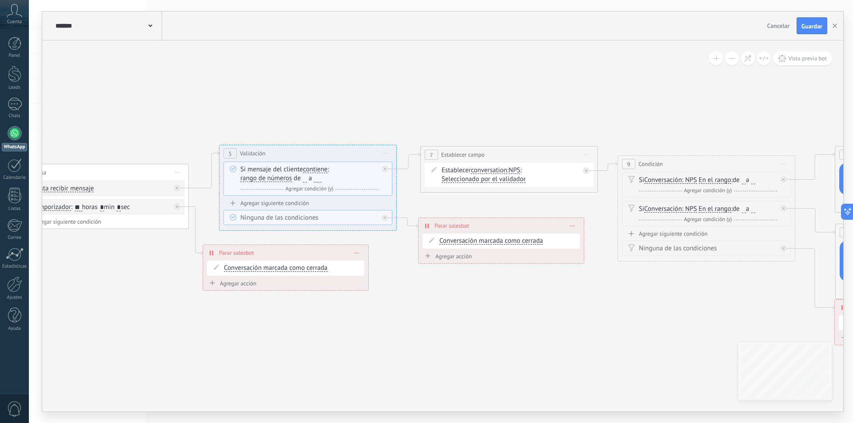
drag, startPoint x: 484, startPoint y: 308, endPoint x: 433, endPoint y: 305, distance: 50.3
click at [433, 305] on icon at bounding box center [445, 204] width 2352 height 728
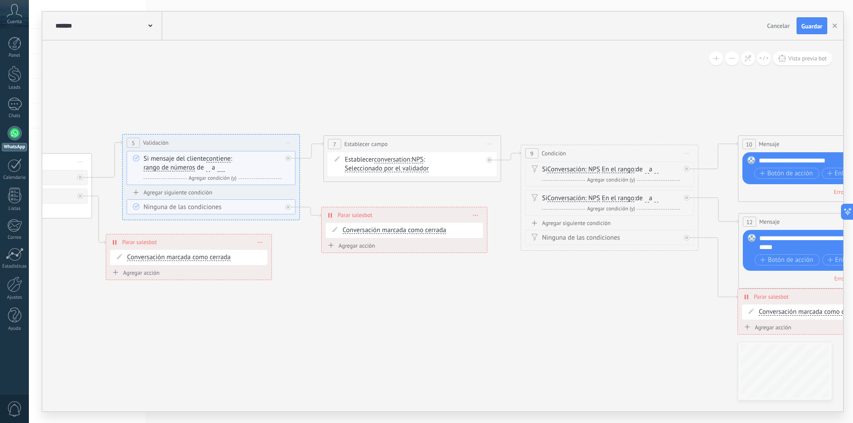
drag, startPoint x: 433, startPoint y: 305, endPoint x: 289, endPoint y: 290, distance: 145.5
click at [289, 290] on icon at bounding box center [349, 193] width 2352 height 728
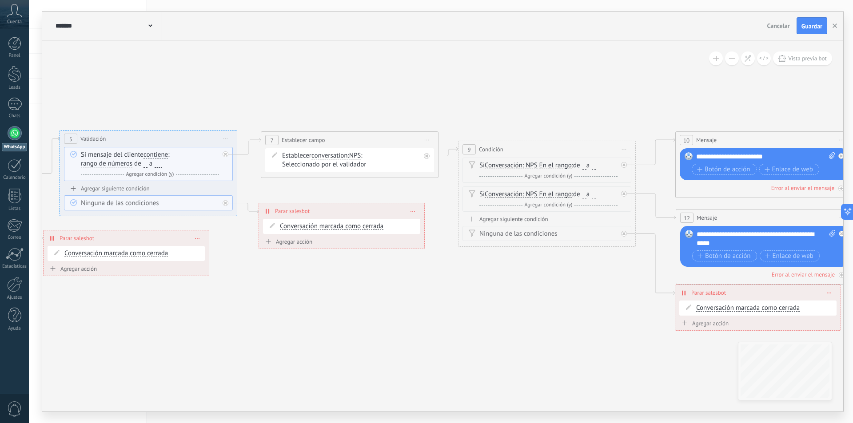
drag, startPoint x: 529, startPoint y: 299, endPoint x: 346, endPoint y: 282, distance: 183.8
click at [347, 282] on icon at bounding box center [286, 189] width 2352 height 728
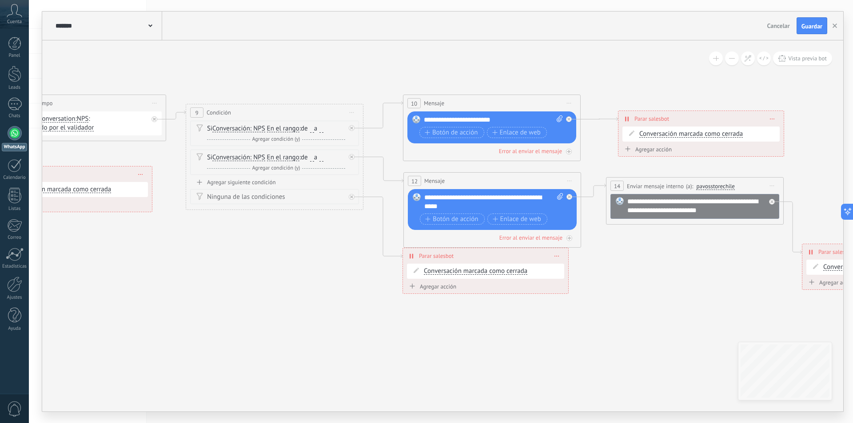
drag, startPoint x: 367, startPoint y: 262, endPoint x: 313, endPoint y: 252, distance: 55.1
click at [313, 252] on icon at bounding box center [14, 152] width 2352 height 728
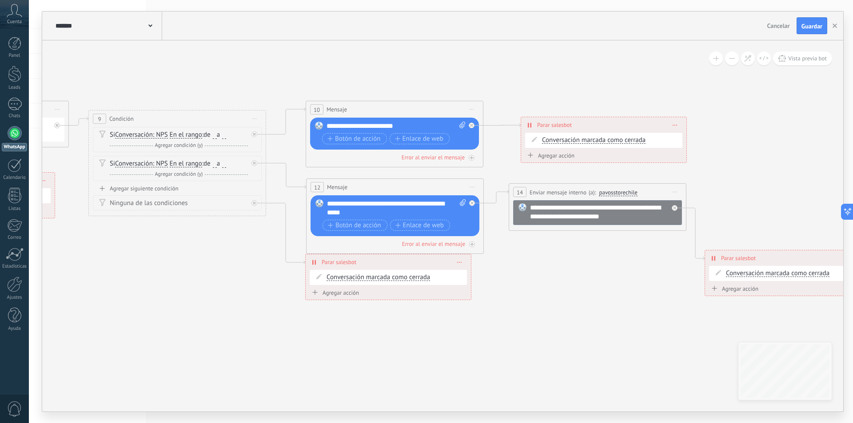
drag, startPoint x: 528, startPoint y: 302, endPoint x: 460, endPoint y: 298, distance: 67.6
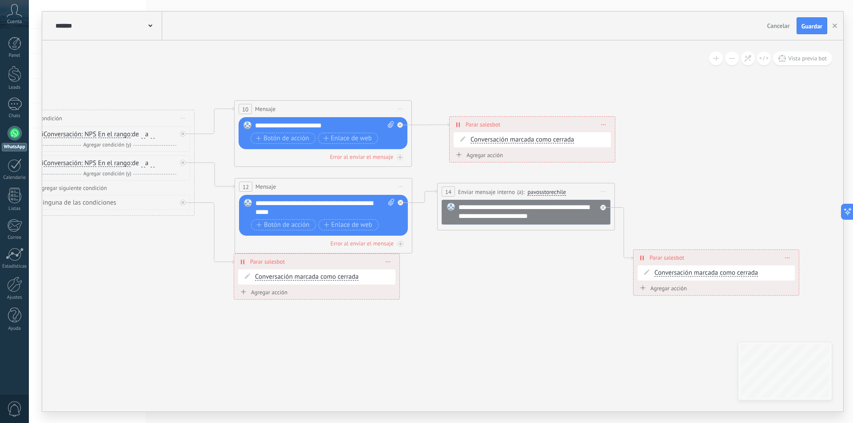
drag, startPoint x: 506, startPoint y: 282, endPoint x: 431, endPoint y: 277, distance: 75.7
